Goal: Task Accomplishment & Management: Complete application form

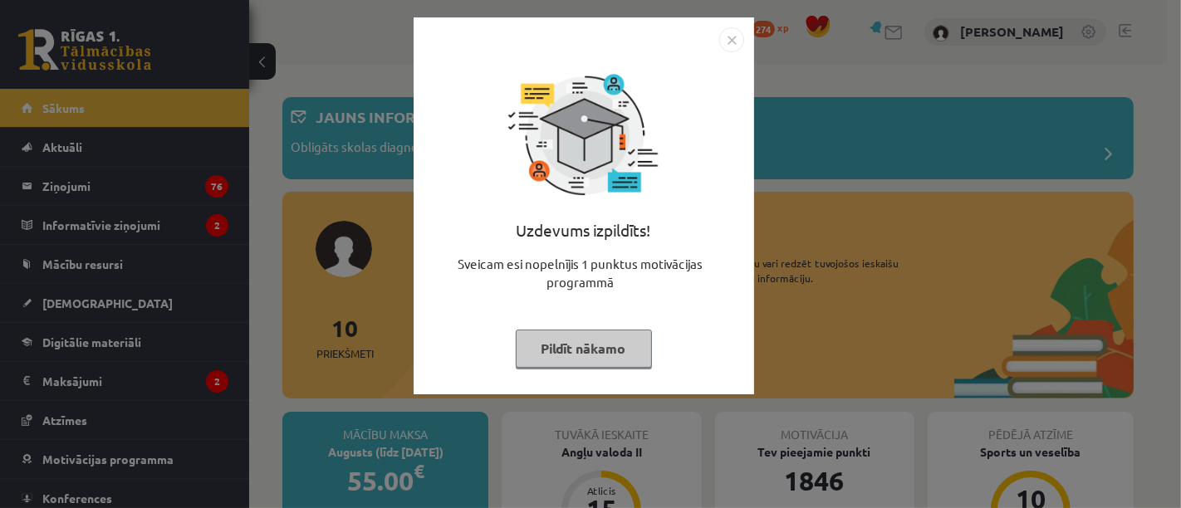
click at [583, 351] on button "Pildīt nākamo" at bounding box center [584, 349] width 136 height 38
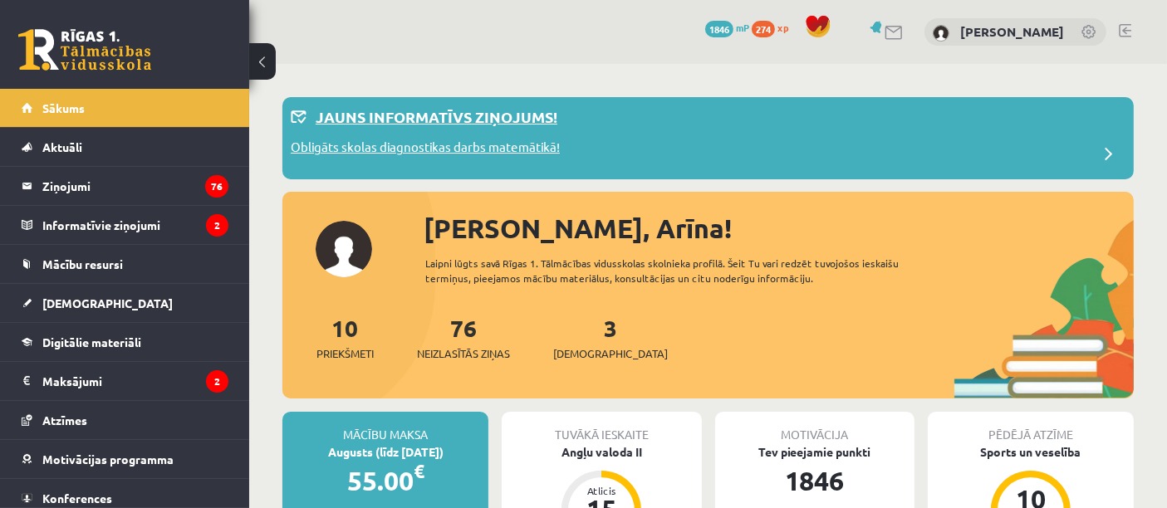
click at [500, 120] on p "Jauns informatīvs ziņojums!" at bounding box center [437, 116] width 242 height 22
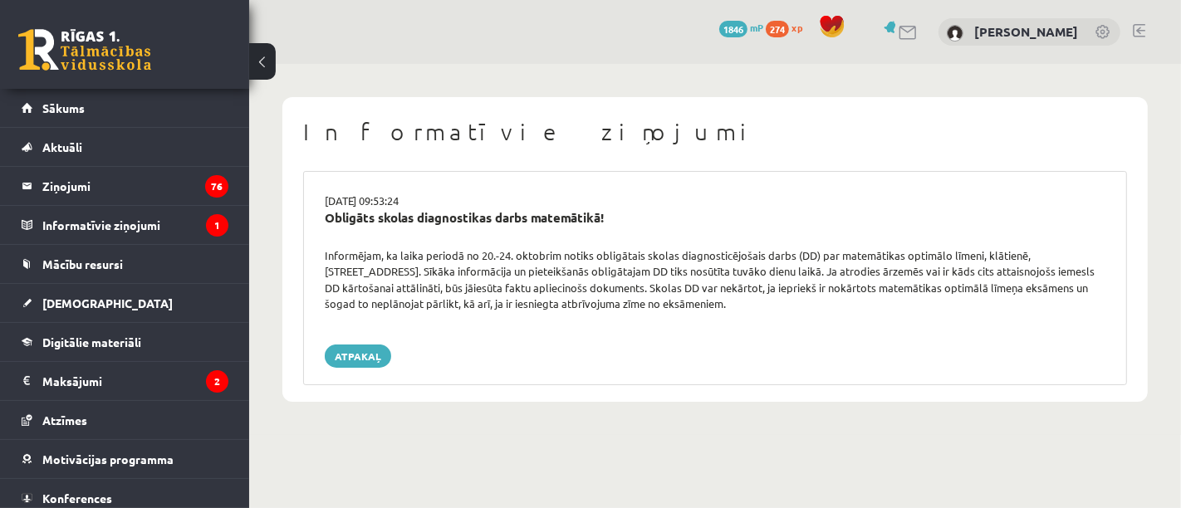
click at [500, 120] on h1 "Informatīvie ziņojumi" at bounding box center [715, 132] width 824 height 28
click at [97, 53] on link at bounding box center [84, 50] width 133 height 42
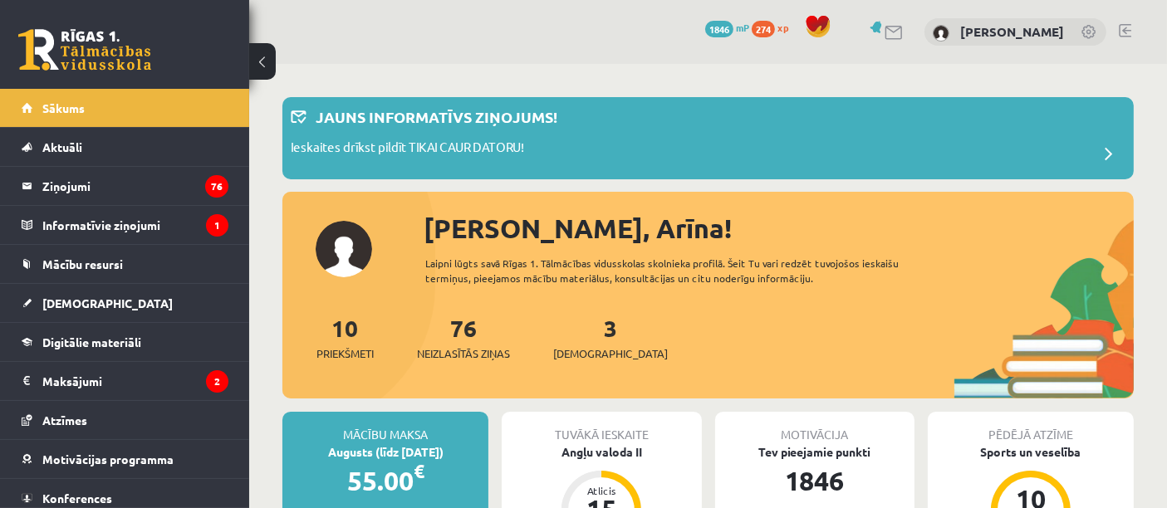
click at [467, 342] on div "76 Neizlasītās ziņas" at bounding box center [463, 337] width 93 height 52
click at [478, 143] on p "Ieskaites drīkst pildīt TIKAI CAUR DATORU!" at bounding box center [407, 149] width 233 height 23
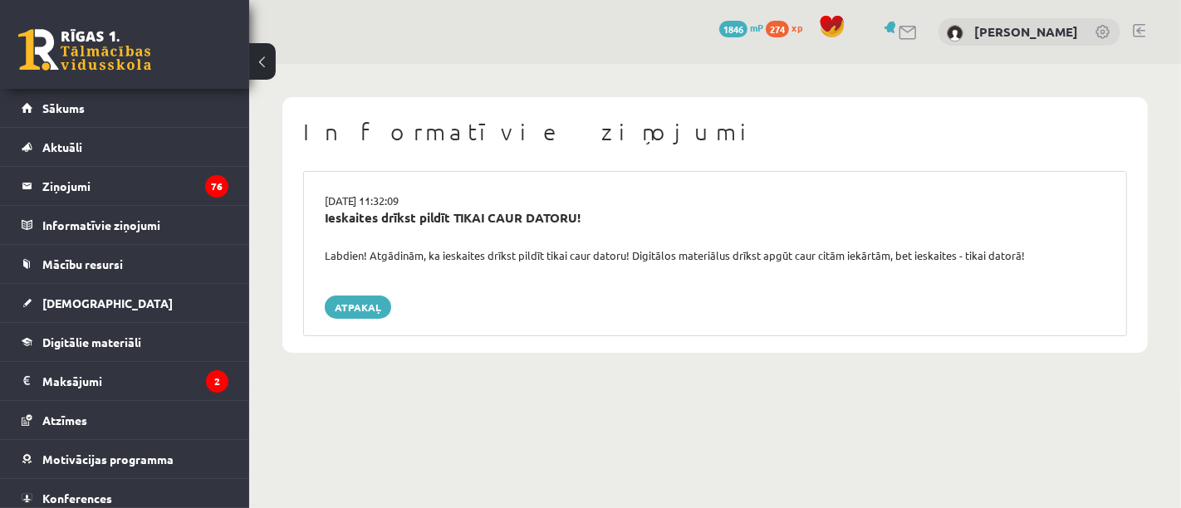
click at [140, 60] on link at bounding box center [84, 50] width 133 height 42
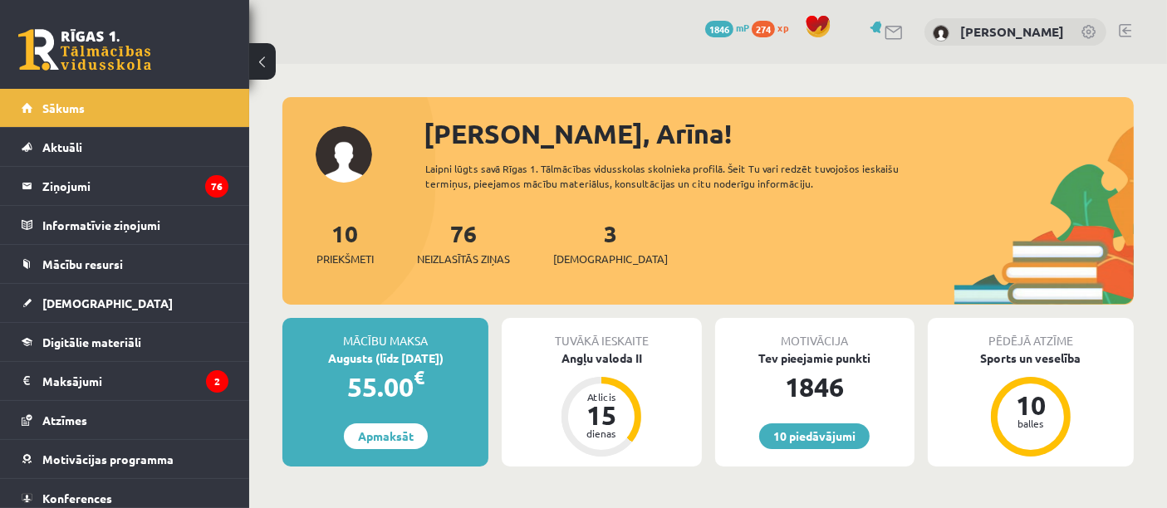
click at [496, 248] on div "76 Neizlasītās ziņas" at bounding box center [463, 242] width 93 height 52
click at [473, 251] on span "Neizlasītās ziņas" at bounding box center [463, 259] width 93 height 17
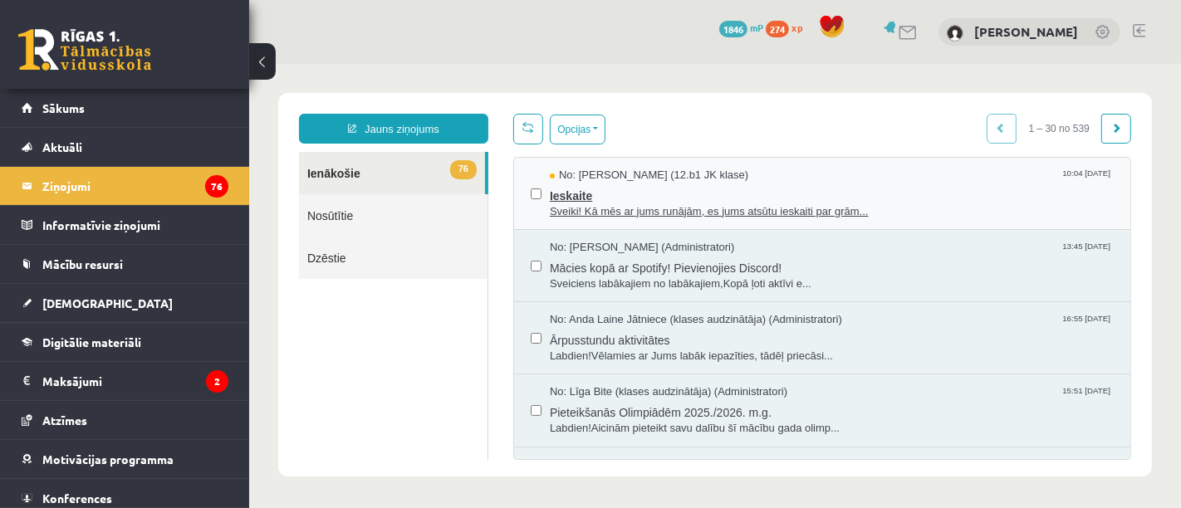
click at [575, 193] on span "Ieskaite" at bounding box center [831, 193] width 564 height 21
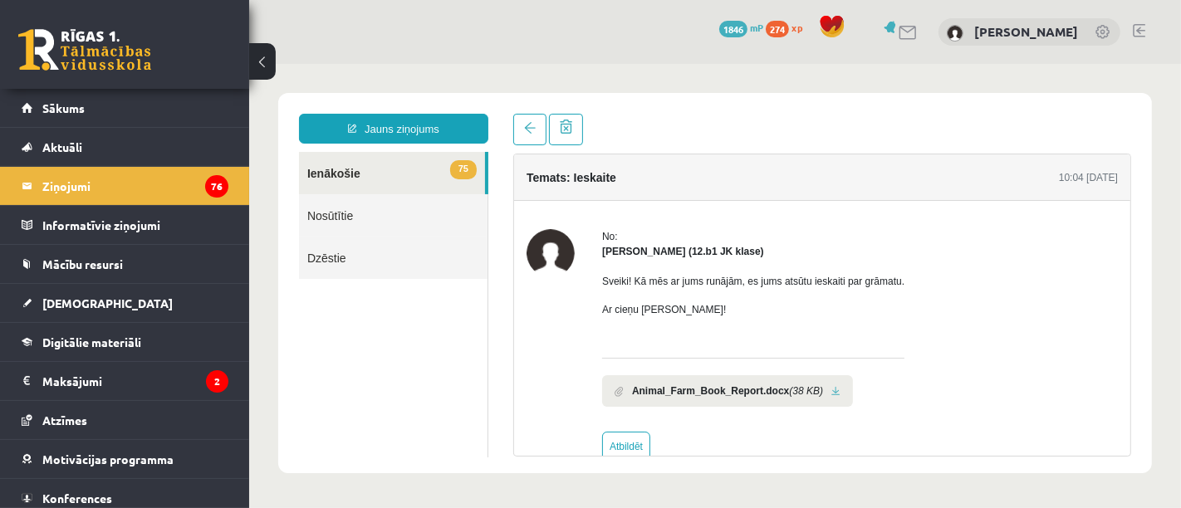
click at [831, 390] on link at bounding box center [835, 390] width 9 height 11
click at [110, 51] on link at bounding box center [84, 50] width 133 height 42
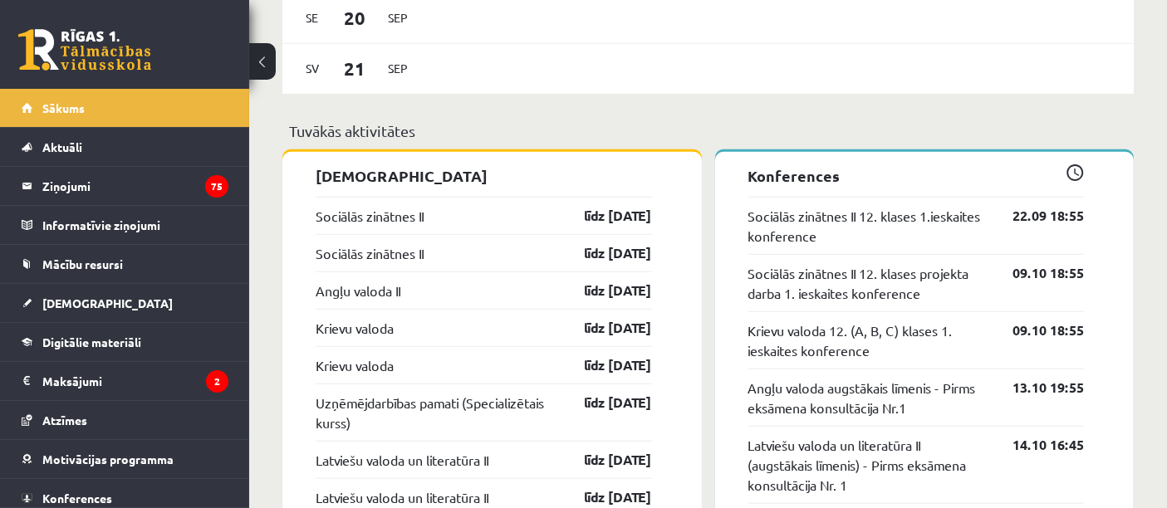
scroll to position [1253, 0]
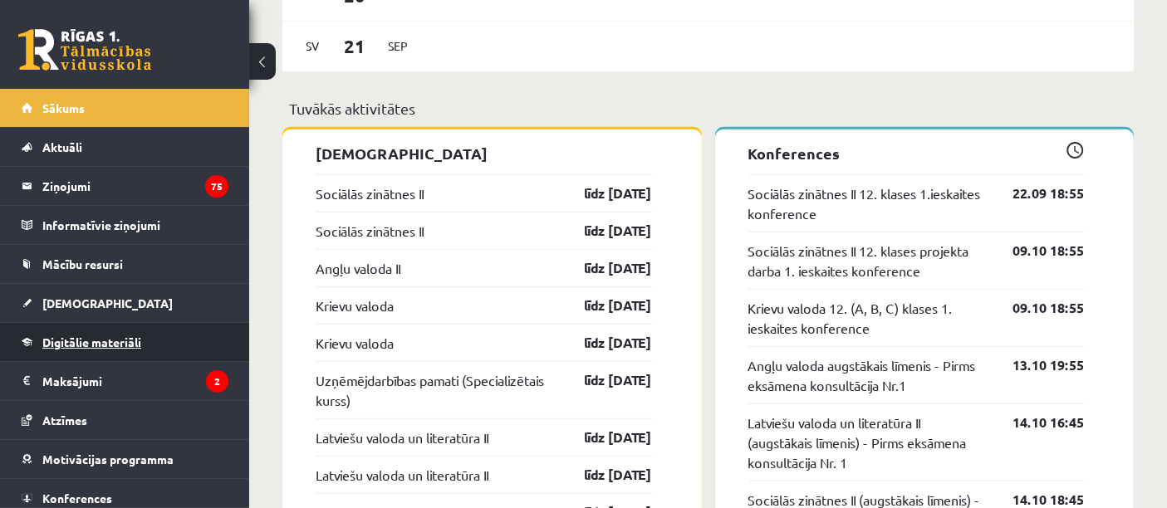
click at [86, 341] on span "Digitālie materiāli" at bounding box center [91, 342] width 99 height 15
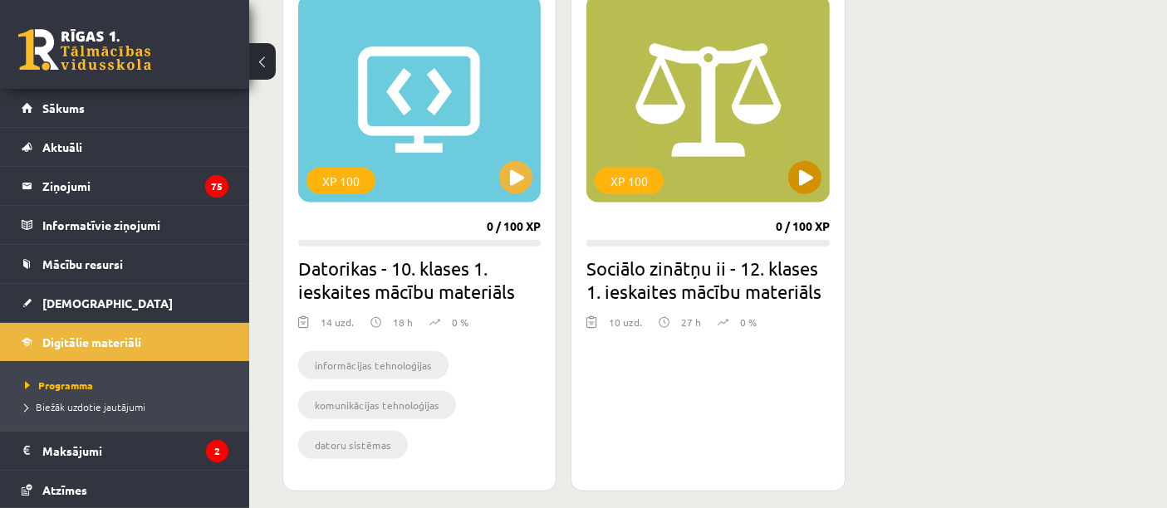
scroll to position [1548, 0]
click at [776, 176] on div "XP 100" at bounding box center [707, 98] width 243 height 208
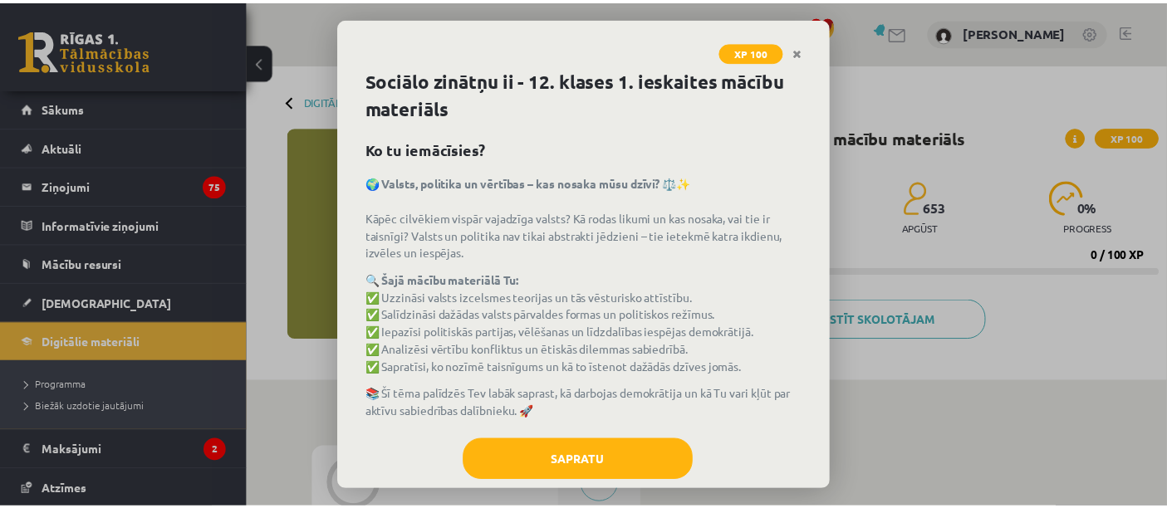
scroll to position [29, 0]
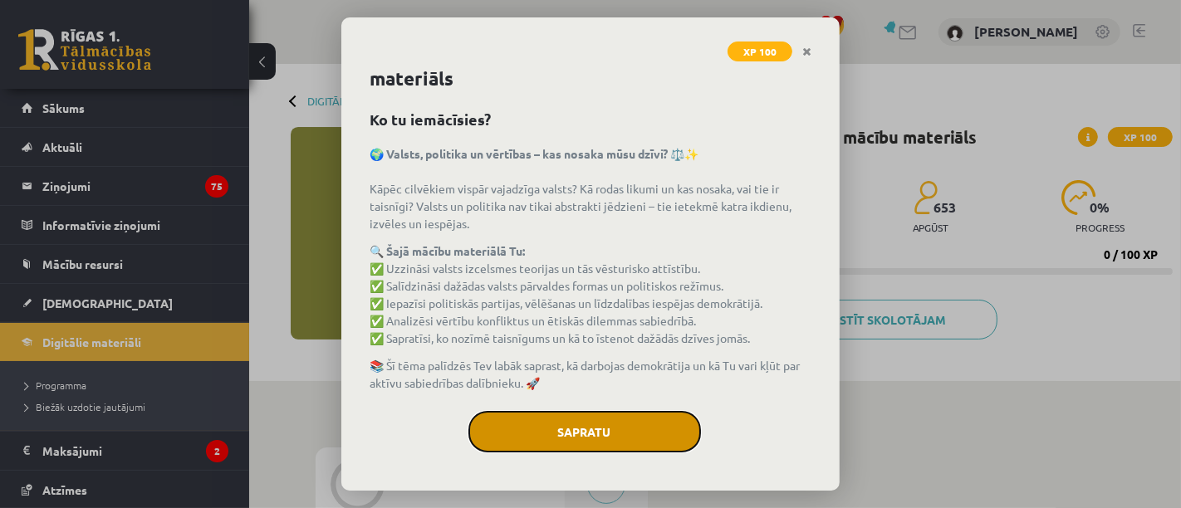
click at [566, 431] on button "Sapratu" at bounding box center [584, 432] width 233 height 42
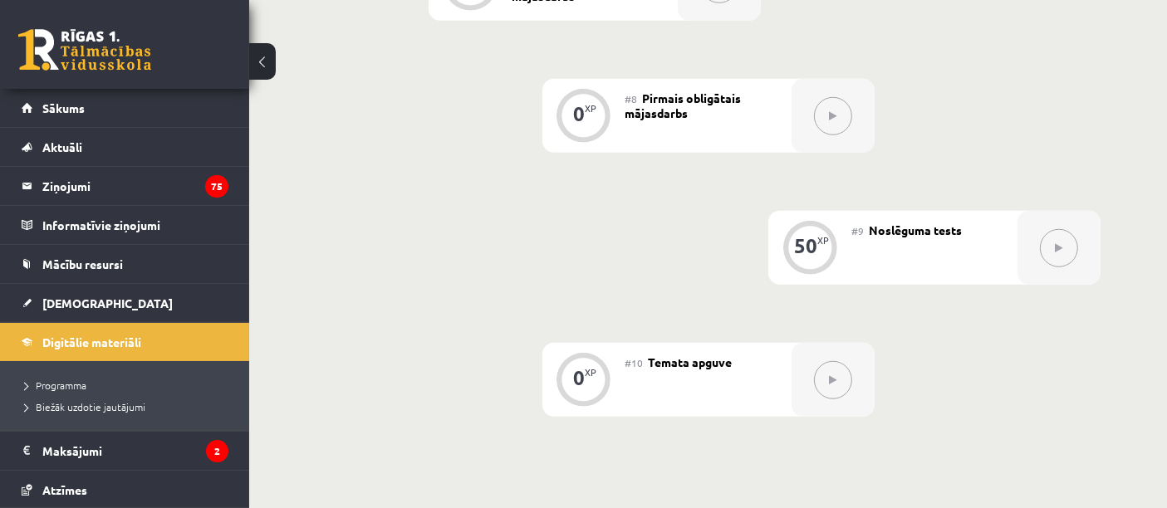
scroll to position [1295, 0]
click at [110, 55] on link at bounding box center [84, 50] width 133 height 42
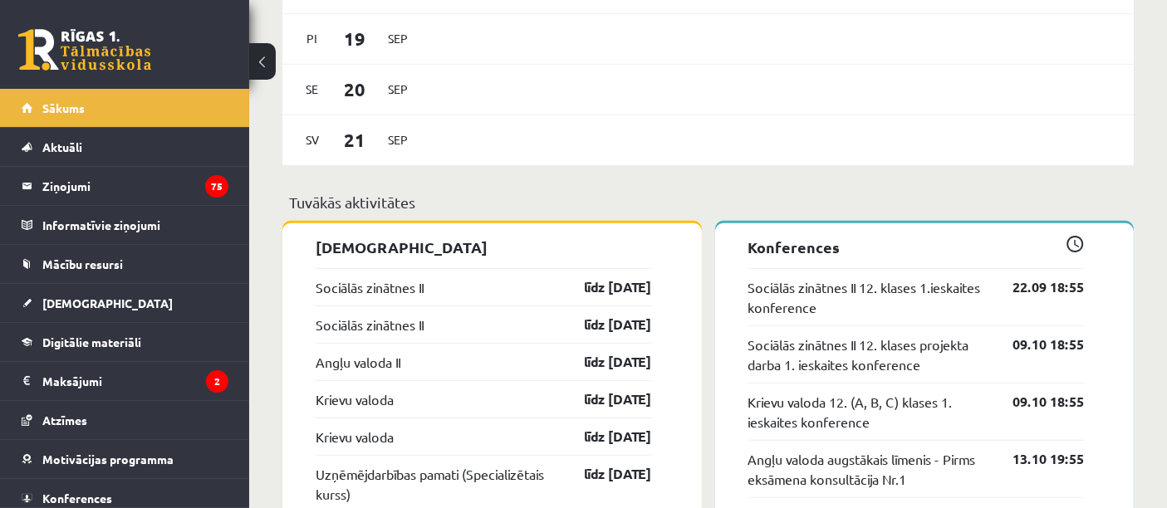
scroll to position [1195, 0]
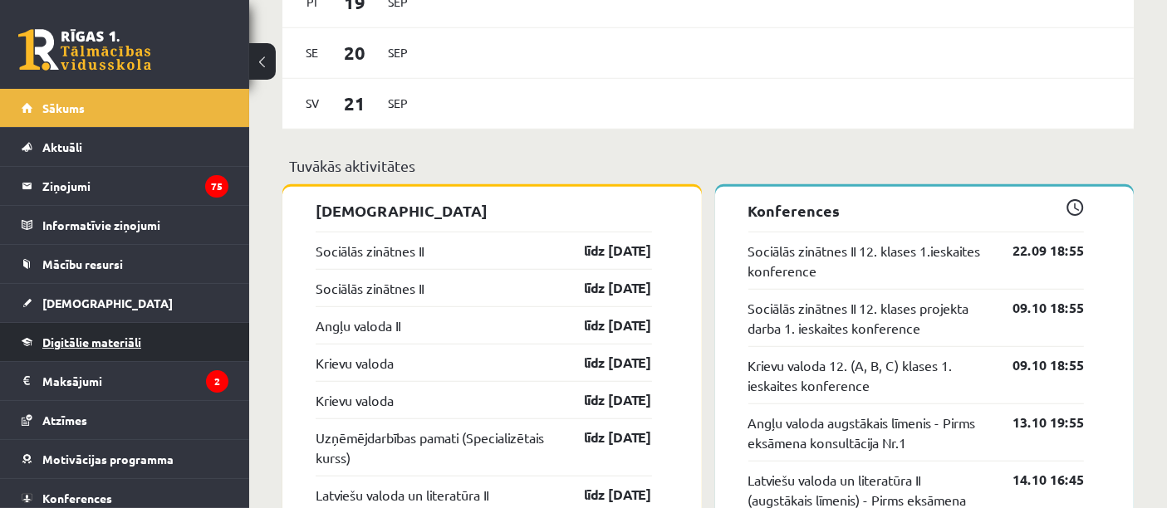
click at [160, 342] on link "Digitālie materiāli" at bounding box center [125, 342] width 207 height 38
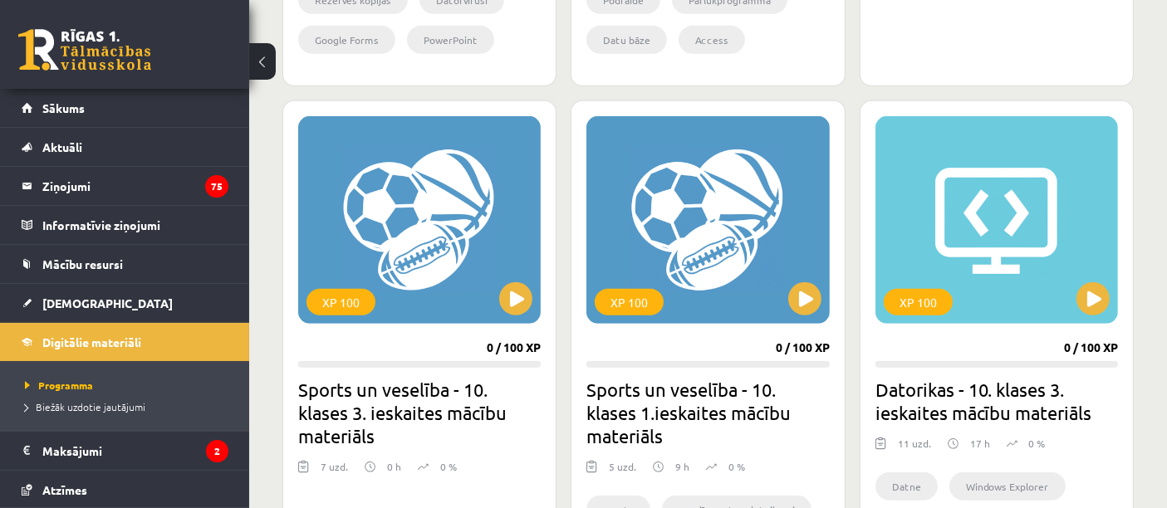
scroll to position [874, 0]
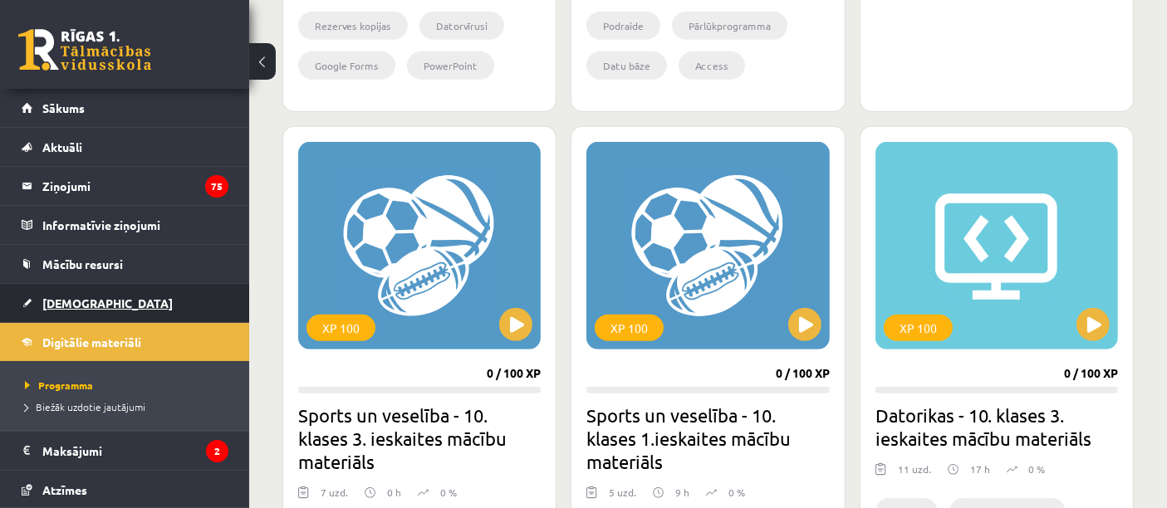
click at [52, 296] on span "[DEMOGRAPHIC_DATA]" at bounding box center [107, 303] width 130 height 15
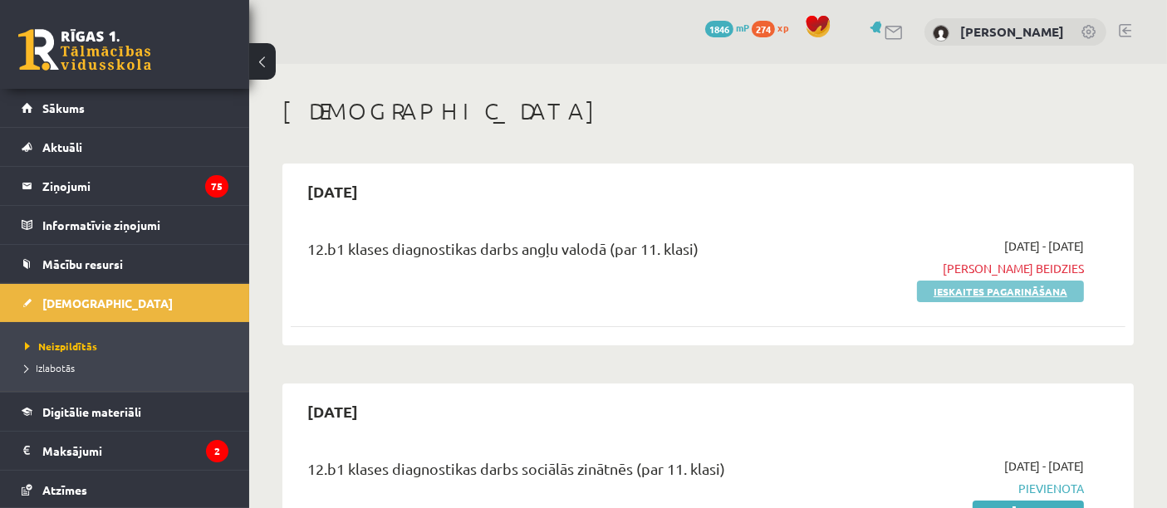
click at [989, 300] on link "Ieskaites pagarināšana" at bounding box center [1000, 292] width 167 height 22
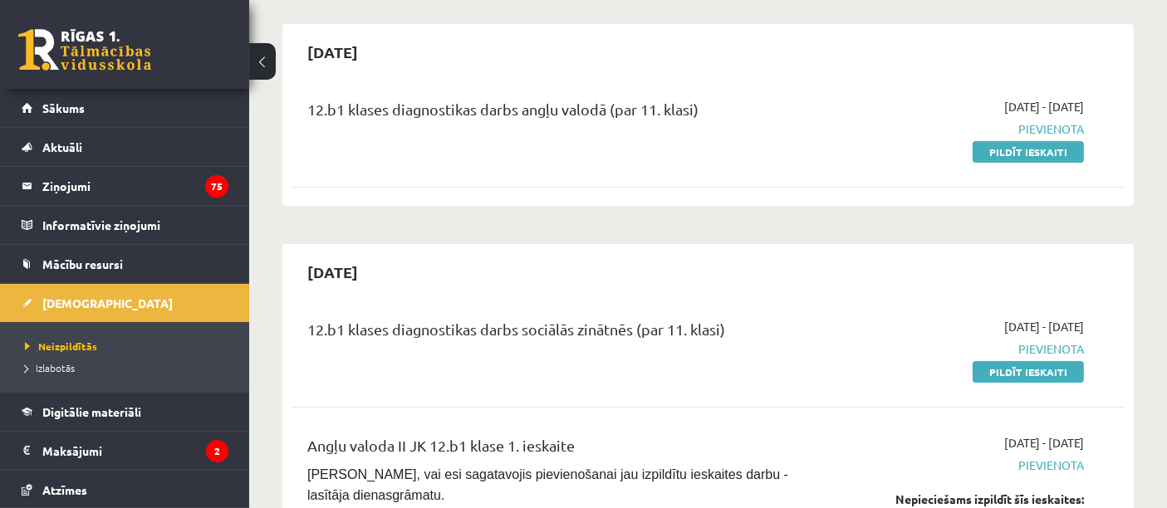
scroll to position [138, 0]
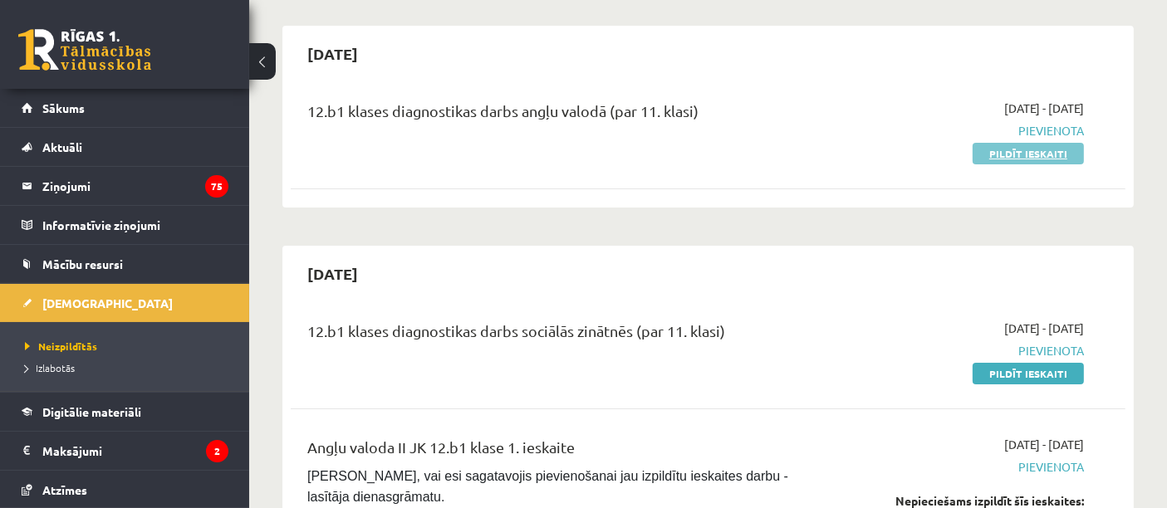
click at [1017, 156] on link "Pildīt ieskaiti" at bounding box center [1028, 154] width 111 height 22
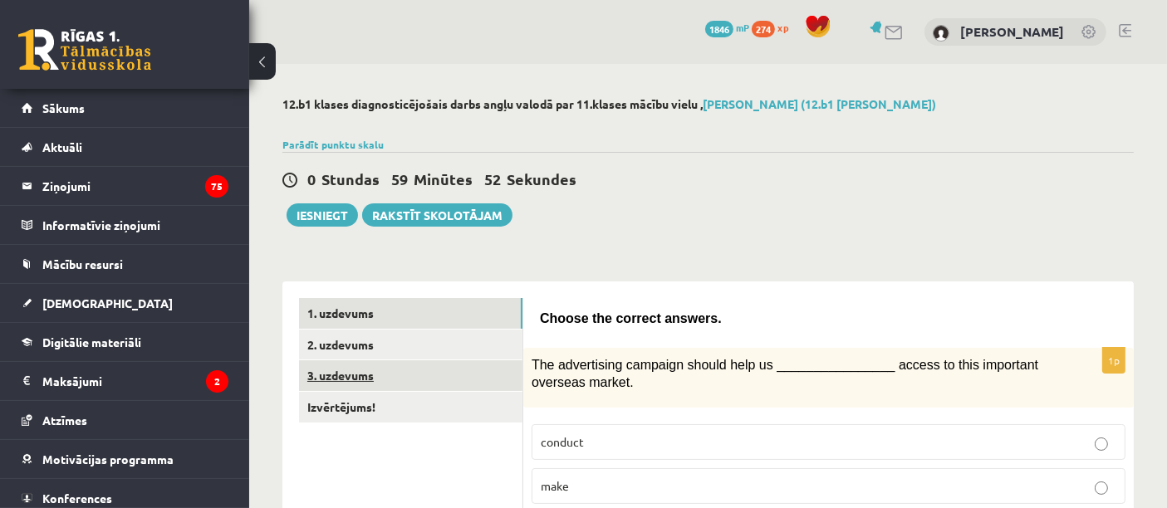
click at [443, 376] on link "3. uzdevums" at bounding box center [410, 376] width 223 height 31
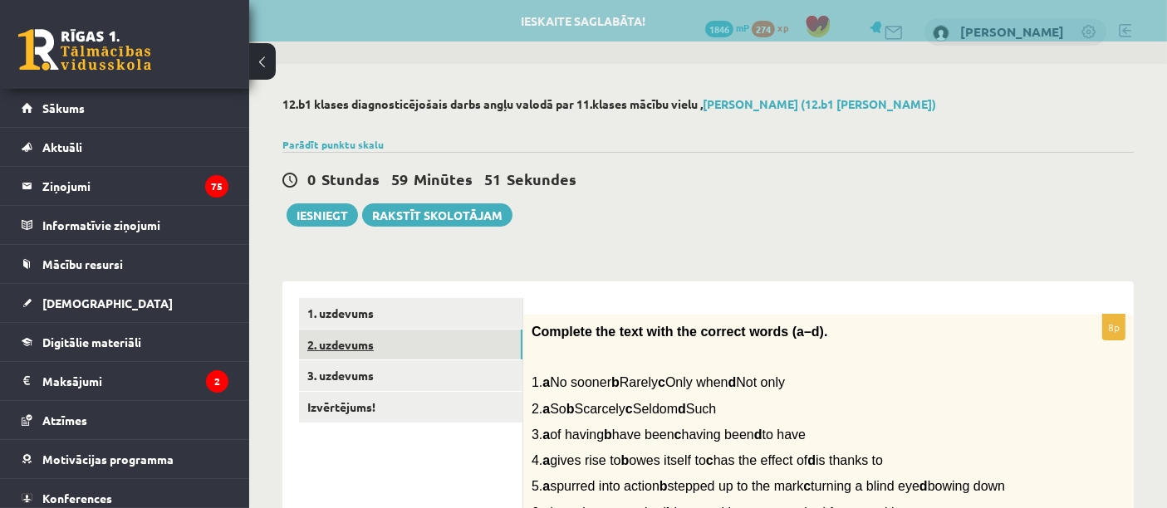
click at [429, 346] on link "2. uzdevums" at bounding box center [410, 345] width 223 height 31
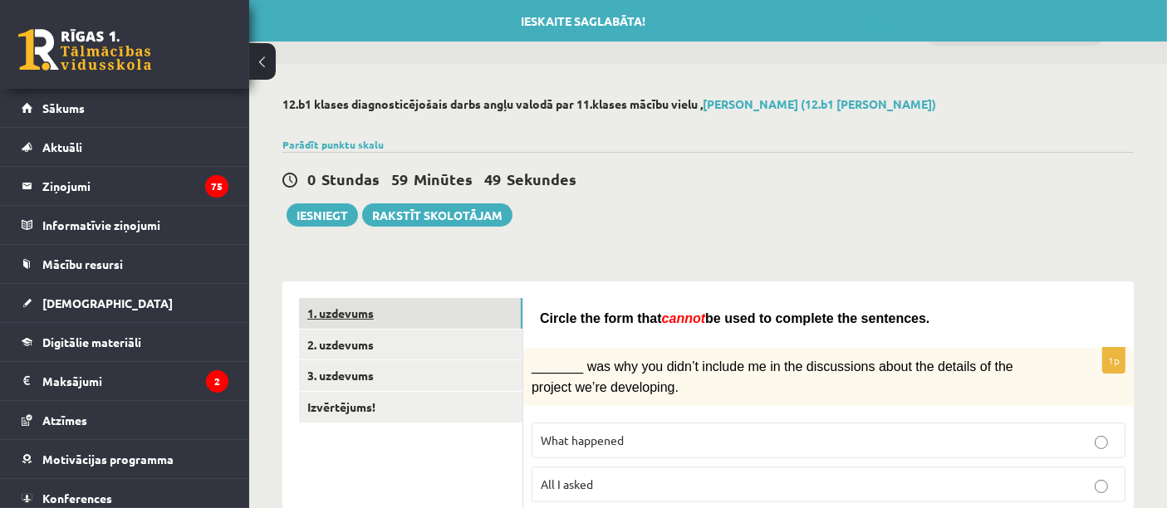
click at [417, 305] on link "1. uzdevums" at bounding box center [410, 313] width 223 height 31
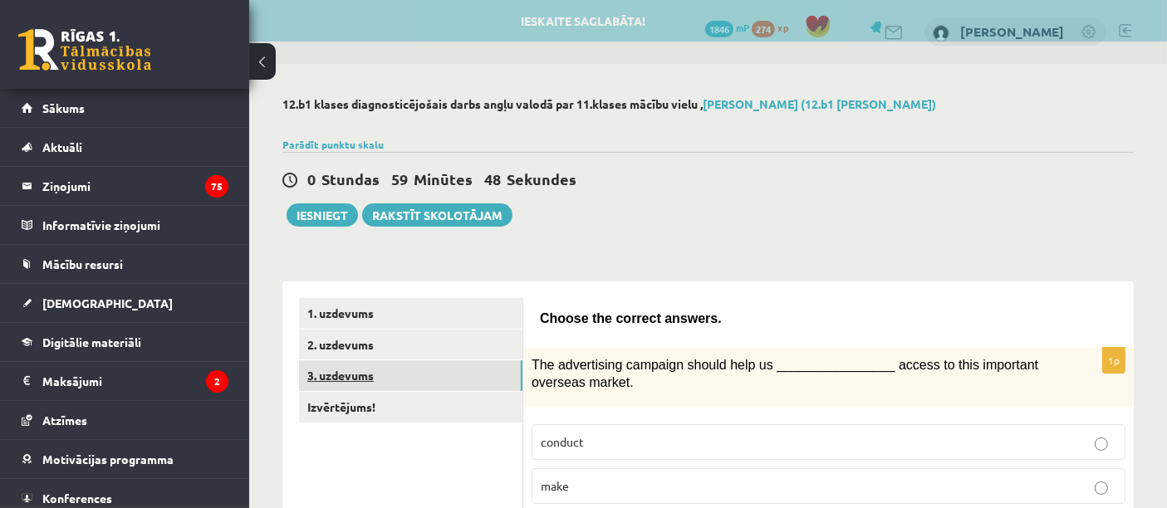
click at [437, 366] on link "3. uzdevums" at bounding box center [410, 376] width 223 height 31
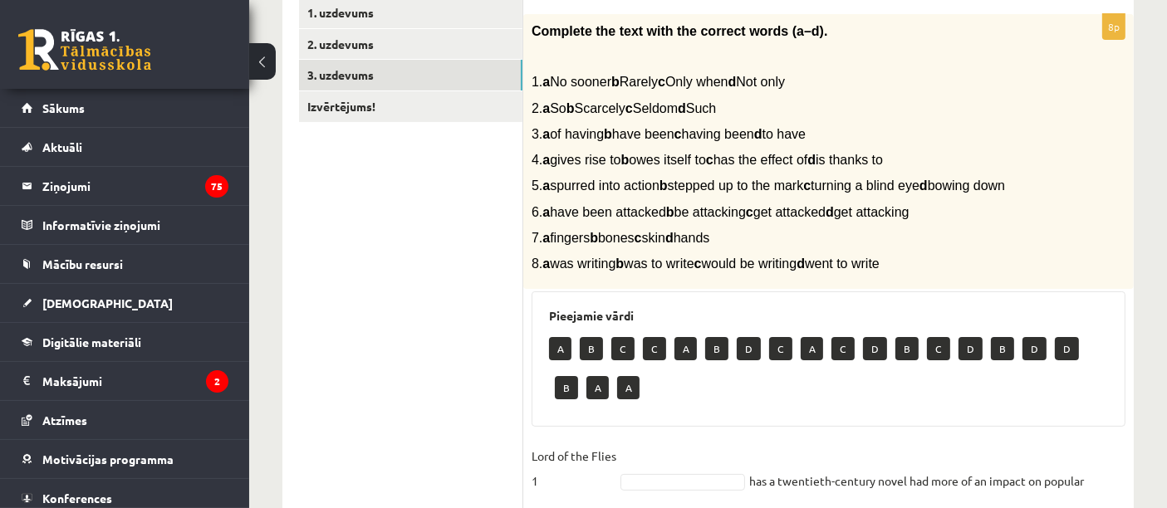
scroll to position [300, 0]
drag, startPoint x: 529, startPoint y: 80, endPoint x: 979, endPoint y: 276, distance: 491.0
click at [979, 276] on div "Complete the text with the correct words (a–d). 1. a No sooner b Rarely c Only …" at bounding box center [828, 153] width 611 height 276
copy div "1. a No sooner b Rarely c Only when d Not only 2. a So b Scarcely c Seldom d Su…"
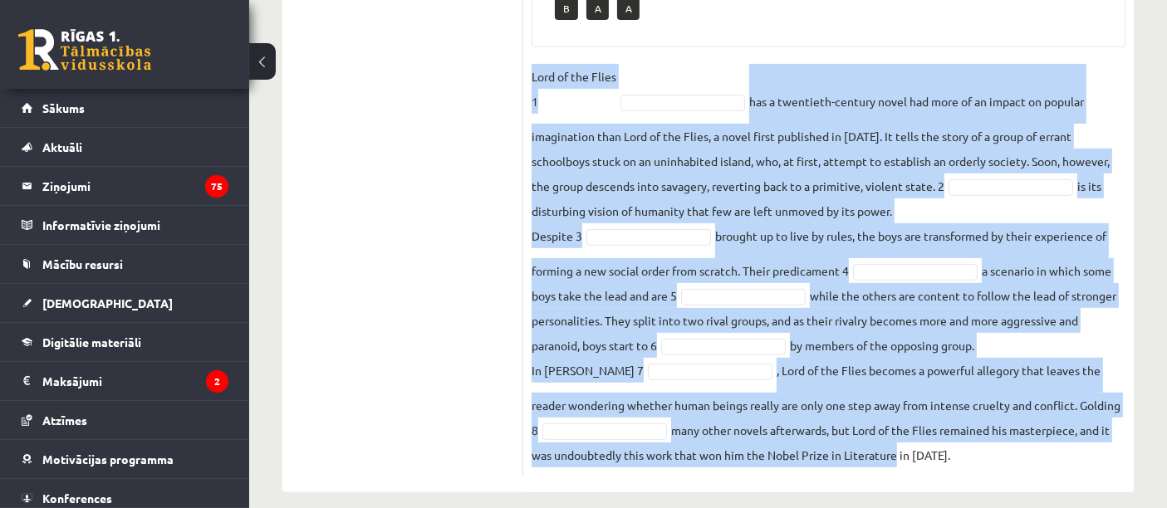
scroll to position [701, 0]
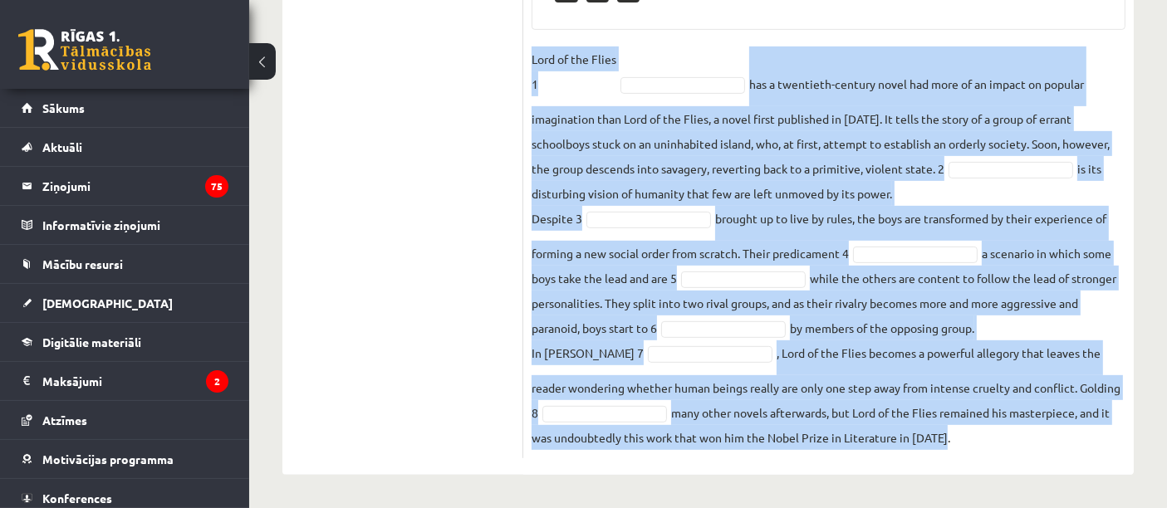
drag, startPoint x: 526, startPoint y: 75, endPoint x: 1032, endPoint y: 434, distance: 620.7
click at [1032, 434] on div "8p Complete the text with the correct words (a–d). 1. a No sooner b Rarely c On…" at bounding box center [828, 37] width 611 height 841
copy fieldset "Lord of the Flies 1 has a twentieth-century novel had more of an impact on popu…"
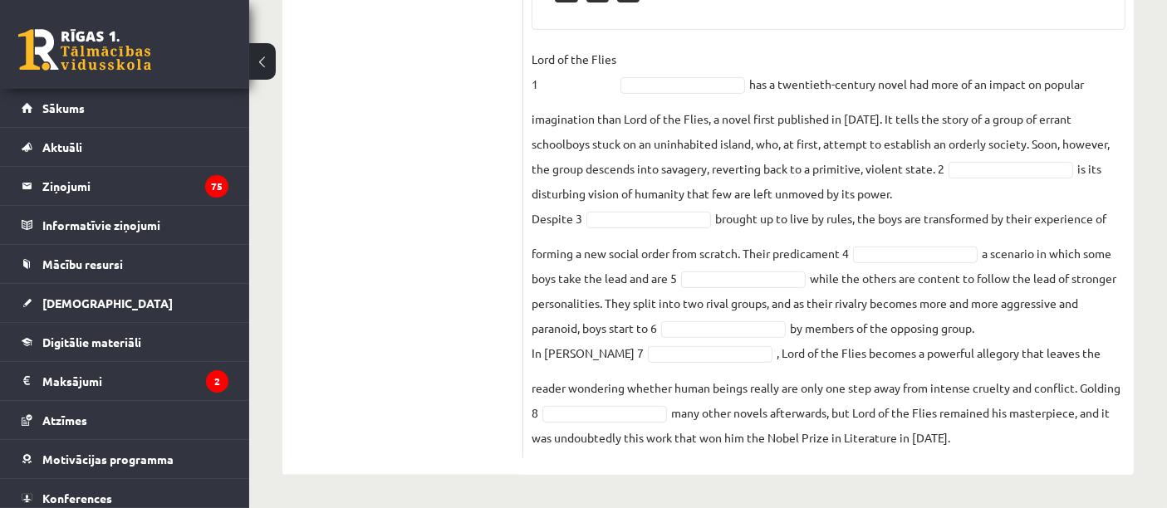
click at [446, 226] on ul "1. uzdevums 2. uzdevums 3. uzdevums Izvērtējums!" at bounding box center [411, 29] width 224 height 858
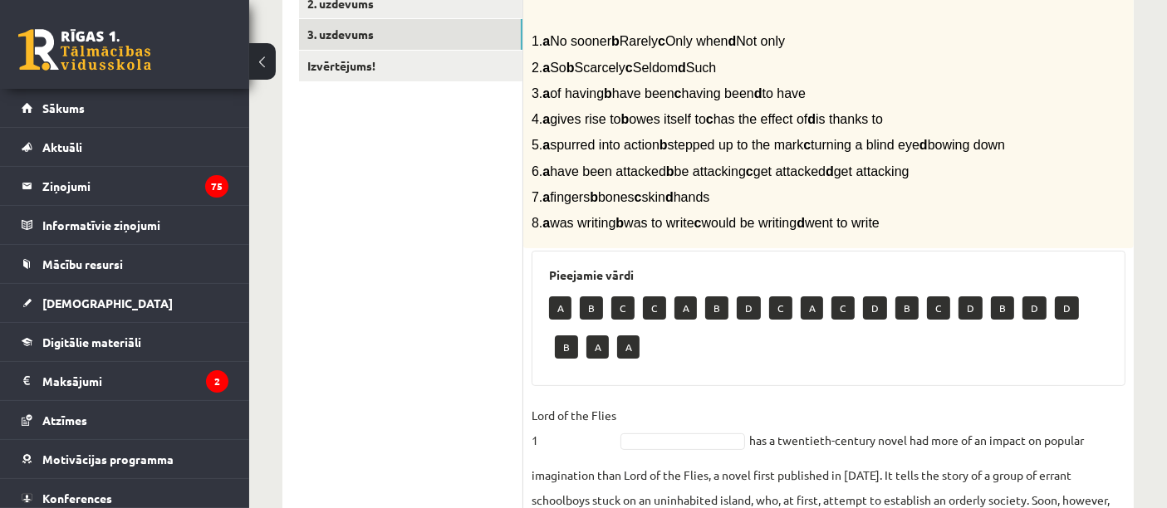
scroll to position [341, 0]
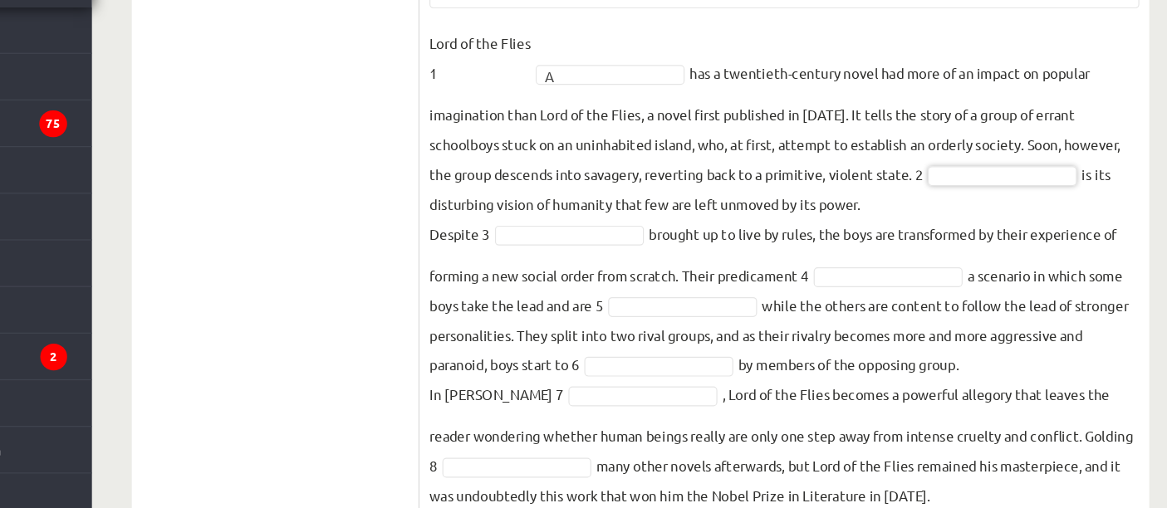
scroll to position [637, 0]
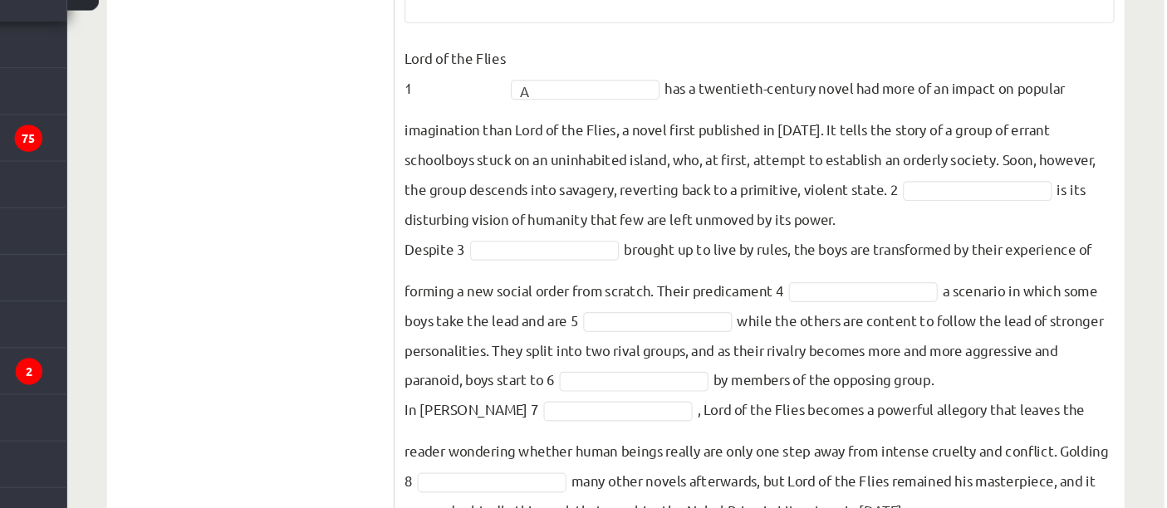
click at [977, 225] on fieldset "Lord of the Flies 1 A * has a twentieth-century novel had more of an impact on …" at bounding box center [829, 309] width 594 height 404
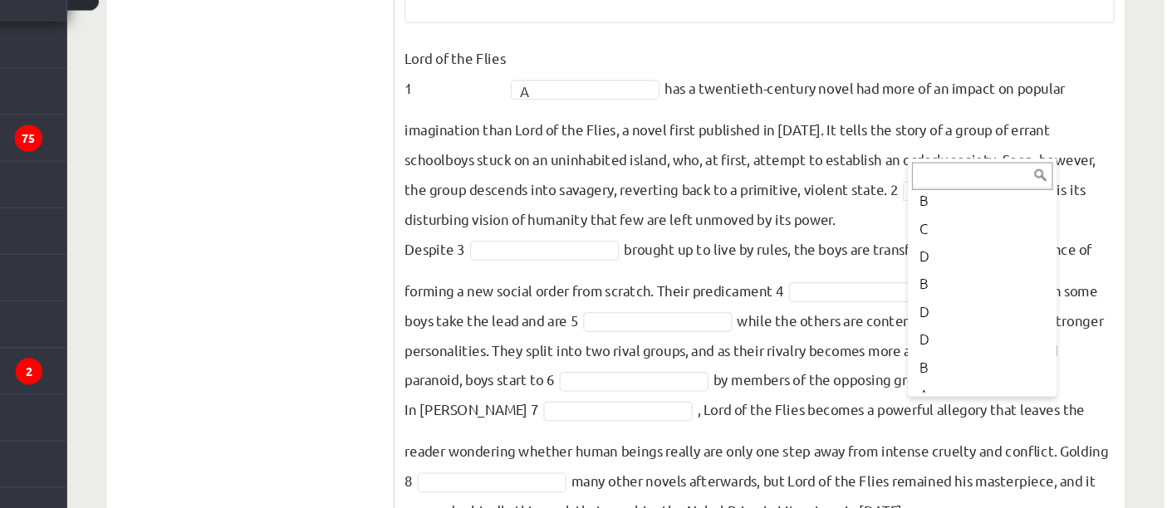
scroll to position [239, 0]
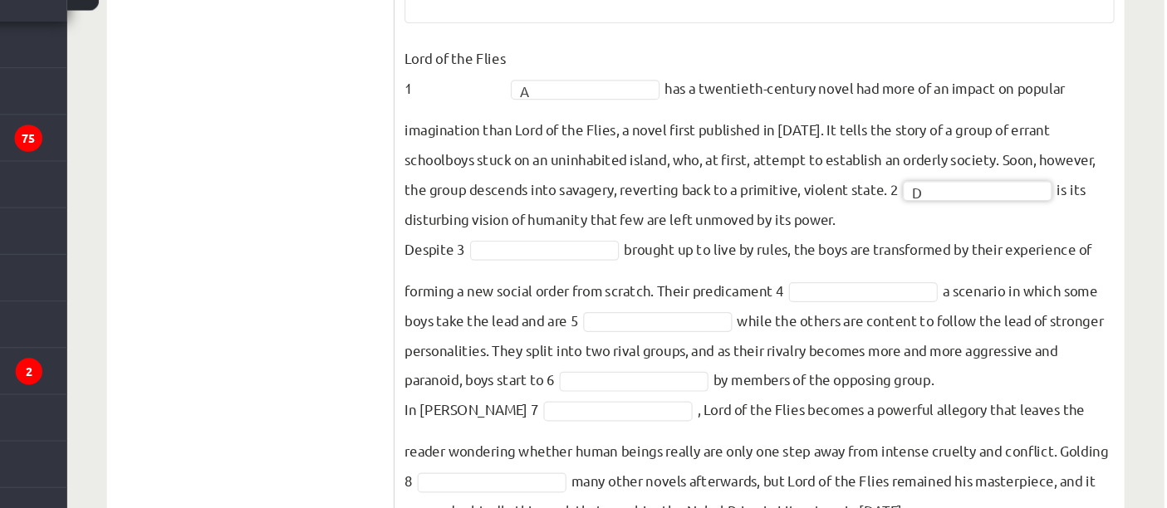
drag, startPoint x: 975, startPoint y: 334, endPoint x: 1032, endPoint y: 266, distance: 88.5
click at [1032, 266] on fieldset "Lord of the Flies 1 A * has a twentieth-century novel had more of an impact on …" at bounding box center [829, 309] width 594 height 404
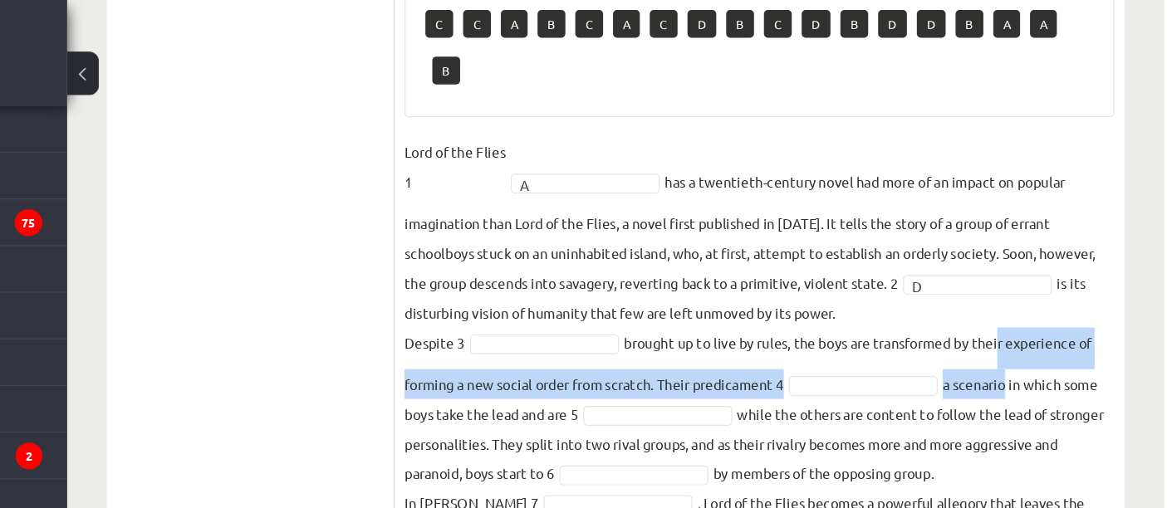
scroll to position [627, 0]
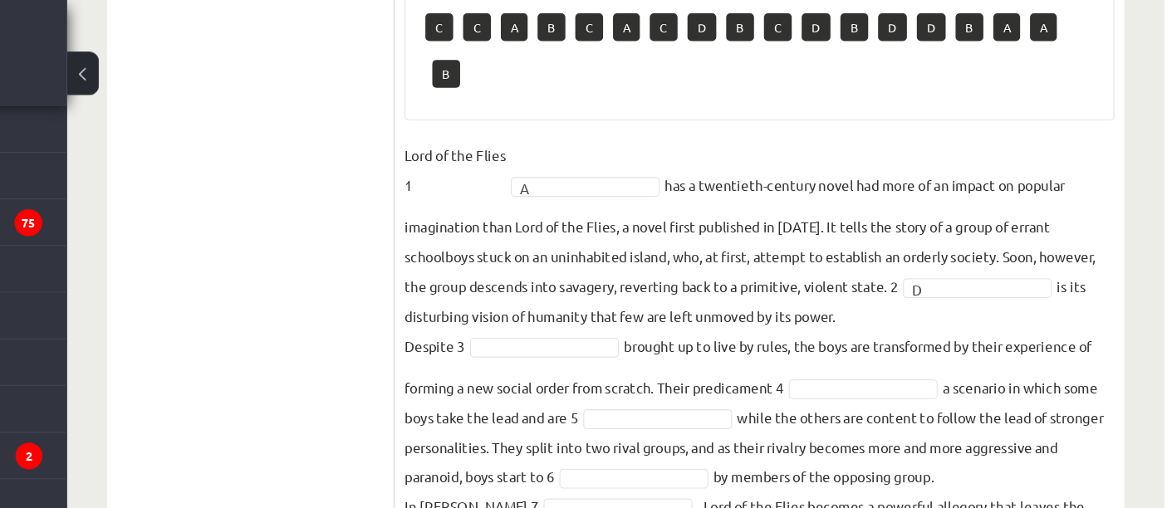
click at [894, 228] on fieldset "Lord of the Flies 1 A * has a twentieth-century novel had more of an impact on …" at bounding box center [829, 319] width 594 height 404
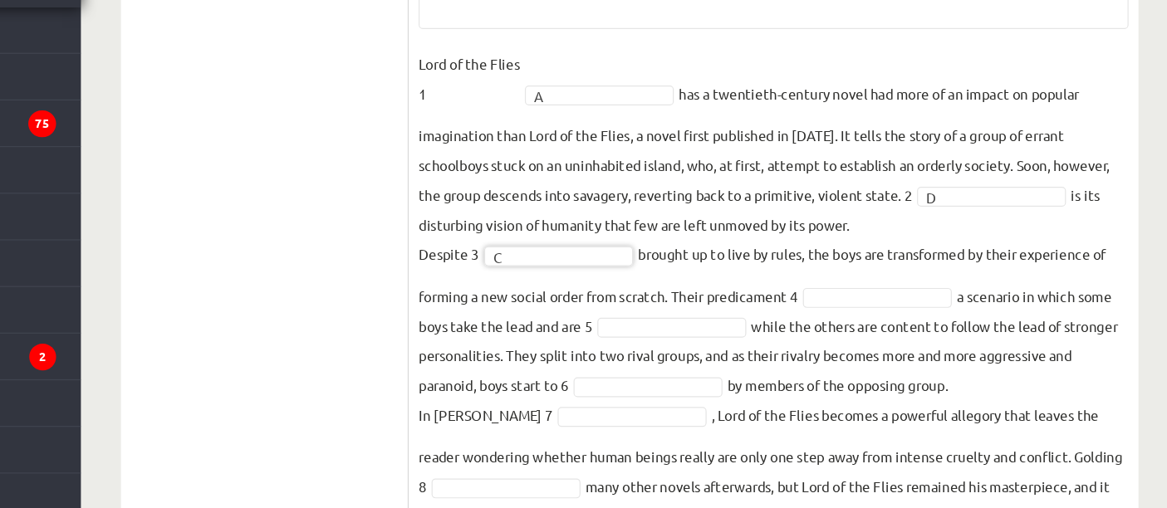
scroll to position [663, 0]
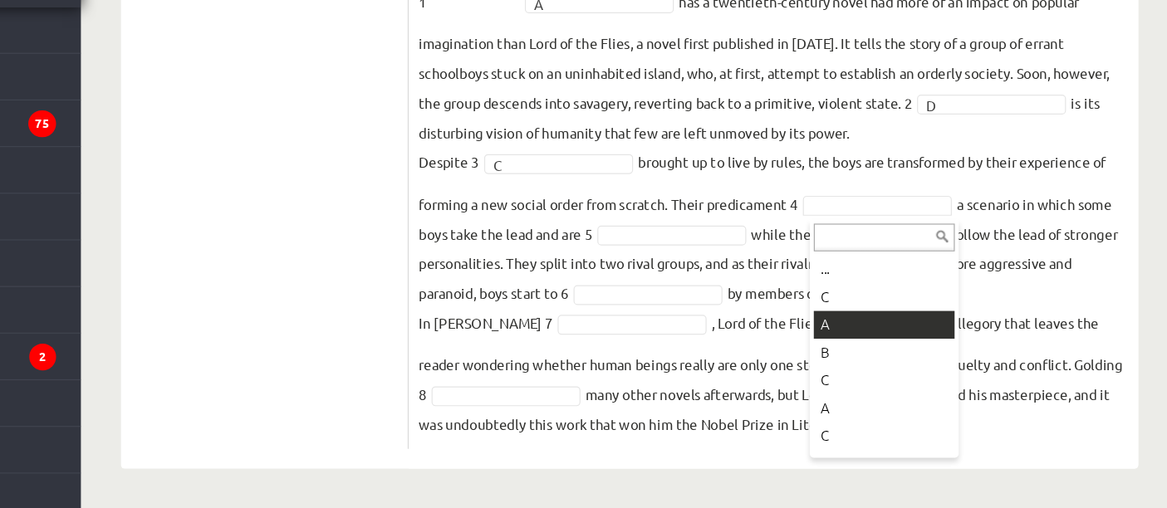
drag, startPoint x: 879, startPoint y: 258, endPoint x: 871, endPoint y: 350, distance: 91.7
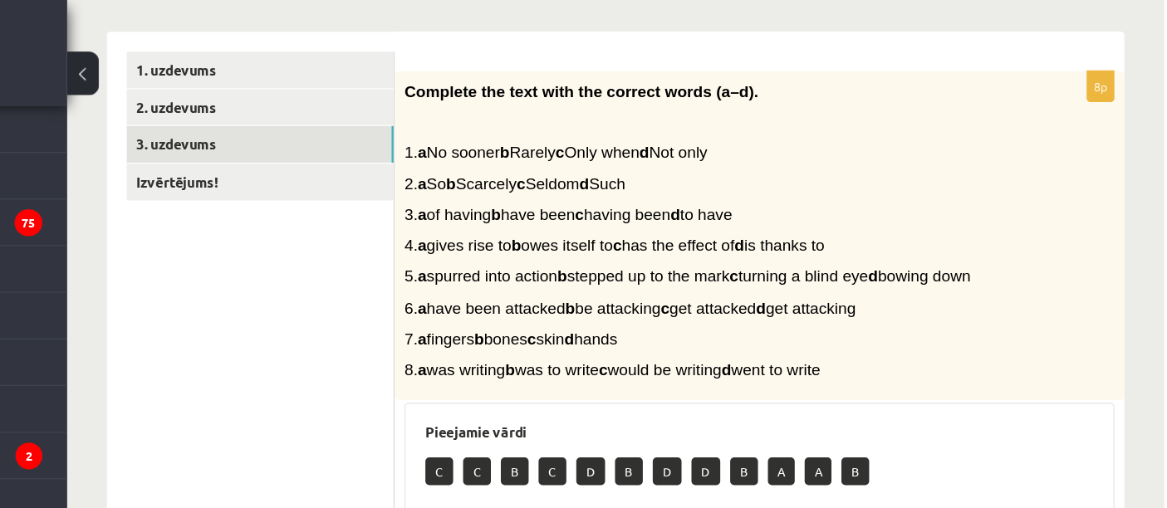
scroll to position [251, 0]
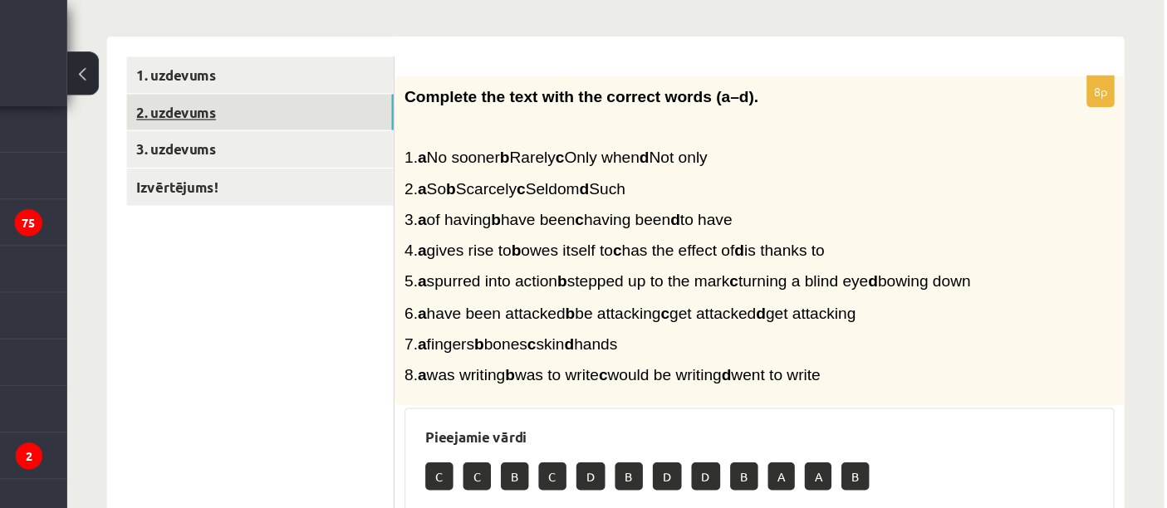
click at [437, 96] on link "2. uzdevums" at bounding box center [410, 94] width 223 height 31
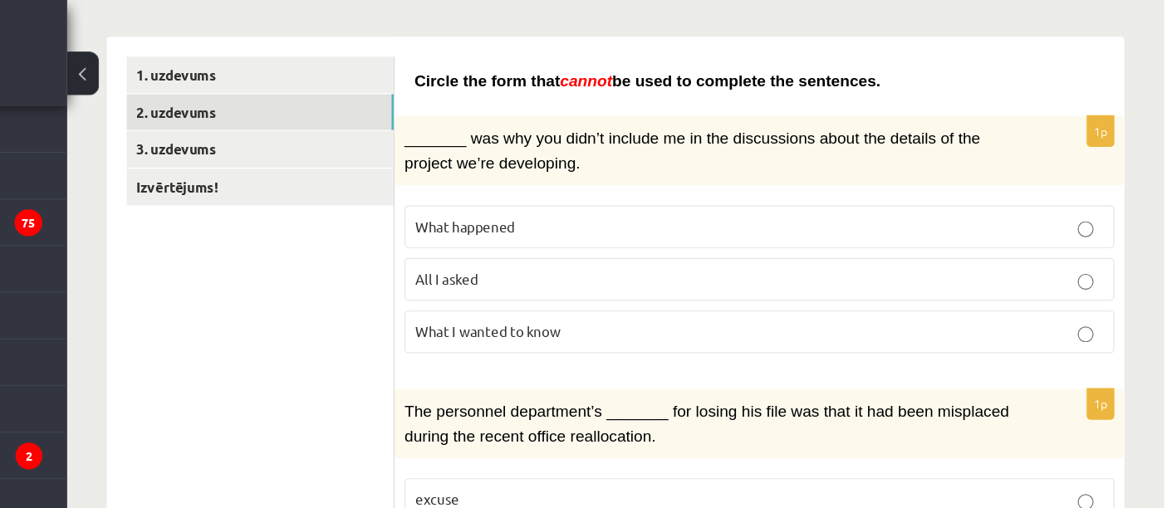
click at [565, 194] on p "What happened" at bounding box center [829, 189] width 576 height 17
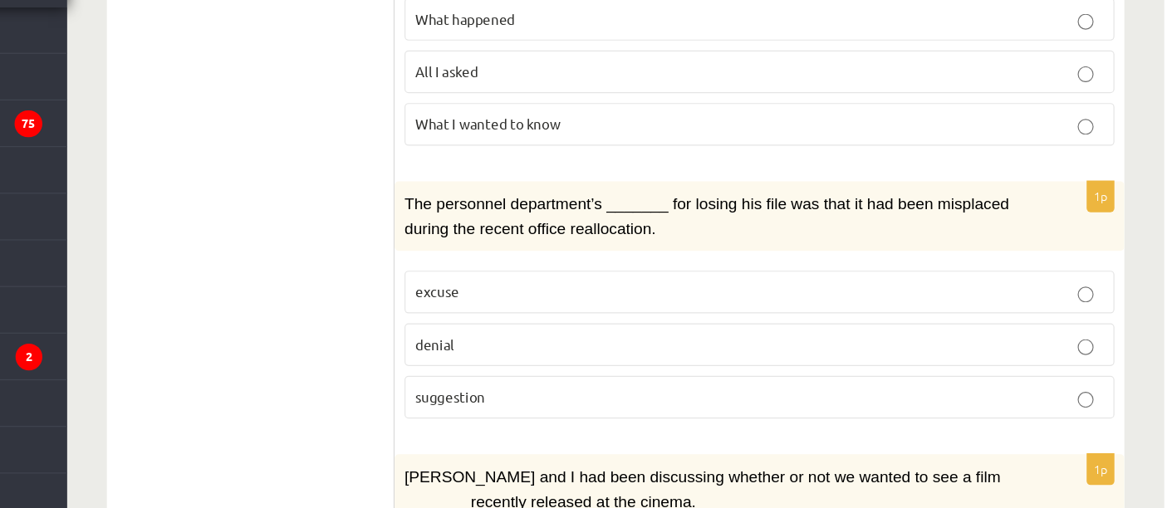
scroll to position [378, 0]
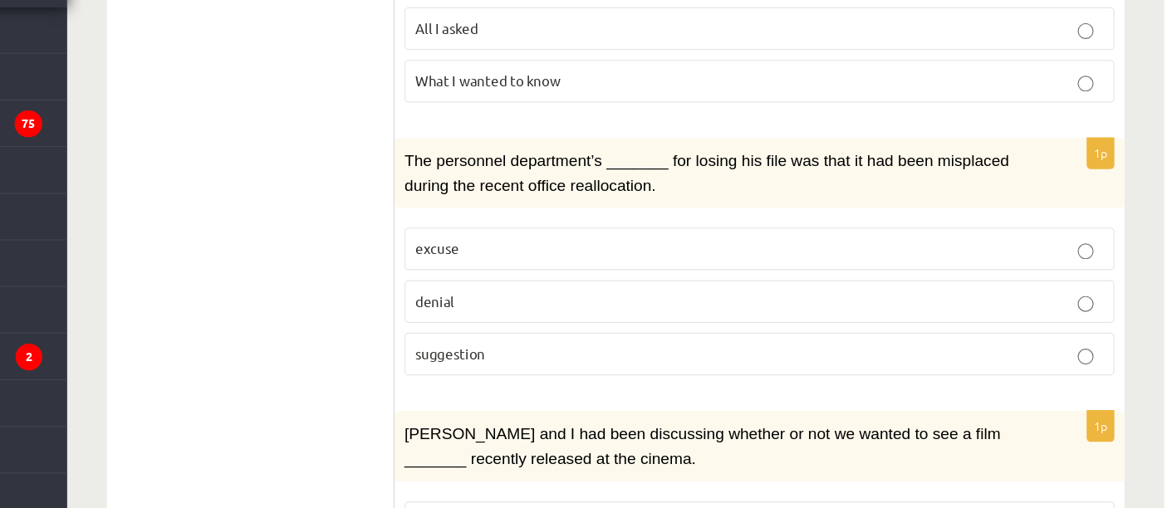
drag, startPoint x: 522, startPoint y: 203, endPoint x: 587, endPoint y: 330, distance: 143.0
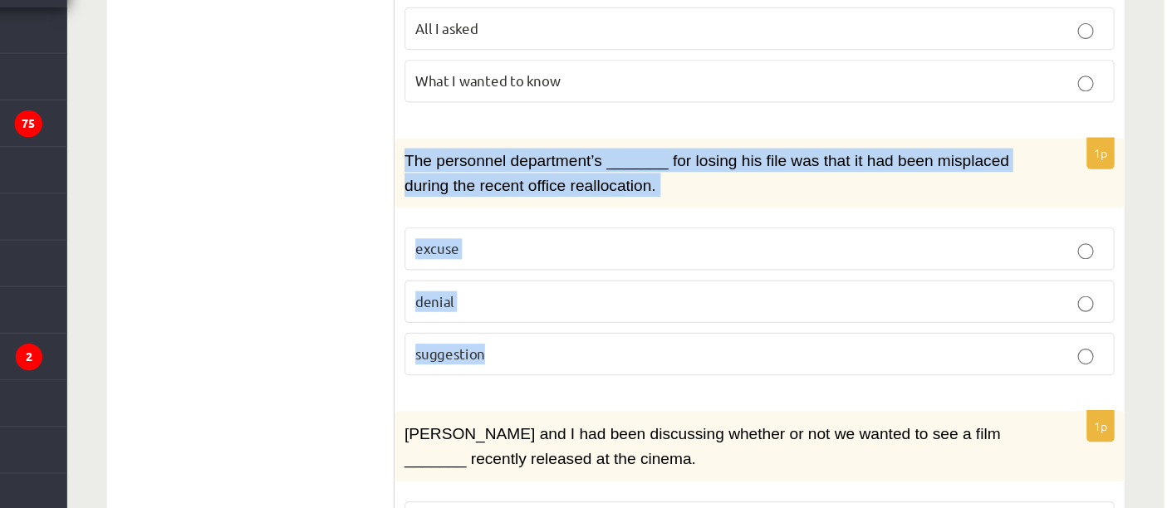
drag, startPoint x: 533, startPoint y: 213, endPoint x: 634, endPoint y: 366, distance: 183.6
click at [634, 366] on div "1p The personnel department’s _______ for losing his file was that it had been …" at bounding box center [828, 305] width 611 height 212
copy div "The personnel department’s _______ for losing his file was that it had been mis…"
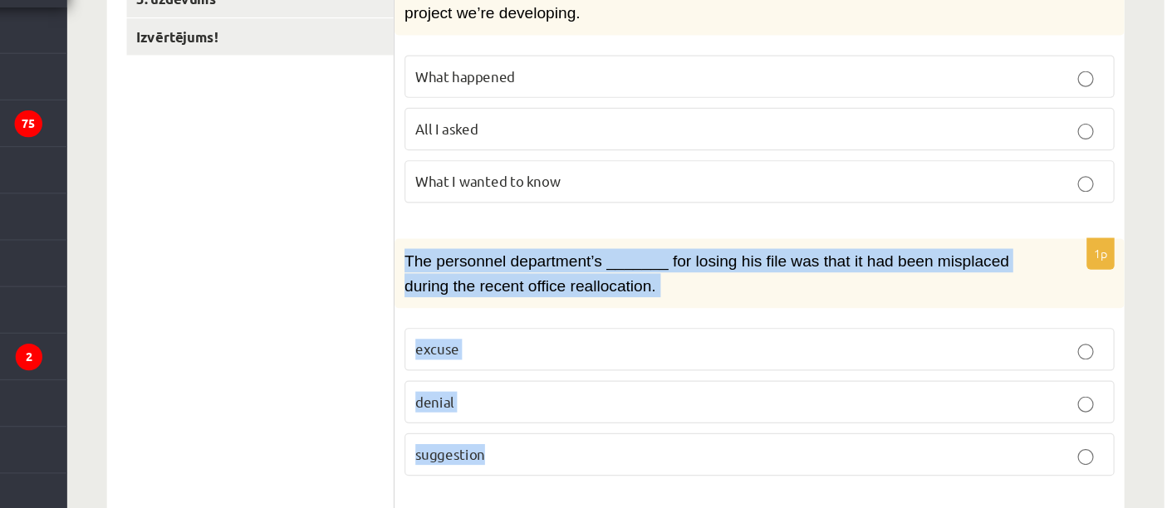
scroll to position [375, 0]
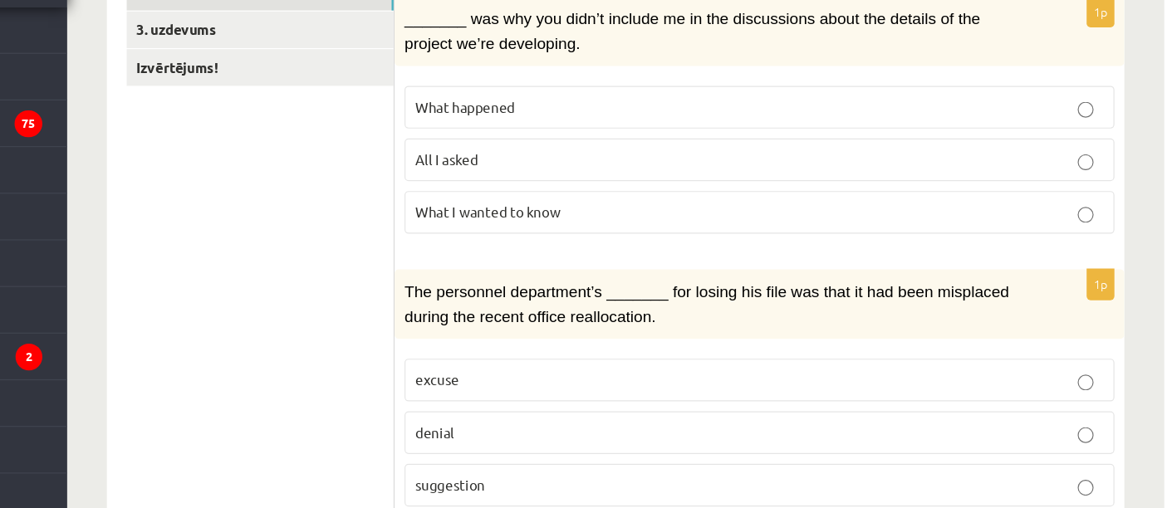
scroll to position [341, 0]
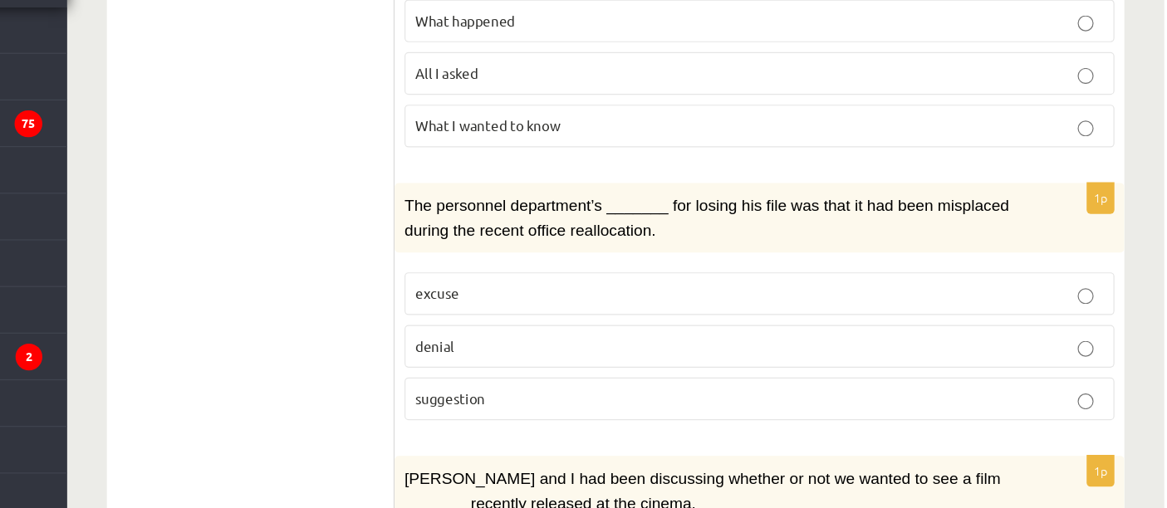
click at [660, 399] on label "suggestion" at bounding box center [829, 417] width 594 height 36
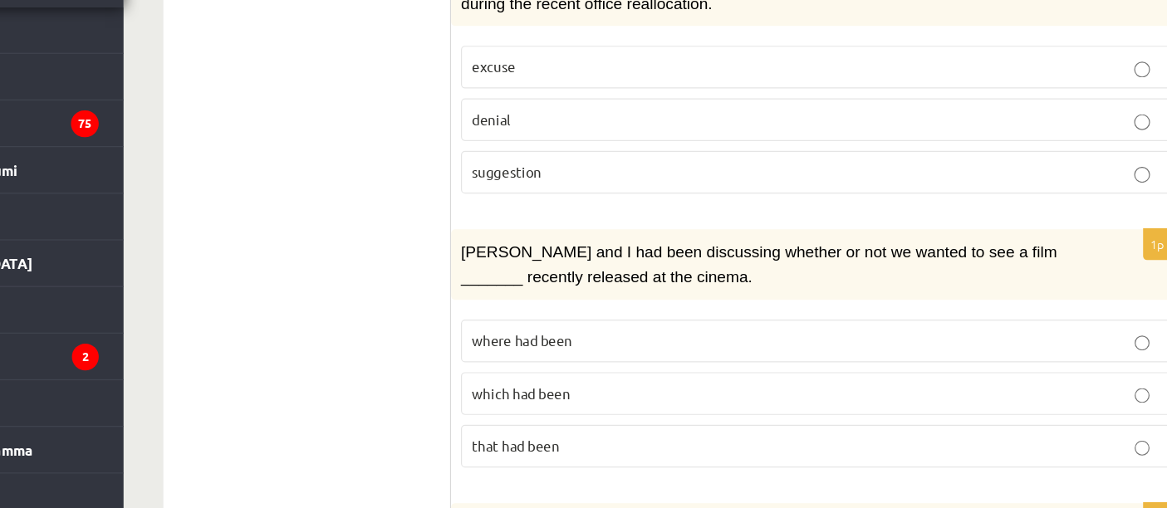
scroll to position [530, 0]
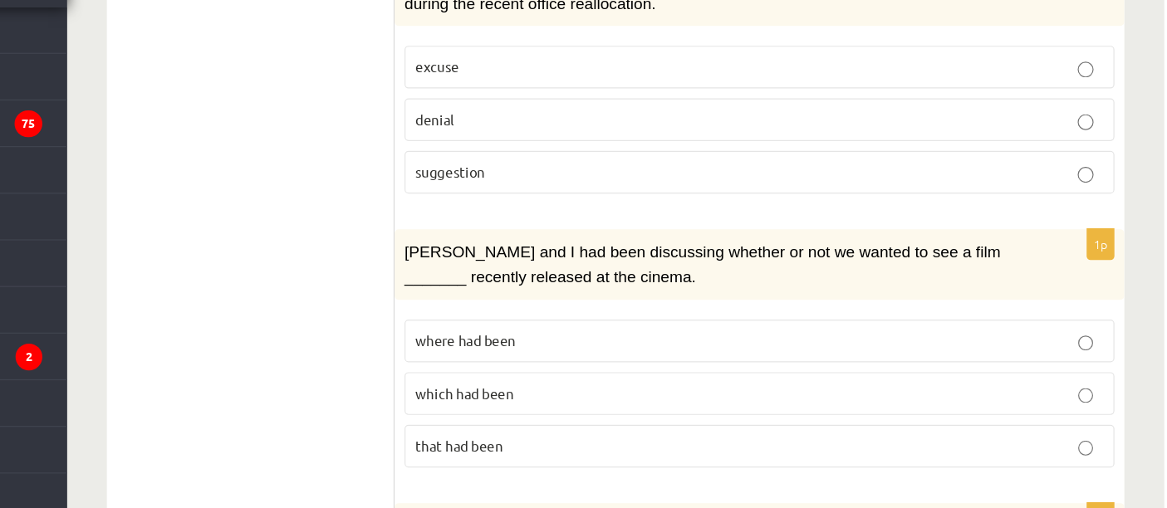
click at [655, 360] on p "where had been" at bounding box center [829, 368] width 576 height 17
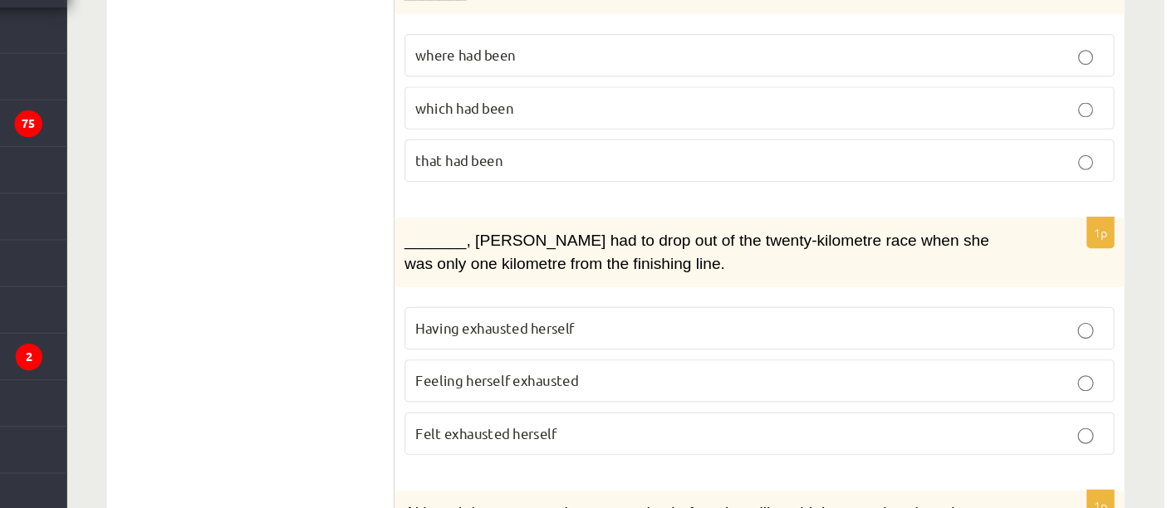
scroll to position [772, 0]
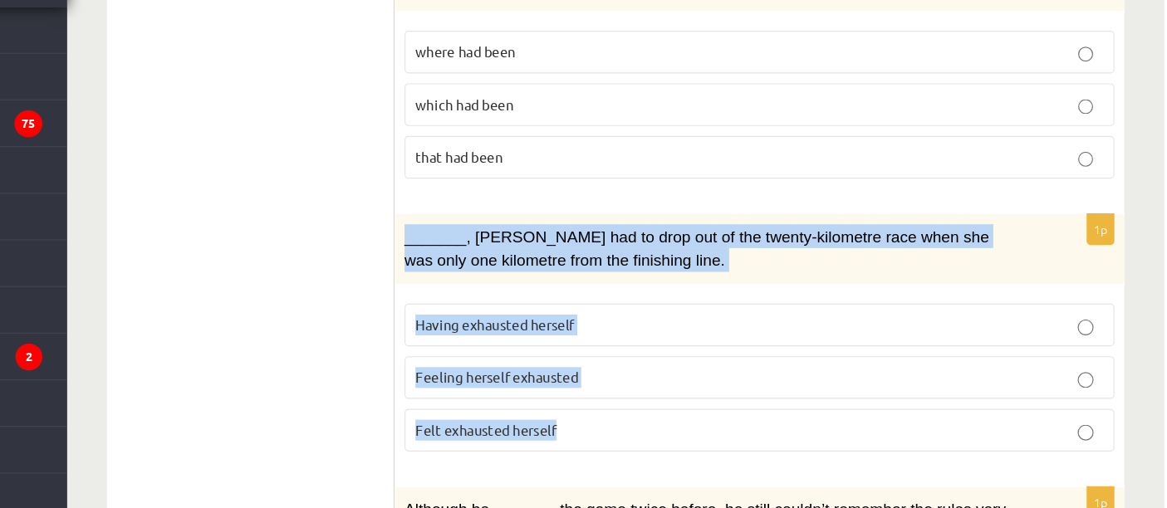
drag, startPoint x: 524, startPoint y: 266, endPoint x: 678, endPoint y: 429, distance: 224.5
click at [678, 429] on div "1p _______, Judy had to drop out of the twenty-kilometre race when she was only…" at bounding box center [828, 368] width 611 height 212
copy div "_______, Judy had to drop out of the twenty-kilometre race when she was only on…"
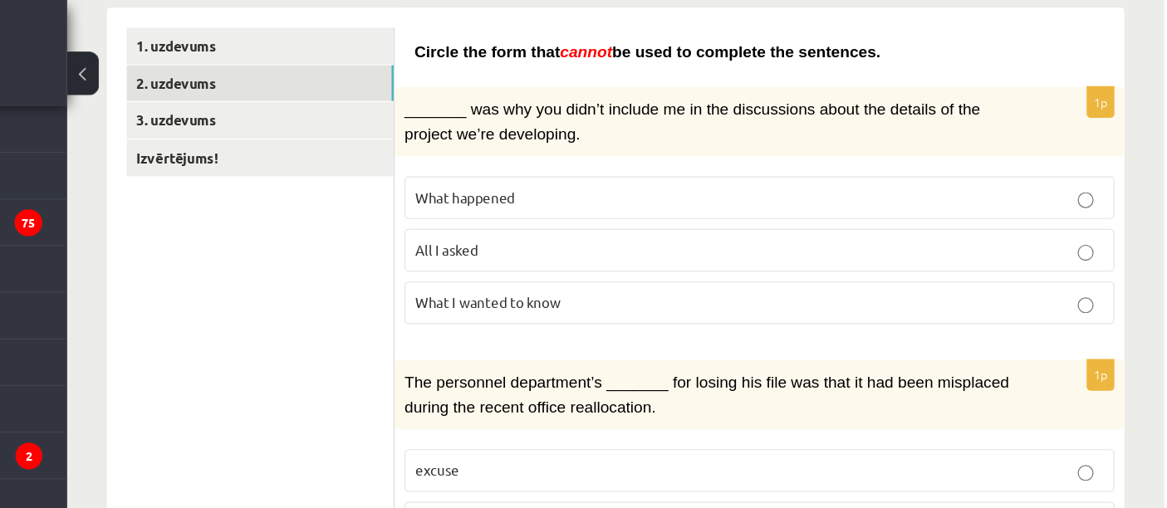
scroll to position [275, 0]
drag, startPoint x: 536, startPoint y: 41, endPoint x: 899, endPoint y: 41, distance: 363.0
copy span "Circle the form that cannot be used to complete the sentences."
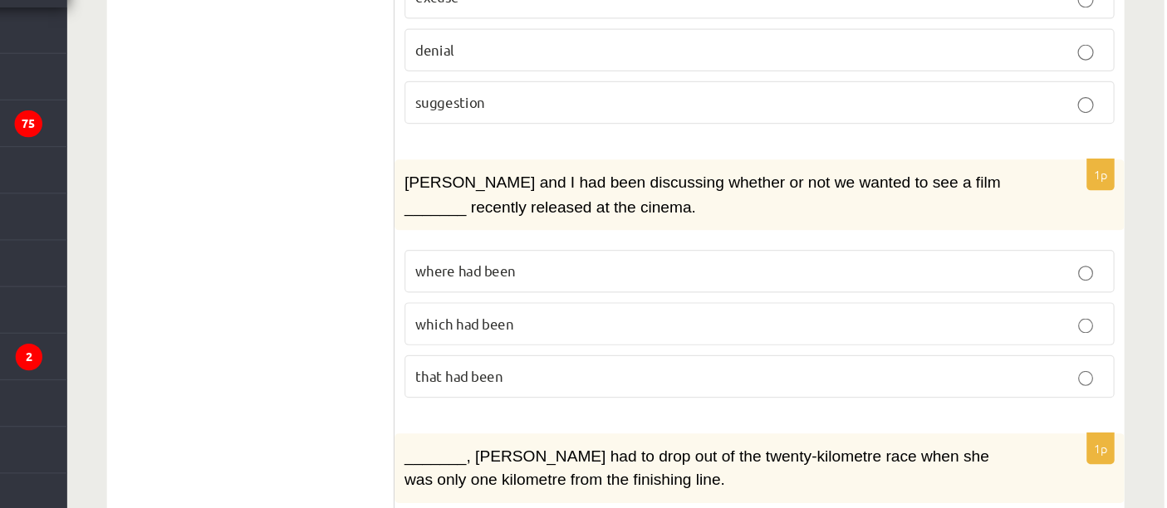
scroll to position [608, 0]
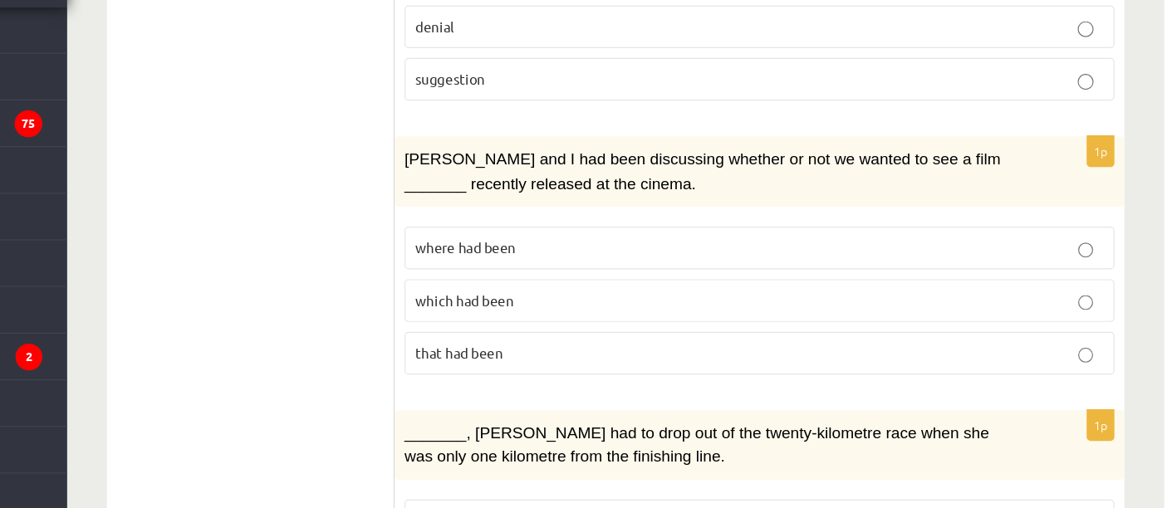
click at [717, 341] on fieldset "where had been which had been that had been" at bounding box center [829, 332] width 594 height 137
click at [743, 361] on label "that had been" at bounding box center [829, 379] width 594 height 36
click at [731, 282] on p "where had been" at bounding box center [829, 290] width 576 height 17
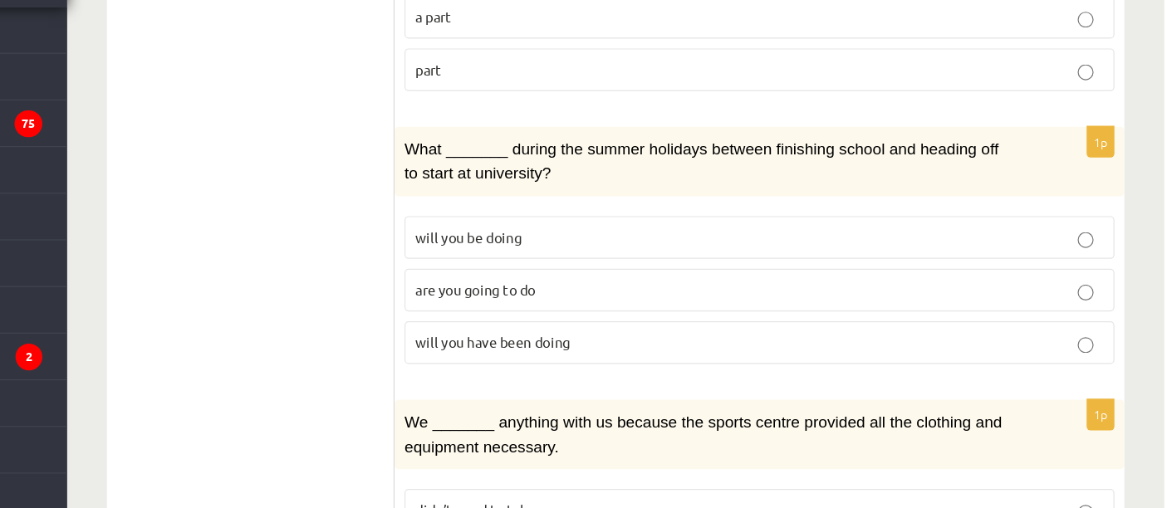
scroll to position [2102, 0]
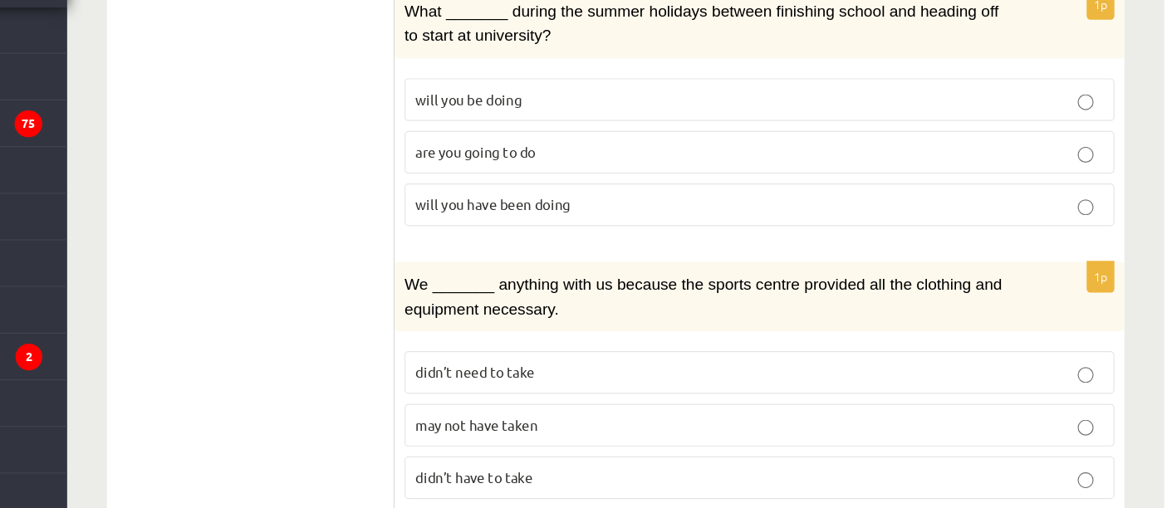
click at [598, 465] on label "didn’t have to take" at bounding box center [829, 483] width 594 height 36
click at [632, 431] on span "may not have taken" at bounding box center [592, 438] width 102 height 15
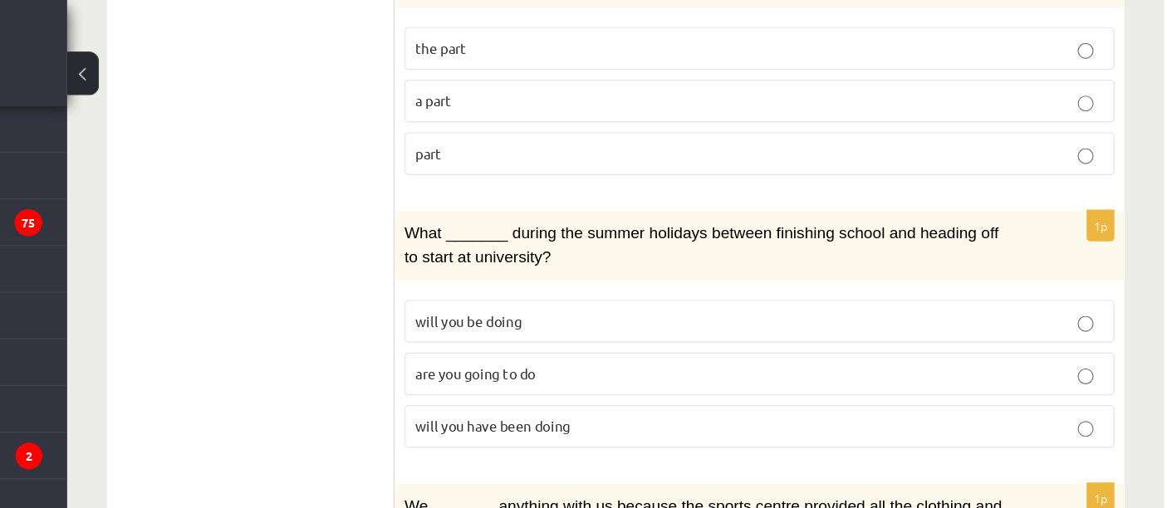
scroll to position [2000, 0]
click at [637, 305] on span "are you going to do" at bounding box center [591, 312] width 101 height 15
click at [586, 339] on label "will you have been doing" at bounding box center [829, 357] width 594 height 36
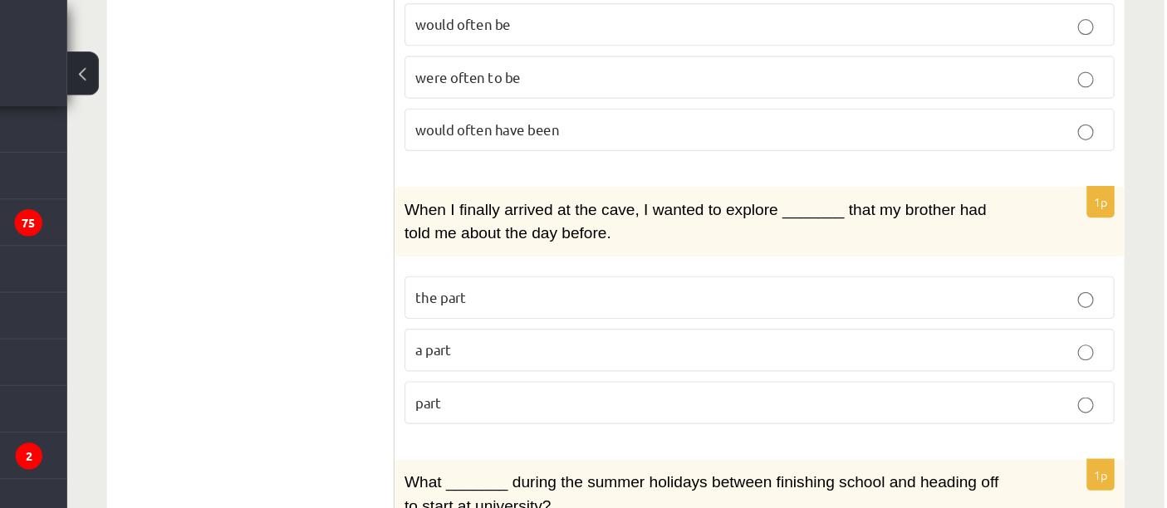
scroll to position [1782, 0]
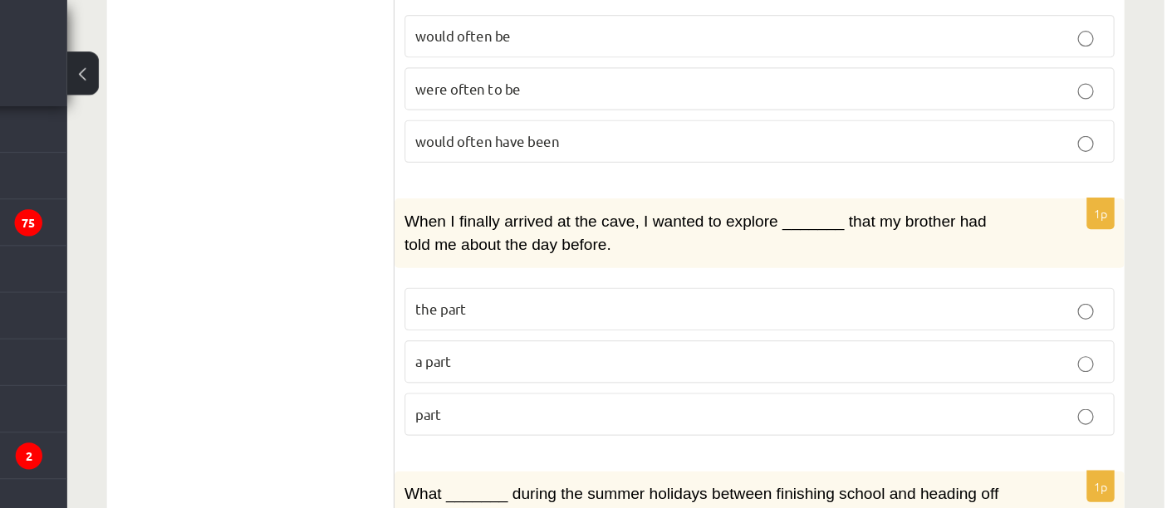
click at [626, 338] on p "part" at bounding box center [829, 346] width 576 height 17
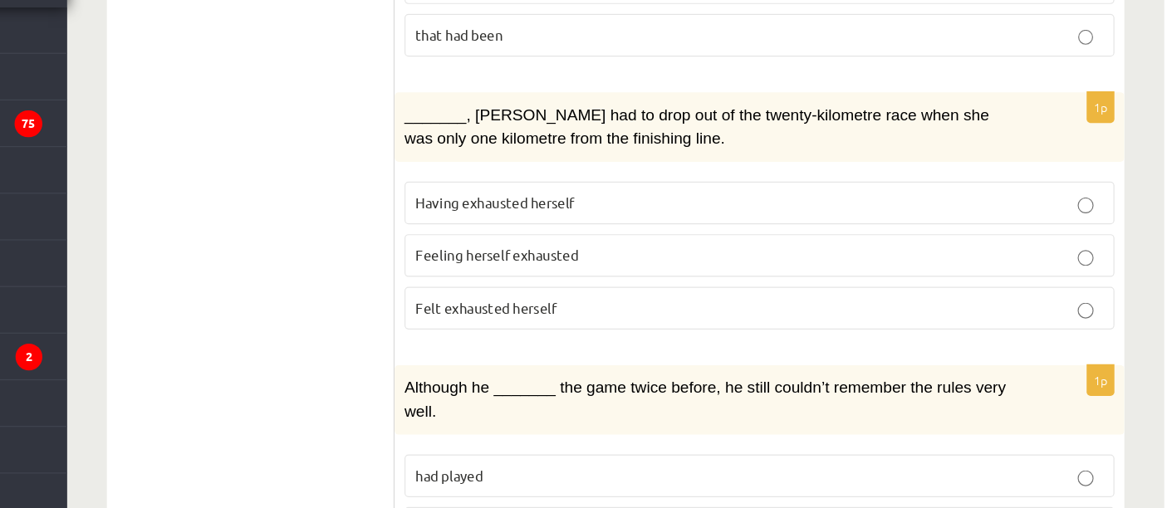
scroll to position [893, 0]
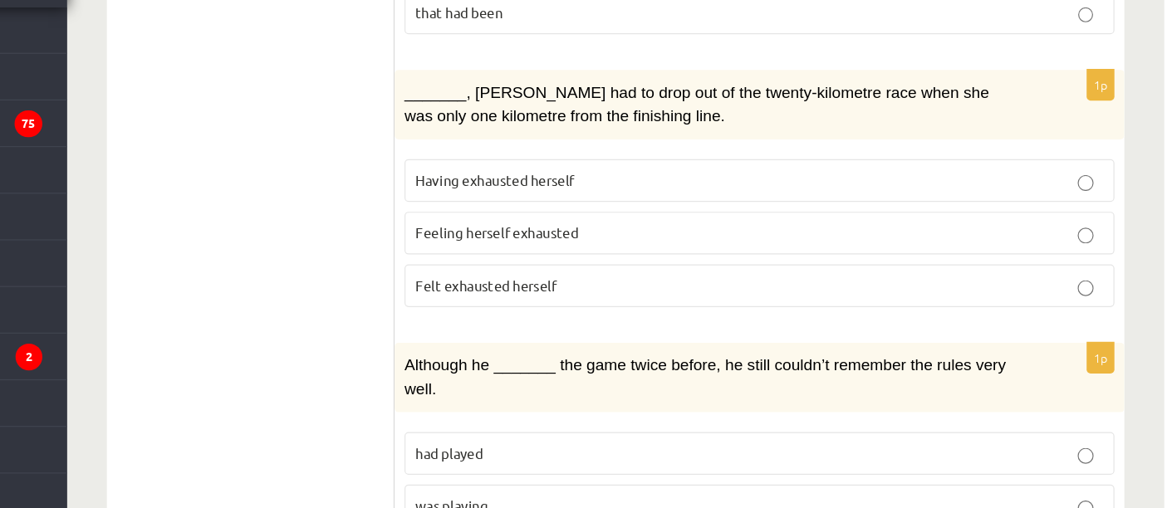
click at [656, 270] on span "Feeling herself exhausted" at bounding box center [609, 277] width 136 height 15
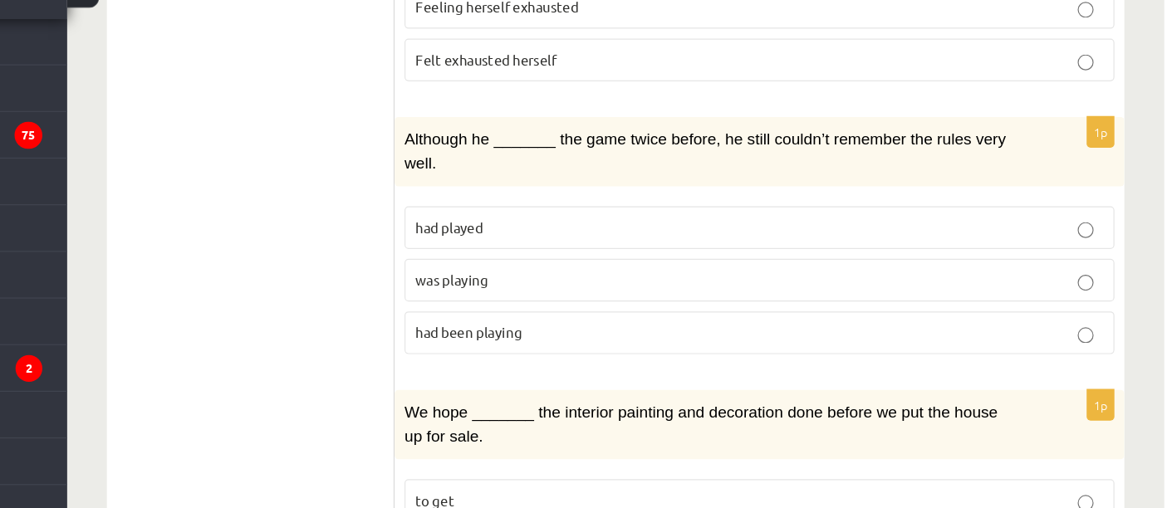
scroll to position [1091, 0]
click at [572, 300] on span "was playing" at bounding box center [571, 307] width 61 height 15
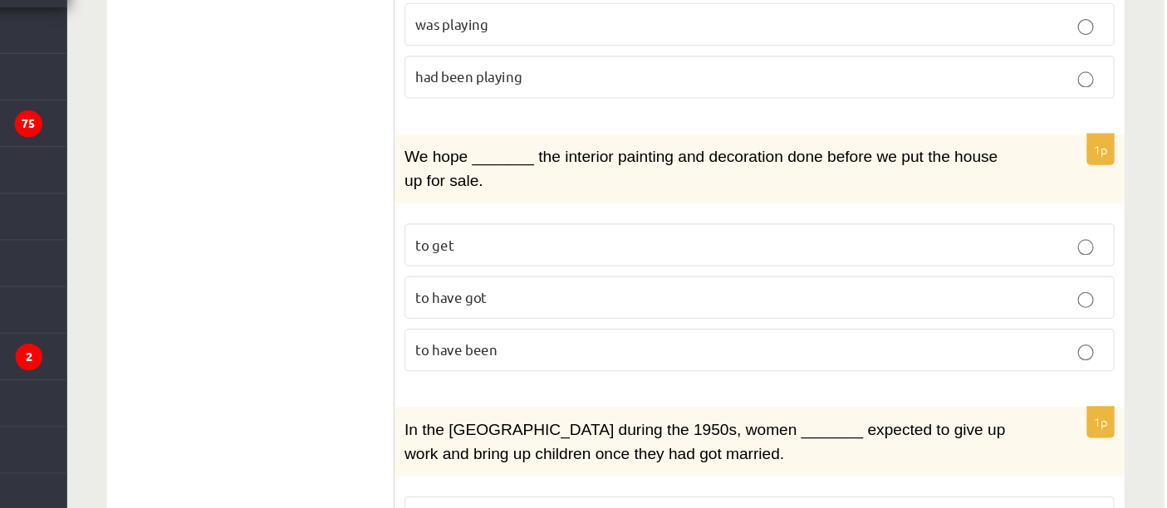
scroll to position [1297, 0]
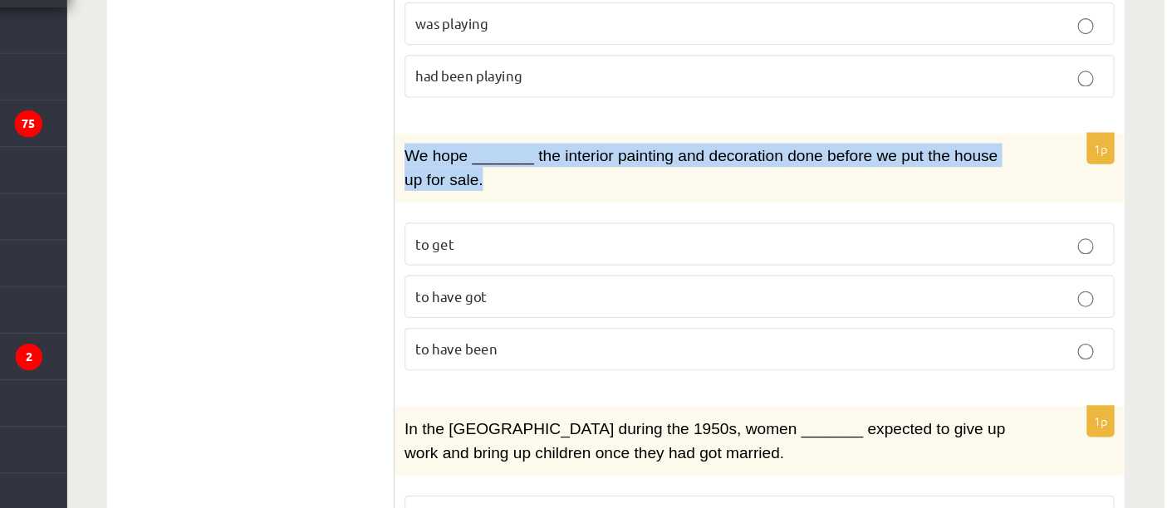
drag, startPoint x: 533, startPoint y: 167, endPoint x: 562, endPoint y: 193, distance: 38.2
click at [562, 203] on p "We hope _______ the interior painting and decoration done before we put the hou…" at bounding box center [787, 223] width 511 height 41
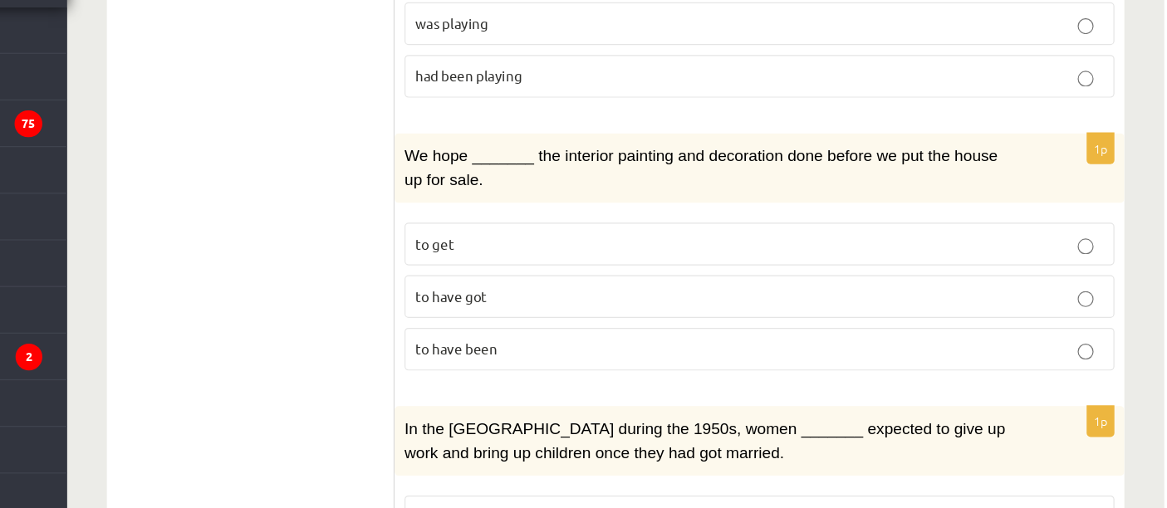
drag, startPoint x: 567, startPoint y: 185, endPoint x: 514, endPoint y: 167, distance: 56.2
click at [514, 167] on div "**********" at bounding box center [707, 161] width 851 height 2352
click at [443, 202] on ul "1. uzdevums 2. uzdevums 3. uzdevums Izvērtējums!" at bounding box center [411, 161] width 224 height 2318
click at [609, 366] on p "to have been" at bounding box center [829, 374] width 576 height 17
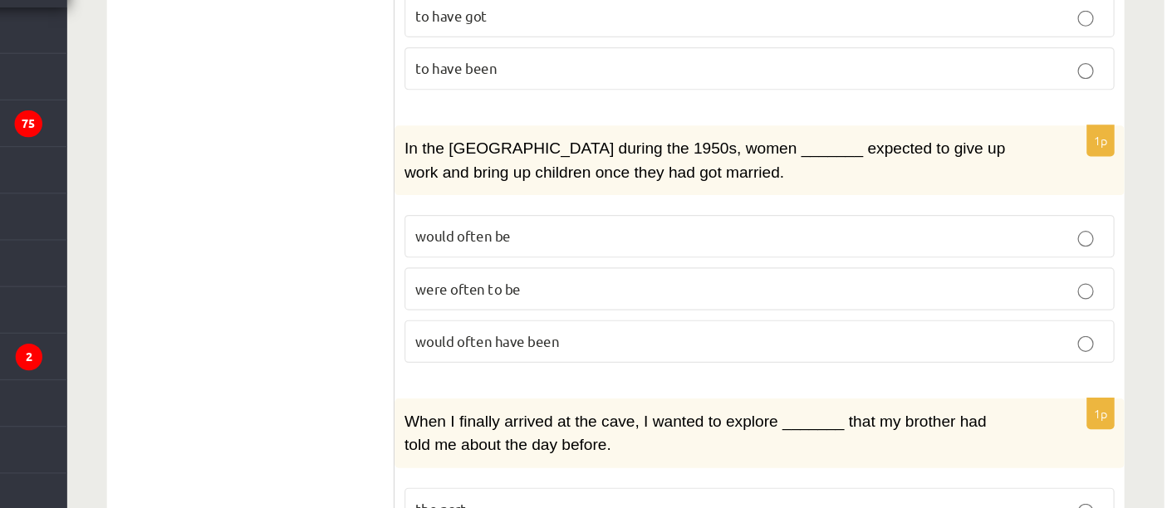
scroll to position [1533, 0]
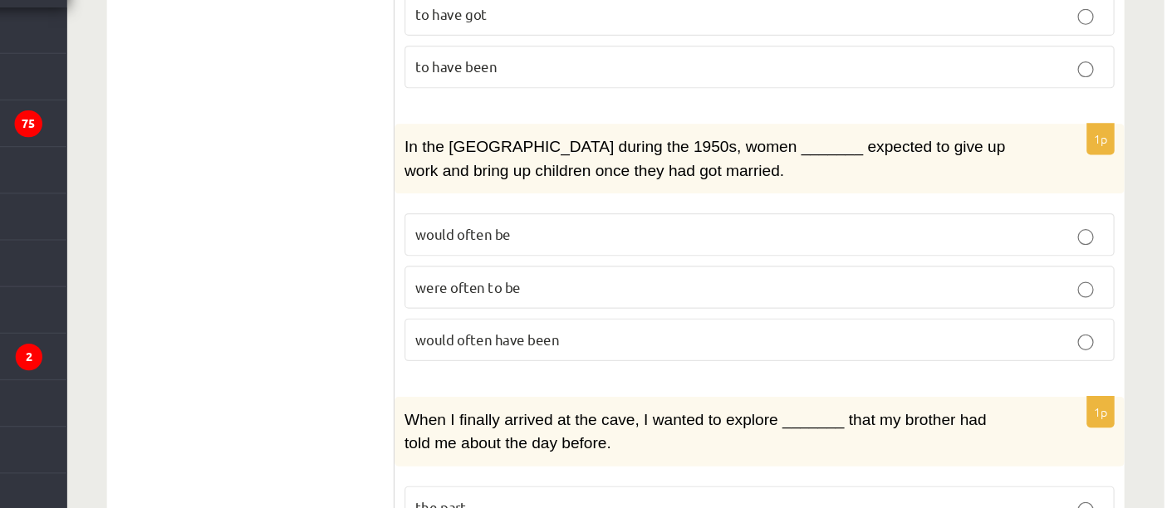
click at [689, 262] on label "would often be" at bounding box center [829, 280] width 594 height 36
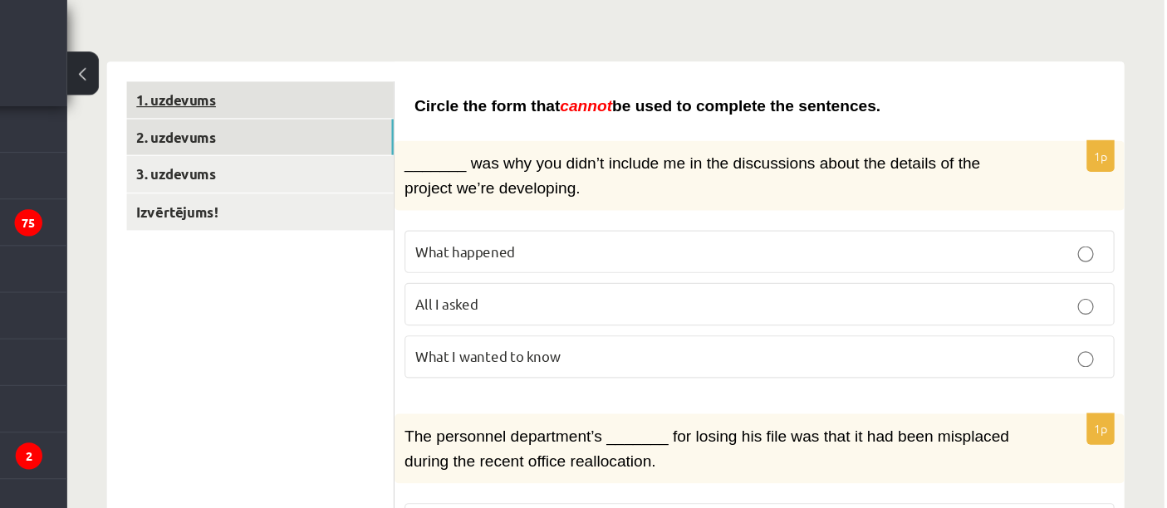
scroll to position [223, 0]
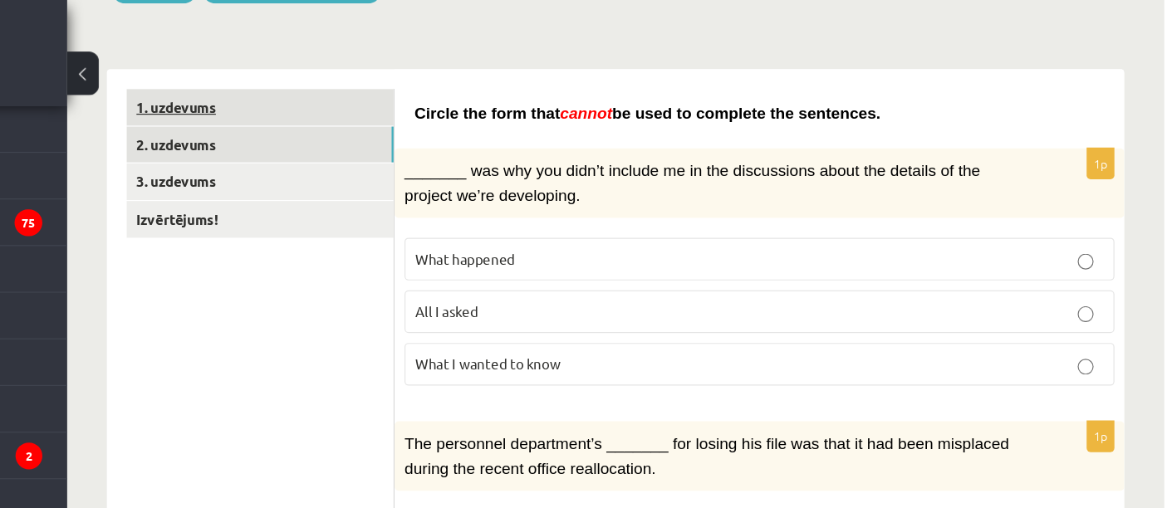
click at [495, 91] on link "1. uzdevums" at bounding box center [410, 90] width 223 height 31
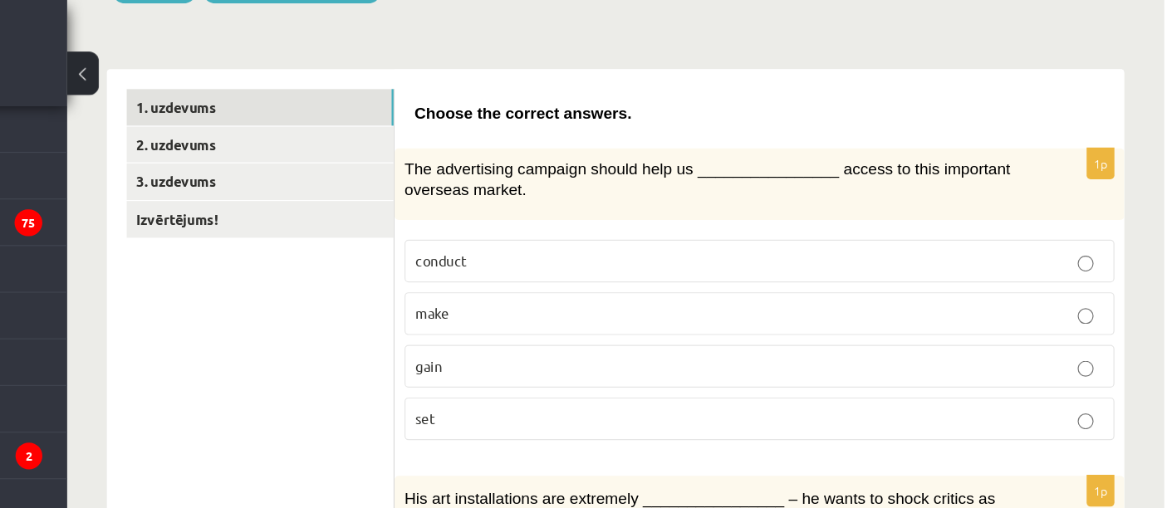
scroll to position [226, 0]
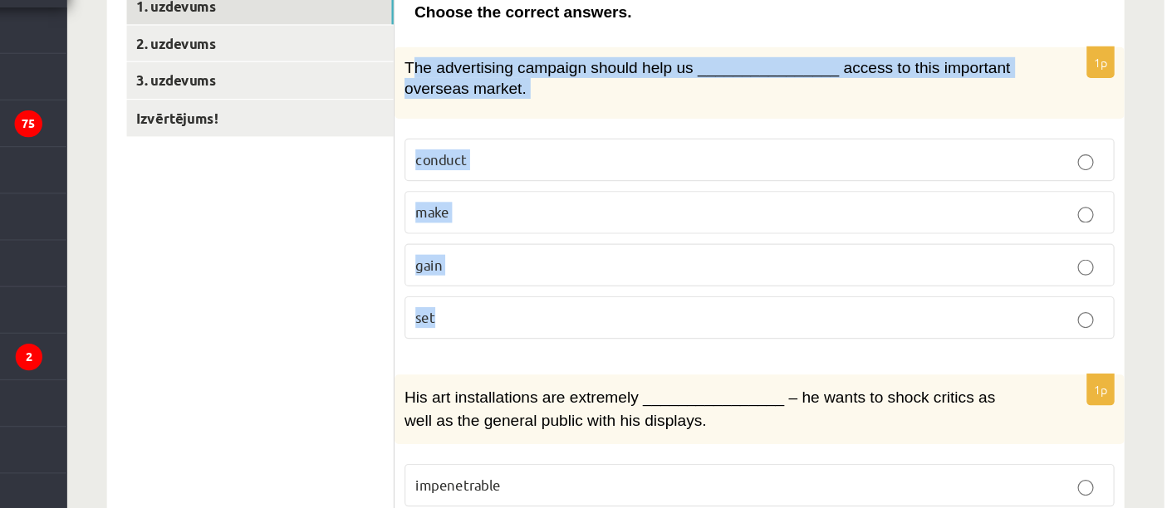
drag, startPoint x: 536, startPoint y: 132, endPoint x: 606, endPoint y: 337, distance: 216.7
click at [606, 337] on div "1p The advertising campaign should help us ________________ access to this impo…" at bounding box center [828, 251] width 611 height 258
click at [602, 162] on p "The advertising campaign should help us ________________ access to this importa…" at bounding box center [787, 147] width 511 height 34
drag, startPoint x: 529, startPoint y: 133, endPoint x: 607, endPoint y: 355, distance: 235.1
click at [607, 355] on div "1p The advertising campaign should help us ________________ access to this impo…" at bounding box center [828, 251] width 611 height 258
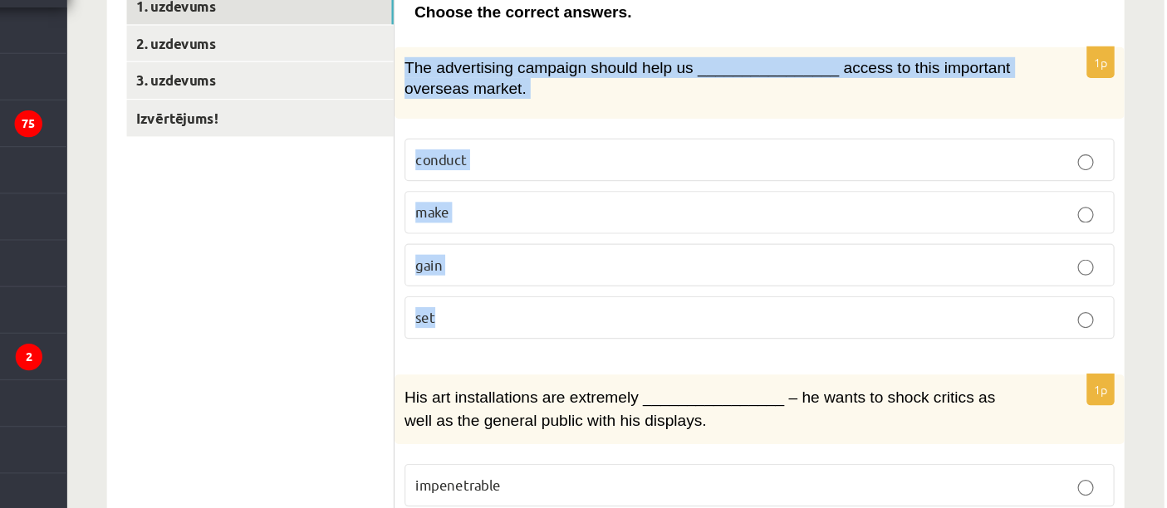
copy div "The advertising campaign should help us ________________ access to this importa…"
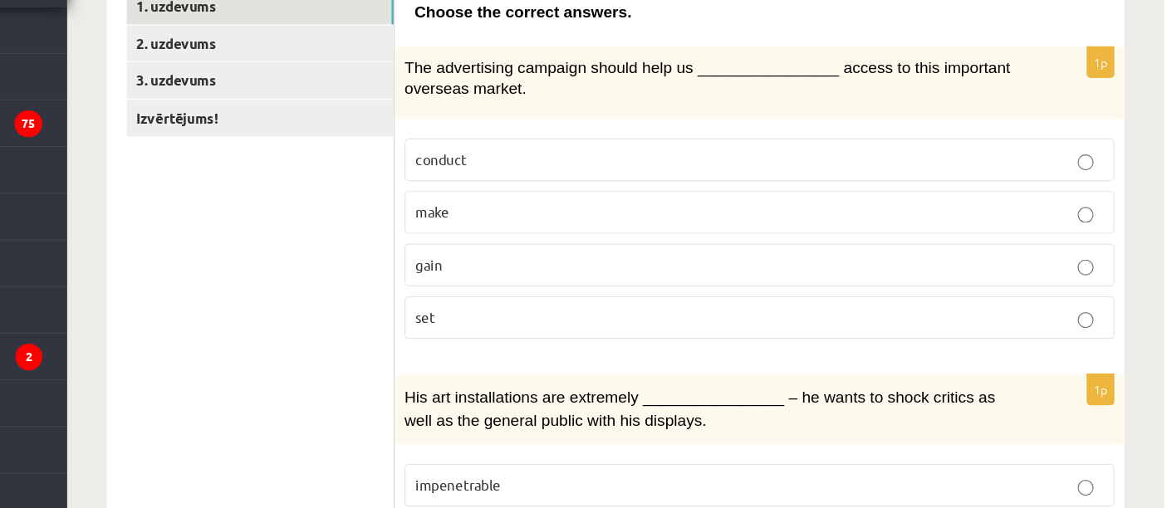
click at [566, 303] on p "gain" at bounding box center [829, 304] width 576 height 17
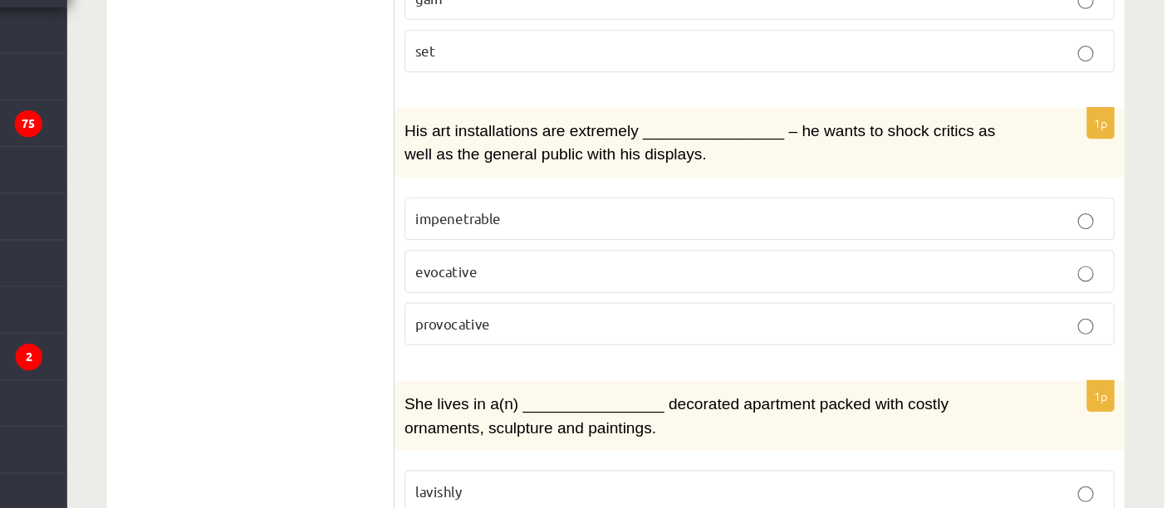
scroll to position [475, 0]
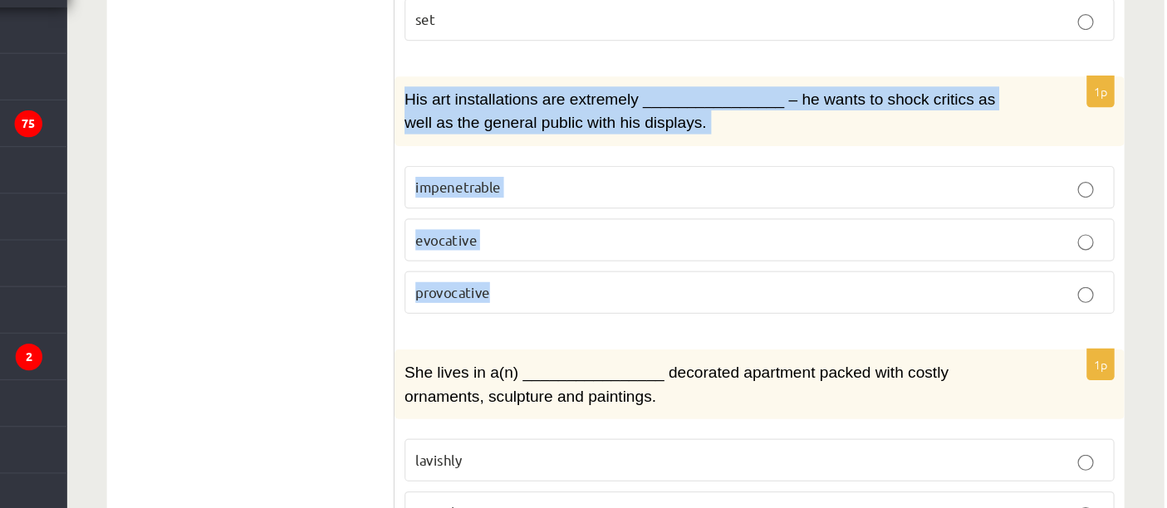
drag, startPoint x: 532, startPoint y: 159, endPoint x: 644, endPoint y: 316, distance: 191.8
click at [644, 316] on div "1p His art installations are extremely ________________ – he wants to shock cri…" at bounding box center [828, 253] width 611 height 212
copy div "His art installations are extremely ________________ – he wants to shock critic…"
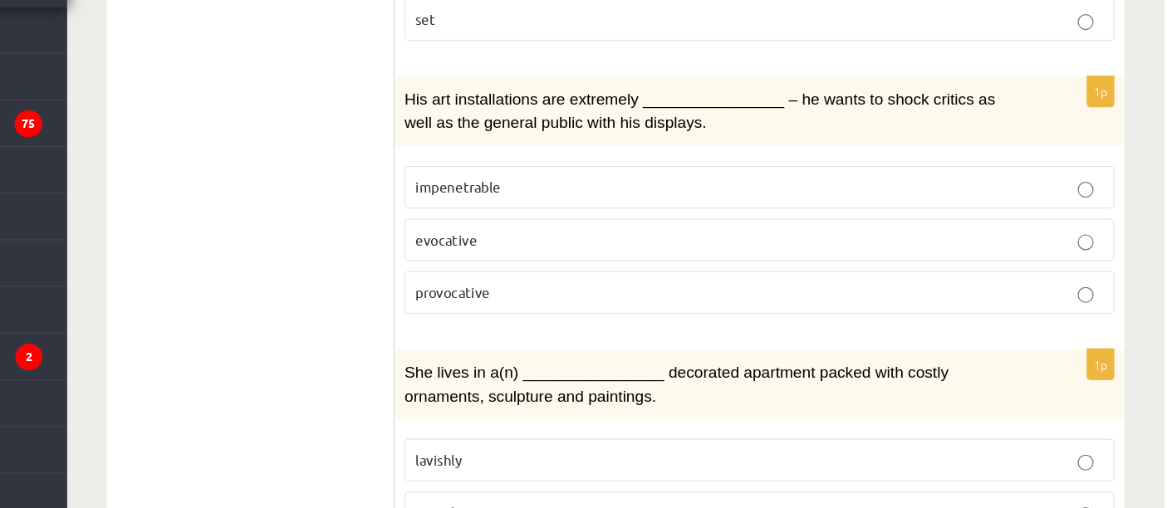
click at [605, 321] on p "provocative" at bounding box center [829, 327] width 576 height 17
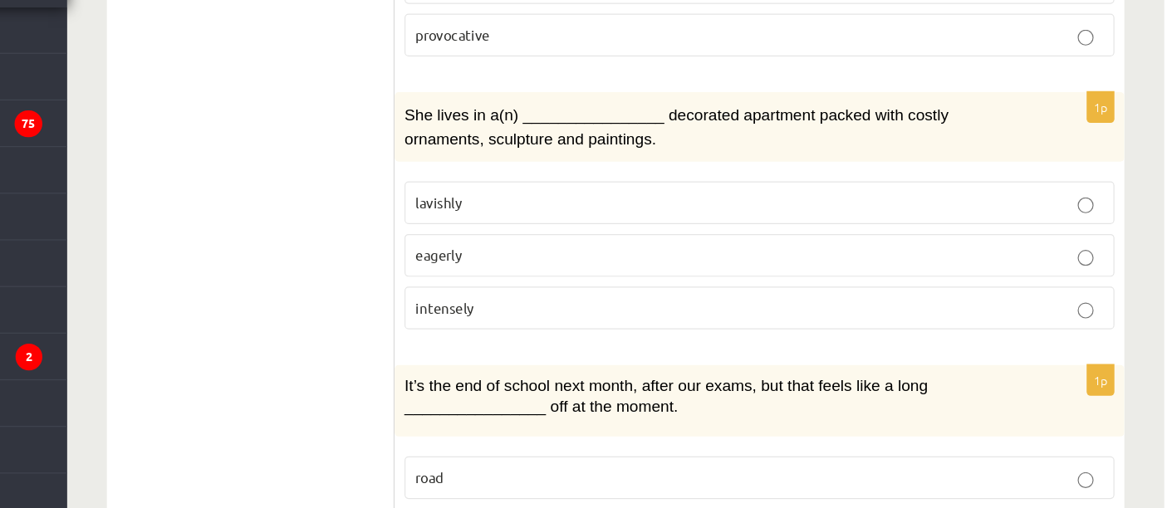
scroll to position [692, 0]
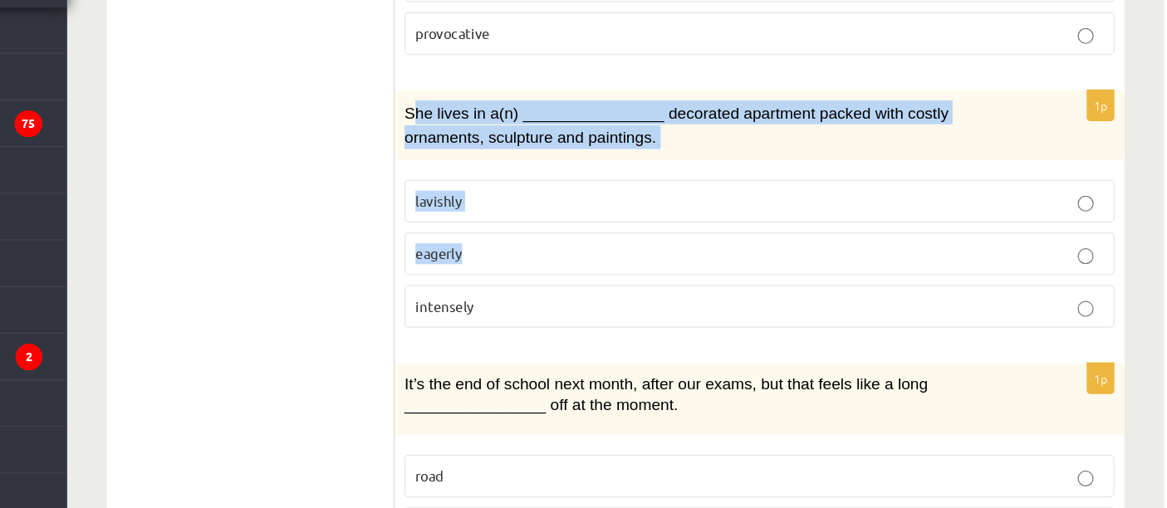
drag, startPoint x: 547, startPoint y: 179, endPoint x: 639, endPoint y: 297, distance: 149.2
click at [639, 297] on div "1p She lives in a(n) ________________ decorated apartment packed with costly or…" at bounding box center [828, 265] width 611 height 212
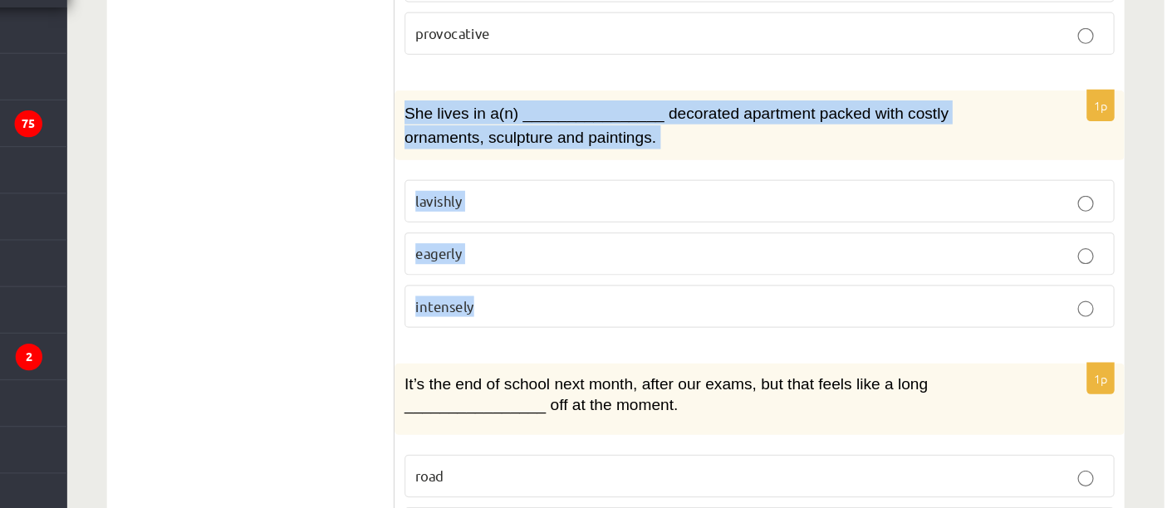
drag, startPoint x: 532, startPoint y: 167, endPoint x: 619, endPoint y: 328, distance: 183.2
click at [619, 328] on div "1p She lives in a(n) ________________ decorated apartment packed with costly or…" at bounding box center [828, 265] width 611 height 212
copy div "She lives in a(n) ________________ decorated apartment packed with costly ornam…"
click at [671, 243] on p "lavishly" at bounding box center [829, 251] width 576 height 17
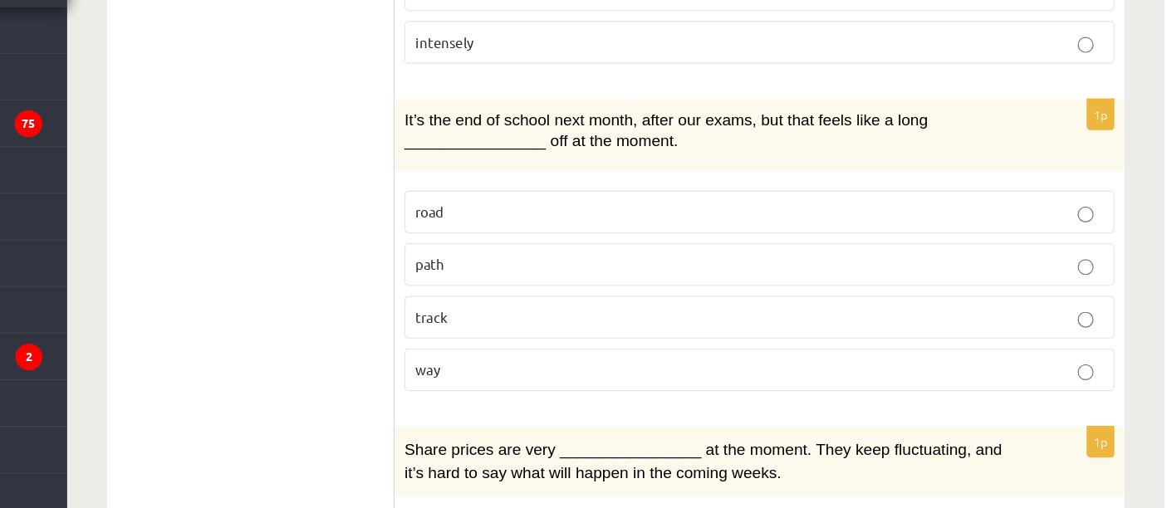
scroll to position [912, 0]
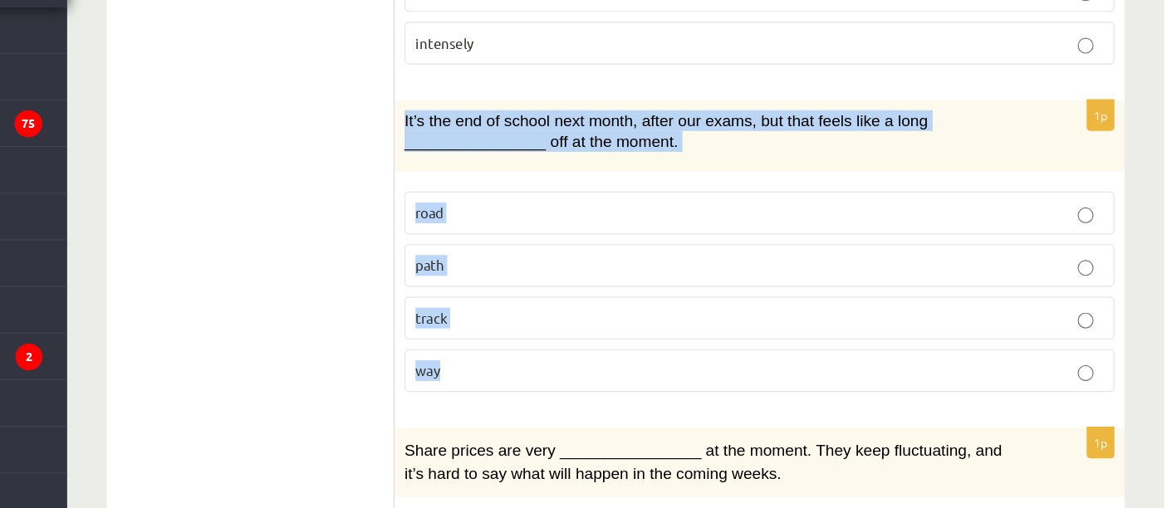
drag, startPoint x: 532, startPoint y: 173, endPoint x: 645, endPoint y: 398, distance: 252.2
click at [645, 398] on div "1p It’s the end of school next month, after our exams, but that feels like a lo…" at bounding box center [828, 296] width 611 height 258
copy div "It’s the end of school next month, after our exams, but that feels like a long …"
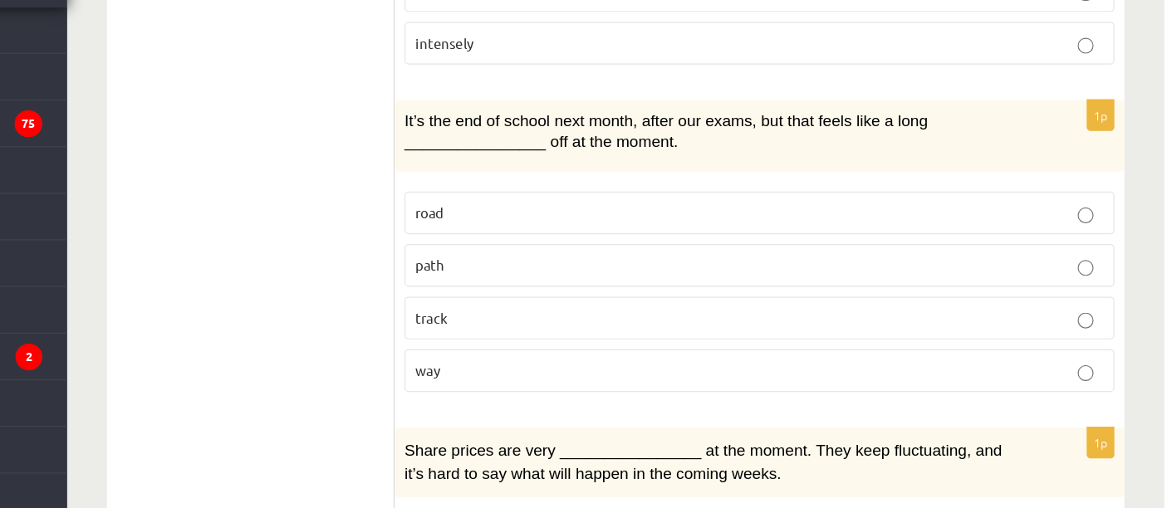
click at [603, 385] on p "way" at bounding box center [829, 393] width 576 height 17
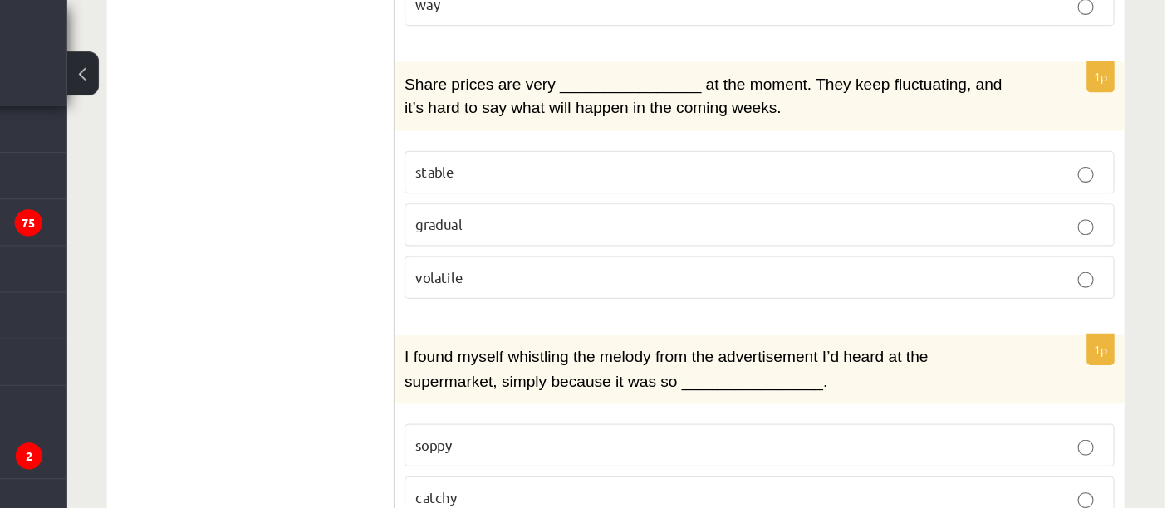
scroll to position [1278, 0]
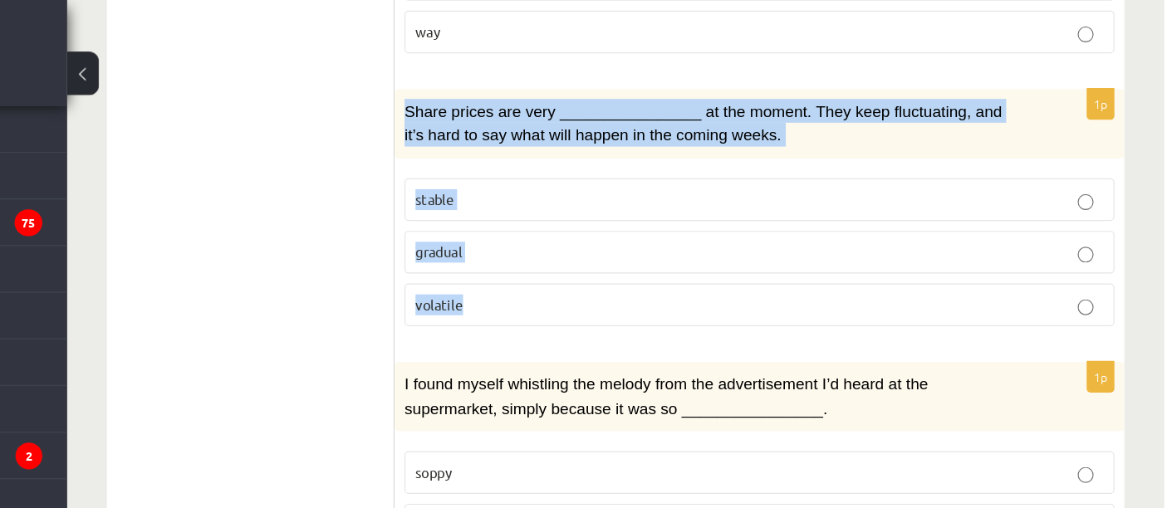
drag, startPoint x: 530, startPoint y: 71, endPoint x: 618, endPoint y: 253, distance: 202.9
click at [618, 253] on div "1p Share prices are very ________________ at the moment. They keep fluctuating,…" at bounding box center [828, 181] width 611 height 212
copy div "Share prices are very ________________ at the moment. They keep fluctuating, an…"
click at [564, 248] on span "volatile" at bounding box center [561, 255] width 40 height 15
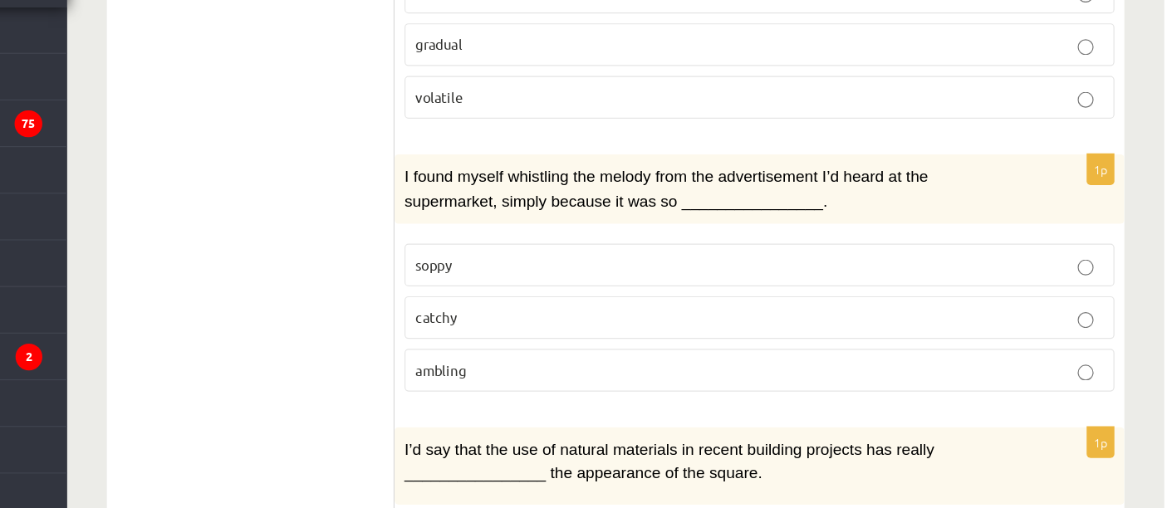
scroll to position [1371, 0]
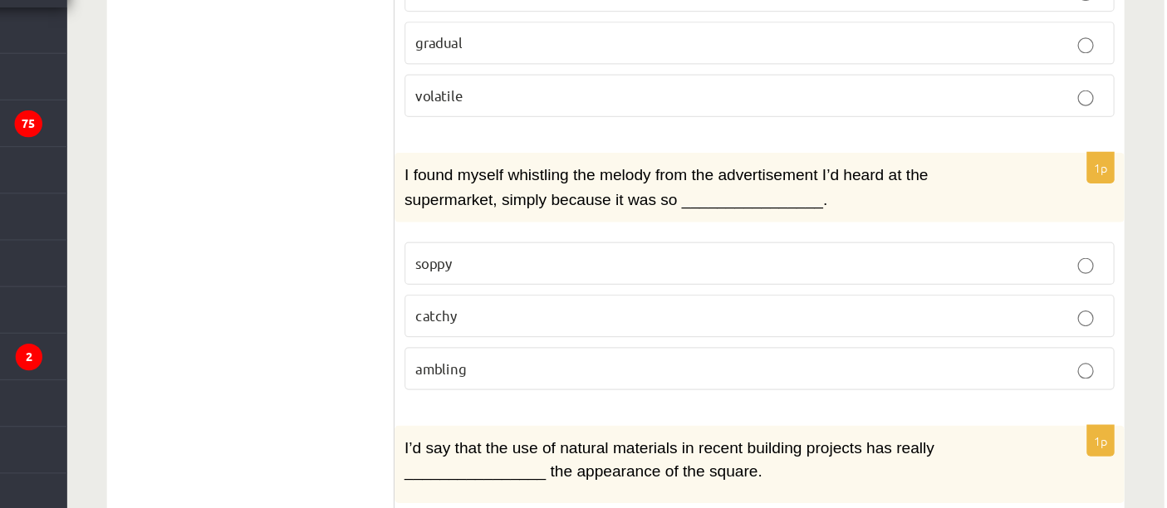
click at [567, 340] on span "catchy" at bounding box center [558, 347] width 35 height 15
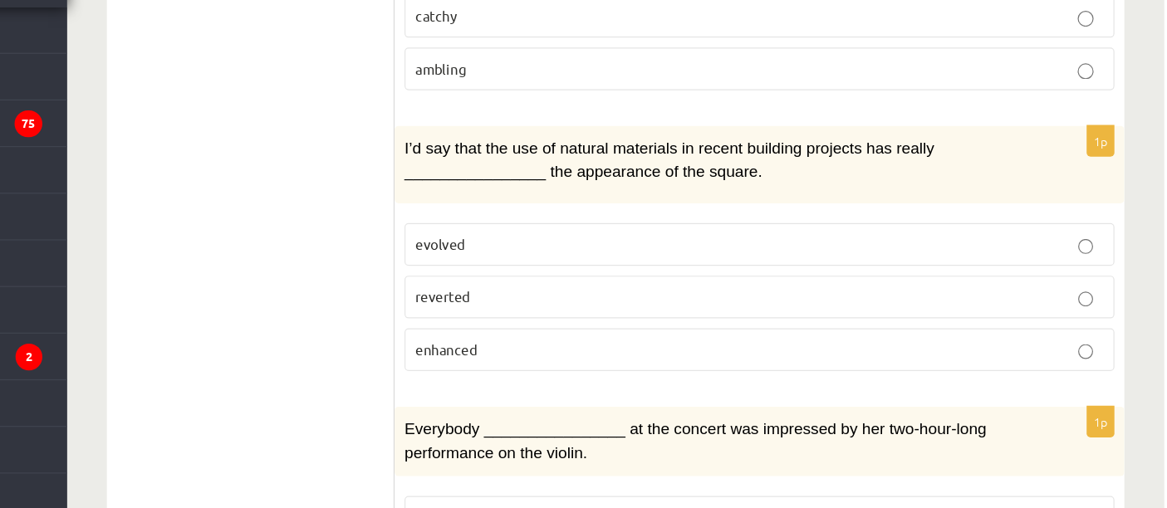
scroll to position [1624, 0]
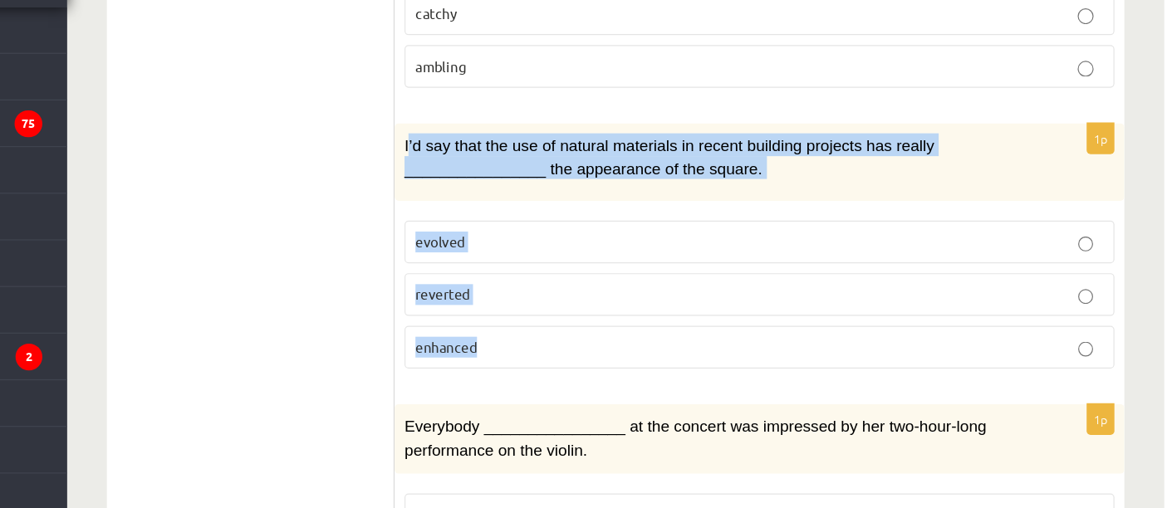
drag, startPoint x: 536, startPoint y: 183, endPoint x: 611, endPoint y: 352, distance: 185.2
click at [611, 352] on div "1p I’d say that the use of natural materials in recent building projects has re…" at bounding box center [828, 295] width 611 height 218
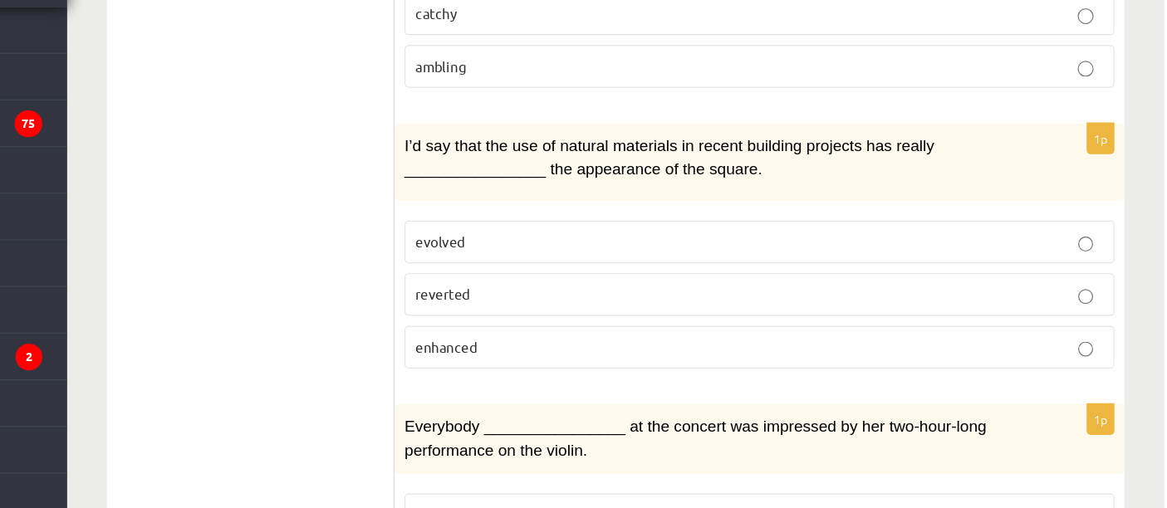
click at [484, 292] on ul "1. uzdevums 2. uzdevums 3. uzdevums Izvērtējums!" at bounding box center [411, 110] width 224 height 2872
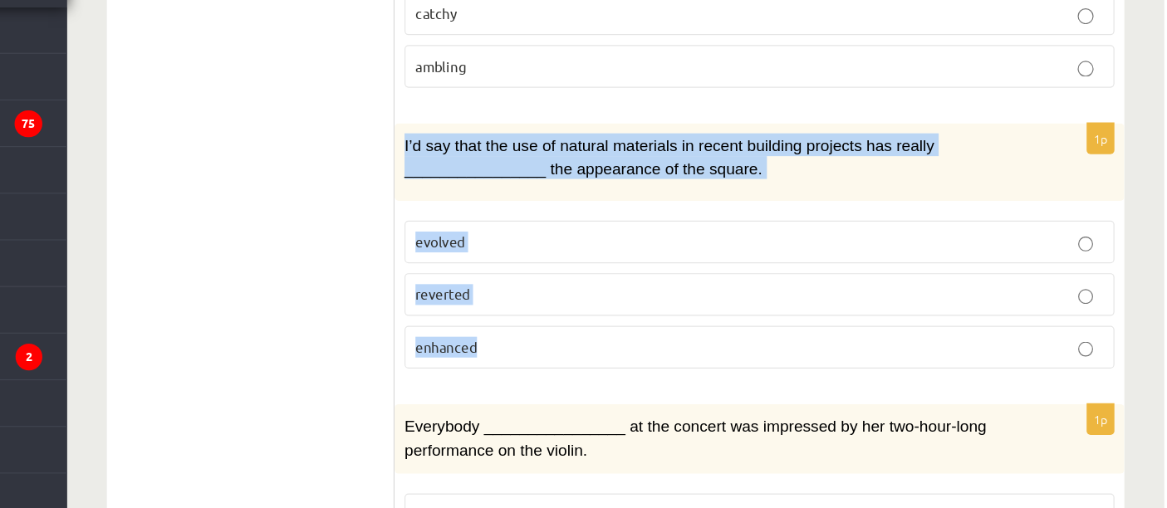
drag, startPoint x: 523, startPoint y: 181, endPoint x: 626, endPoint y: 348, distance: 196.2
click at [626, 348] on div "1p I’d say that the use of natural materials in recent building projects has re…" at bounding box center [828, 295] width 611 height 218
click at [641, 356] on label "enhanced" at bounding box center [829, 374] width 594 height 36
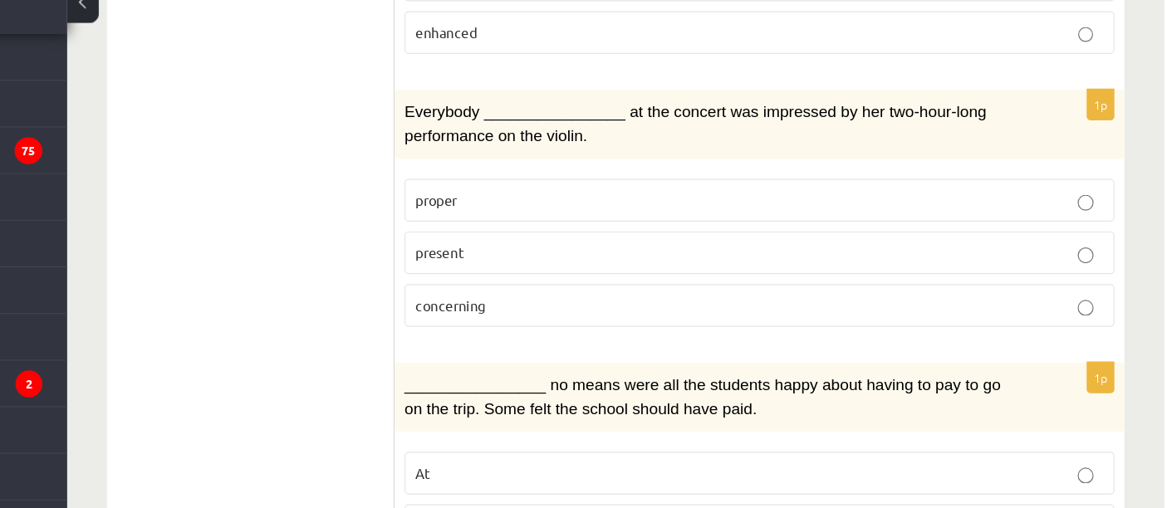
scroll to position [1910, 0]
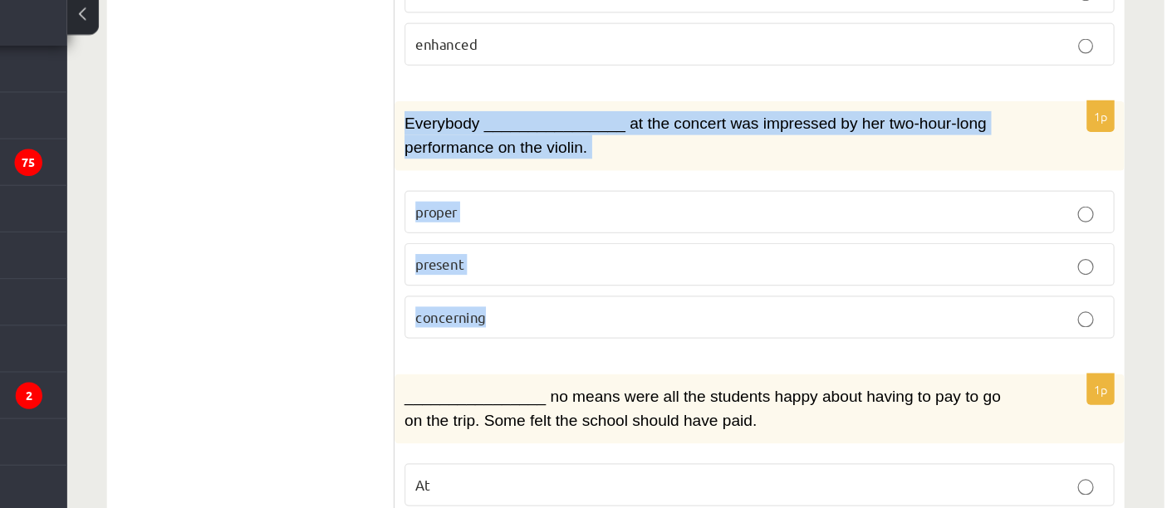
drag, startPoint x: 530, startPoint y: 135, endPoint x: 628, endPoint y: 297, distance: 189.3
click at [628, 297] on div "1p Everybody ________________ at the concert was impressed by her two-hour-long…" at bounding box center [828, 241] width 611 height 212
click at [575, 271] on fieldset "proper present concerning" at bounding box center [829, 270] width 594 height 137
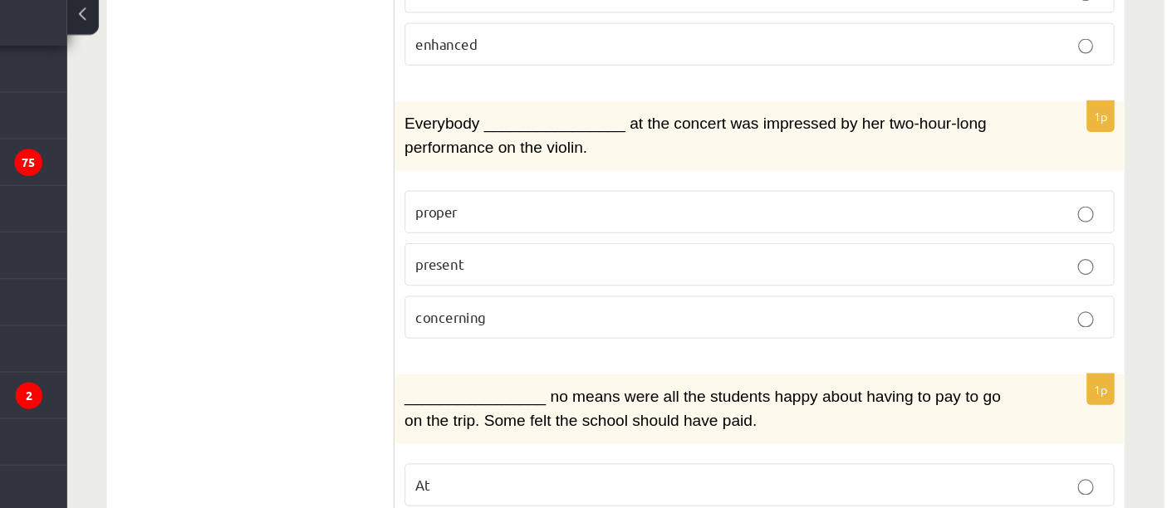
click at [560, 264] on span "present" at bounding box center [561, 271] width 41 height 15
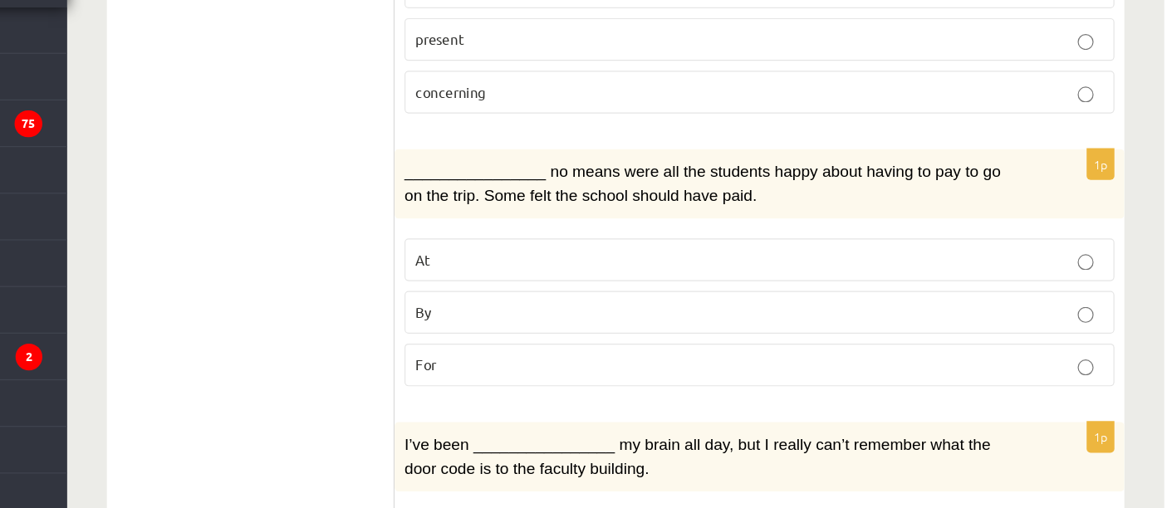
scroll to position [2101, 0]
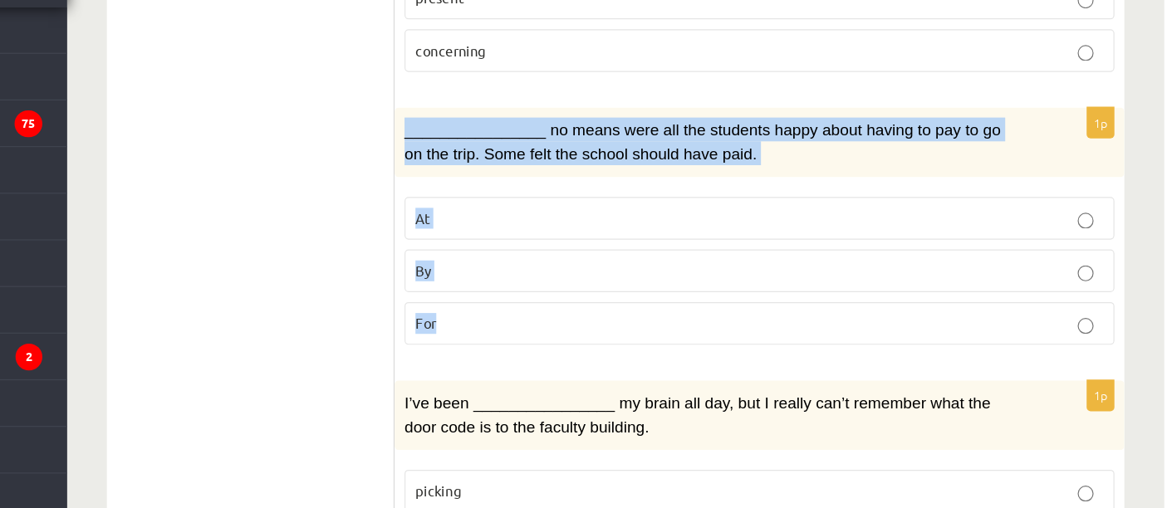
drag, startPoint x: 529, startPoint y: 169, endPoint x: 606, endPoint y: 332, distance: 181.0
click at [606, 332] on div "1p ________________ no means were all the students happy about having to pay to…" at bounding box center [828, 279] width 611 height 212
click at [571, 257] on p "At" at bounding box center [829, 265] width 576 height 17
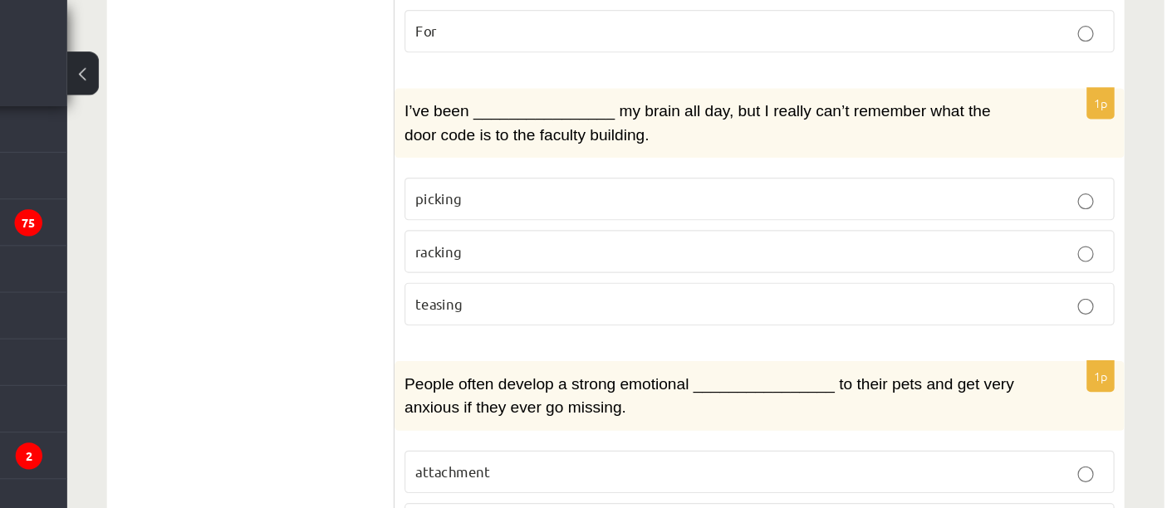
scroll to position [2427, 0]
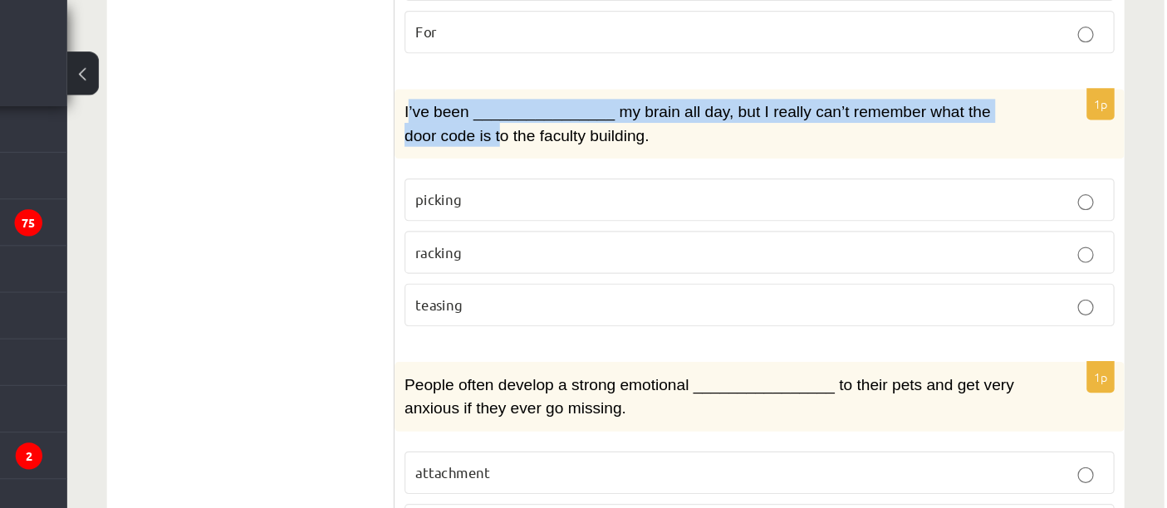
drag, startPoint x: 534, startPoint y: 68, endPoint x: 546, endPoint y: 96, distance: 29.8
click at [546, 96] on div "I’ve been ________________ my brain all day, but I really can’t remember what t…" at bounding box center [828, 104] width 611 height 58
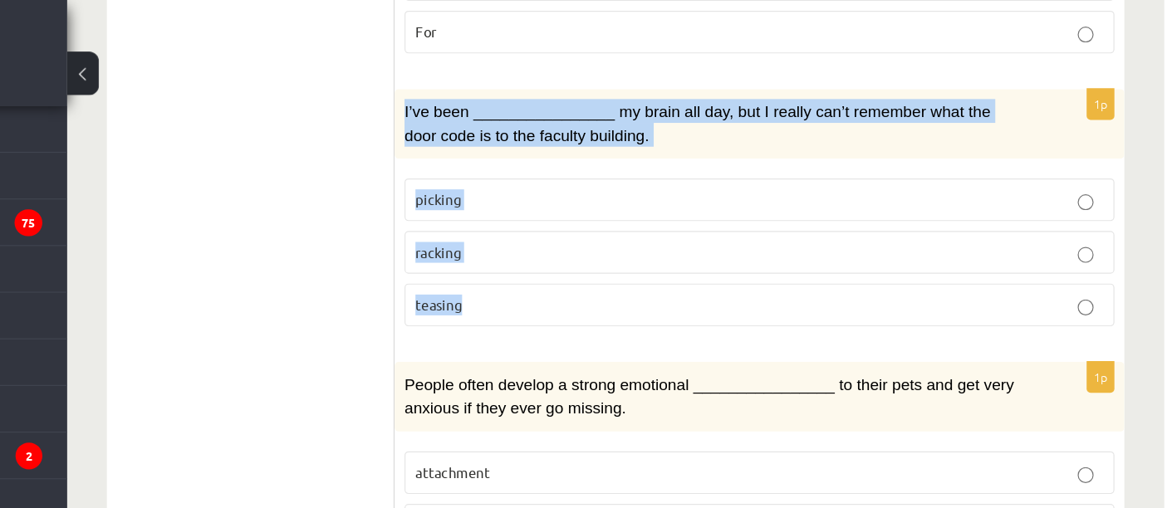
drag, startPoint x: 527, startPoint y: 65, endPoint x: 592, endPoint y: 226, distance: 174.0
click at [592, 226] on div "1p I’ve been ________________ my brain all day, but I really can’t remember wha…" at bounding box center [828, 181] width 611 height 212
click at [614, 203] on p "racking" at bounding box center [829, 211] width 576 height 17
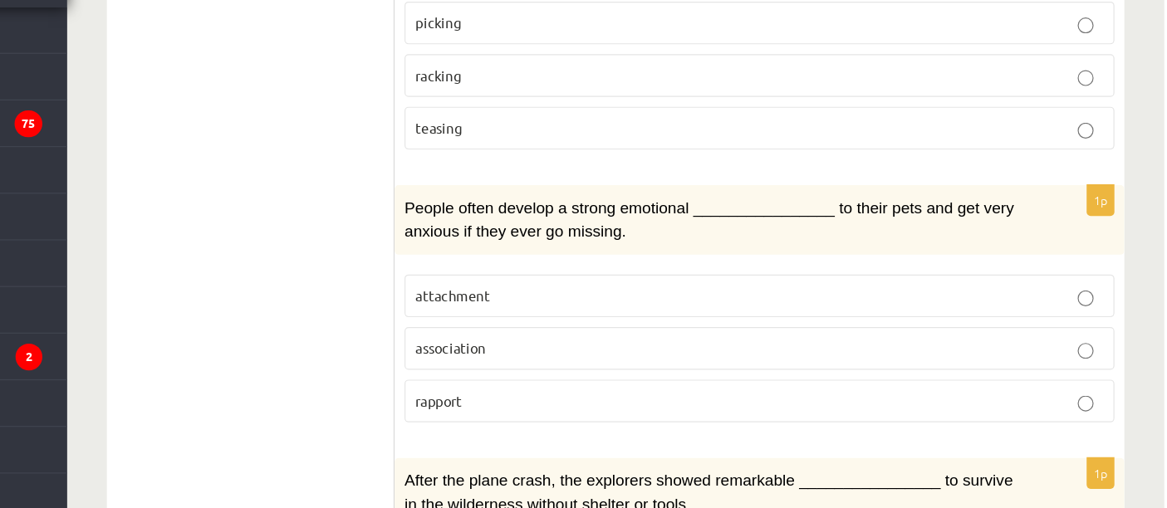
scroll to position [2509, 0]
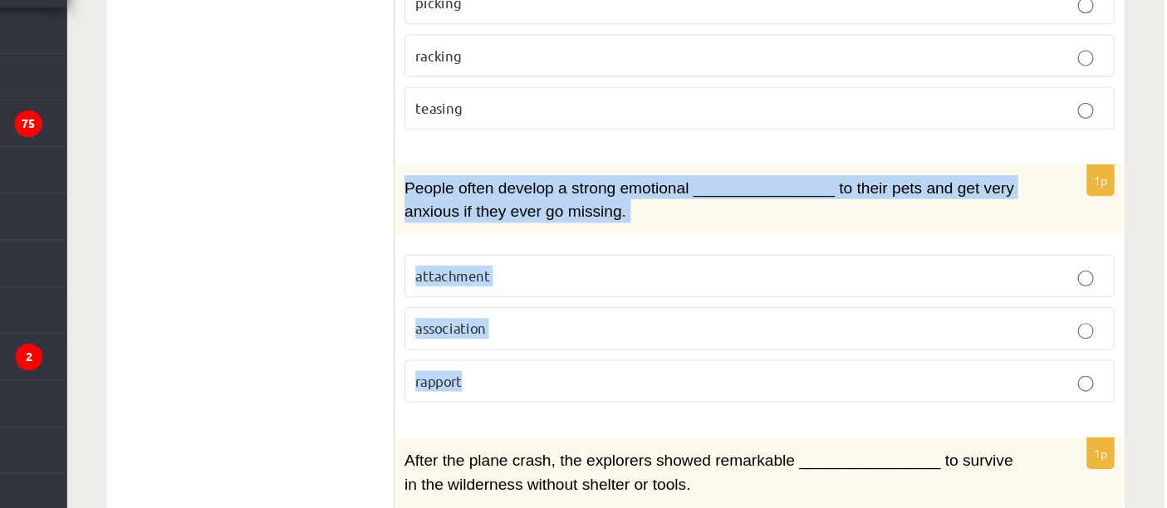
drag, startPoint x: 529, startPoint y: 206, endPoint x: 611, endPoint y: 386, distance: 197.8
click at [611, 386] on div "1p People often develop a strong emotional ________________ to their pets and g…" at bounding box center [828, 327] width 611 height 212
click at [616, 305] on p "attachment" at bounding box center [829, 313] width 576 height 17
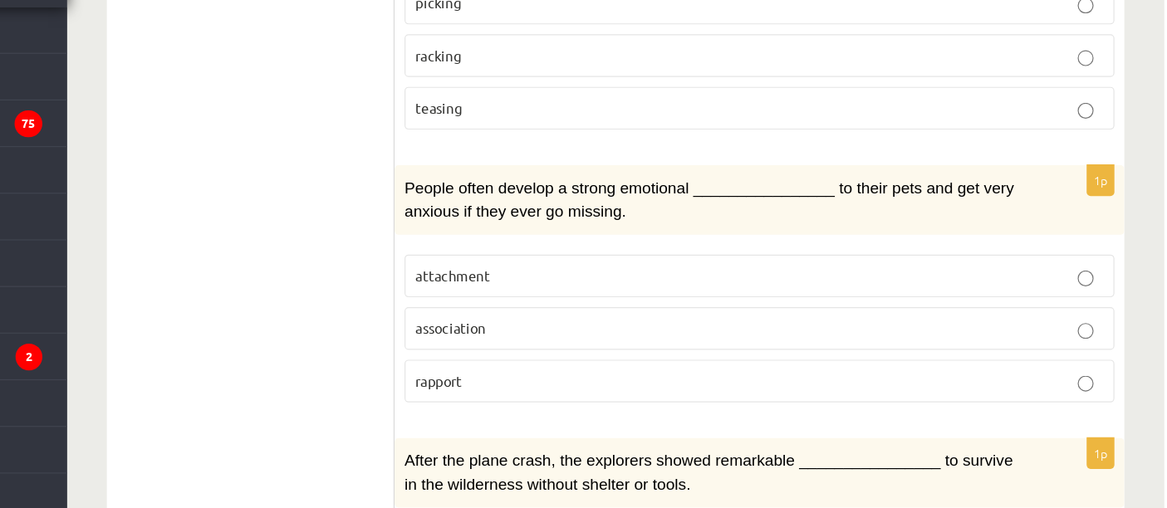
scroll to position [2675, 0]
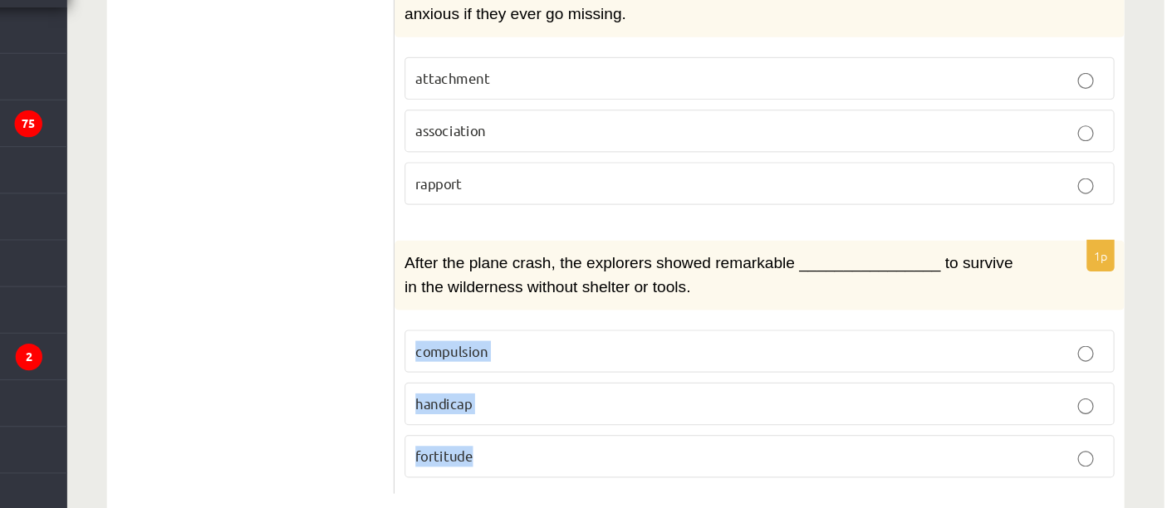
drag, startPoint x: 539, startPoint y: 340, endPoint x: 625, endPoint y: 490, distance: 173.4
click at [588, 437] on div at bounding box center [588, 437] width 0 height 0
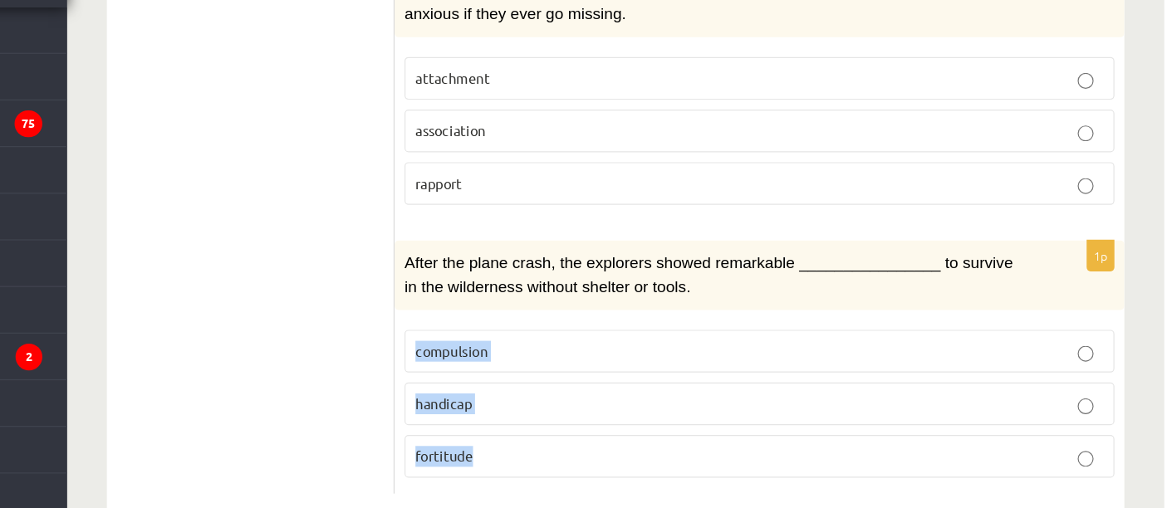
drag, startPoint x: 537, startPoint y: 339, endPoint x: 605, endPoint y: 422, distance: 106.9
click at [605, 422] on fieldset "compulsion handicap fortitude" at bounding box center [829, 419] width 594 height 137
click at [588, 437] on div at bounding box center [588, 437] width 0 height 0
drag, startPoint x: 382, startPoint y: 362, endPoint x: 403, endPoint y: 343, distance: 28.2
click at [316, 381] on div at bounding box center [194, 392] width 243 height 23
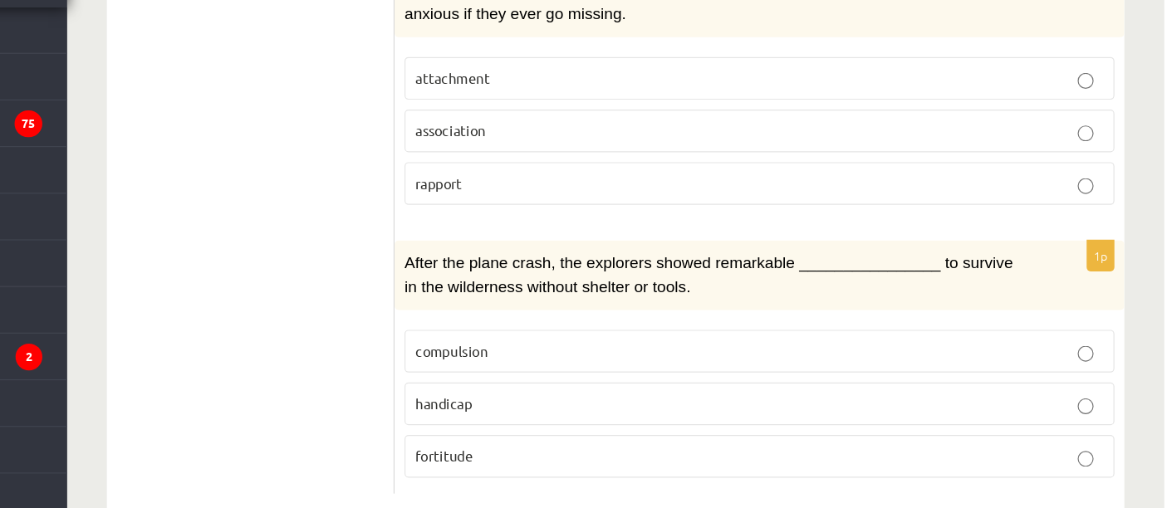
drag, startPoint x: 403, startPoint y: 343, endPoint x: 444, endPoint y: 336, distance: 41.2
click at [316, 336] on div "Translator Write" at bounding box center [194, 369] width 243 height 69
drag, startPoint x: 404, startPoint y: 346, endPoint x: 490, endPoint y: 261, distance: 121.6
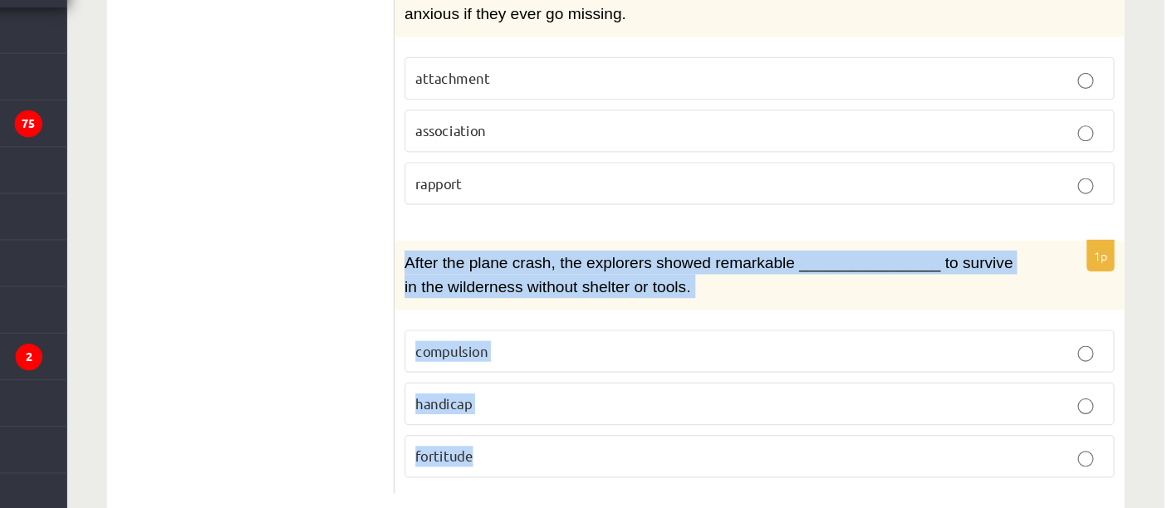
drag, startPoint x: 532, startPoint y: 268, endPoint x: 624, endPoint y: 430, distance: 186.4
click at [624, 430] on div "1p After the plane crash, the explorers showed remarkable ________________ to s…" at bounding box center [828, 390] width 611 height 212
click at [732, 456] on p "fortitude" at bounding box center [829, 464] width 576 height 17
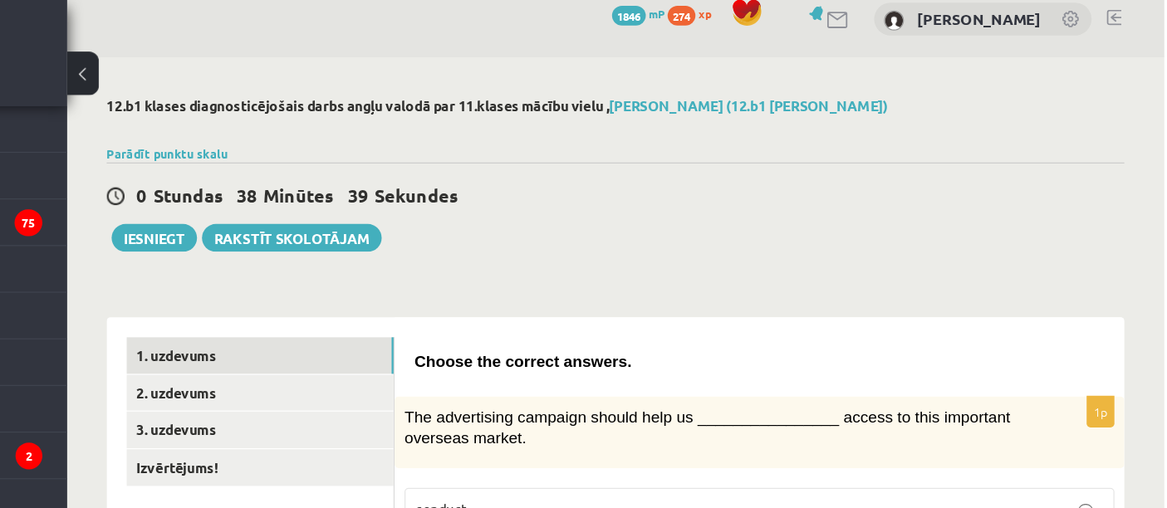
scroll to position [0, 0]
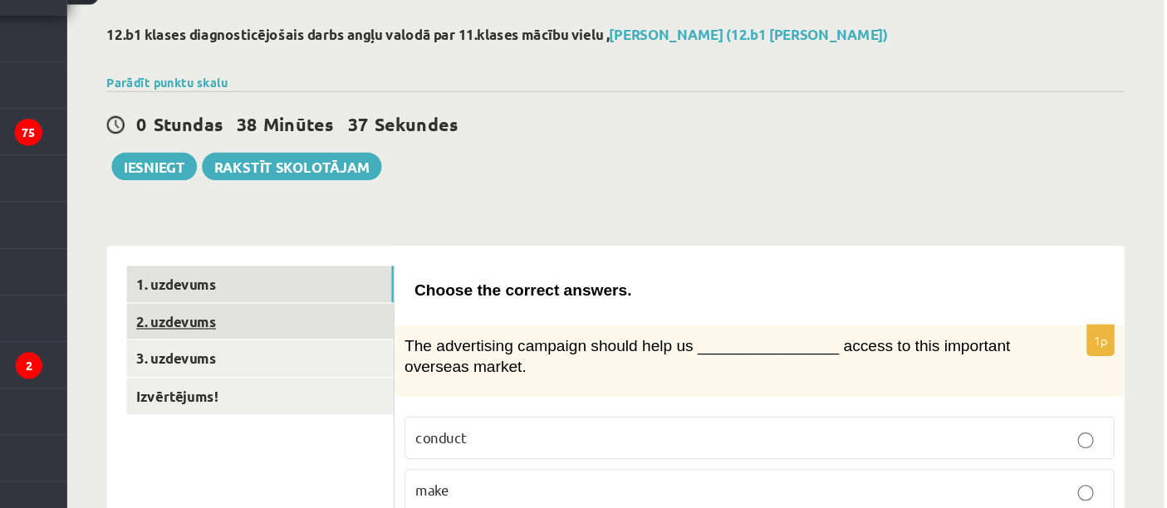
click at [469, 344] on link "2. uzdevums" at bounding box center [410, 345] width 223 height 31
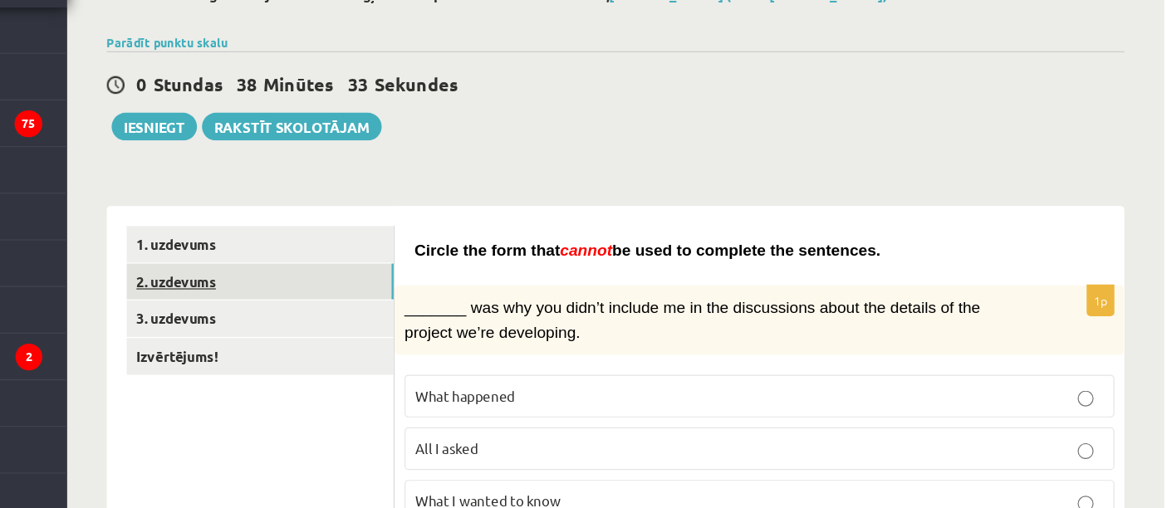
scroll to position [29, 0]
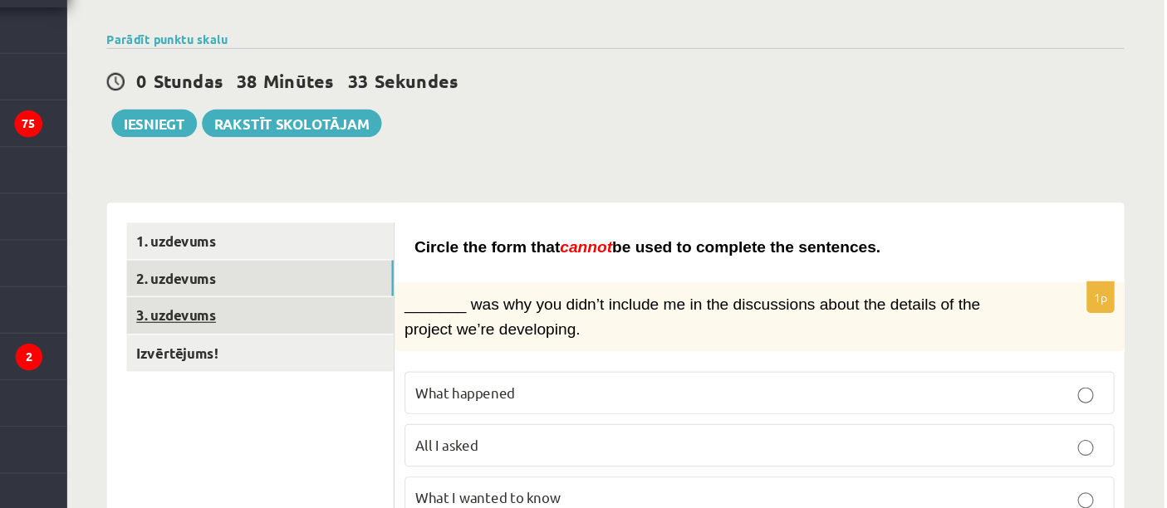
click at [467, 347] on link "3. uzdevums" at bounding box center [410, 346] width 223 height 31
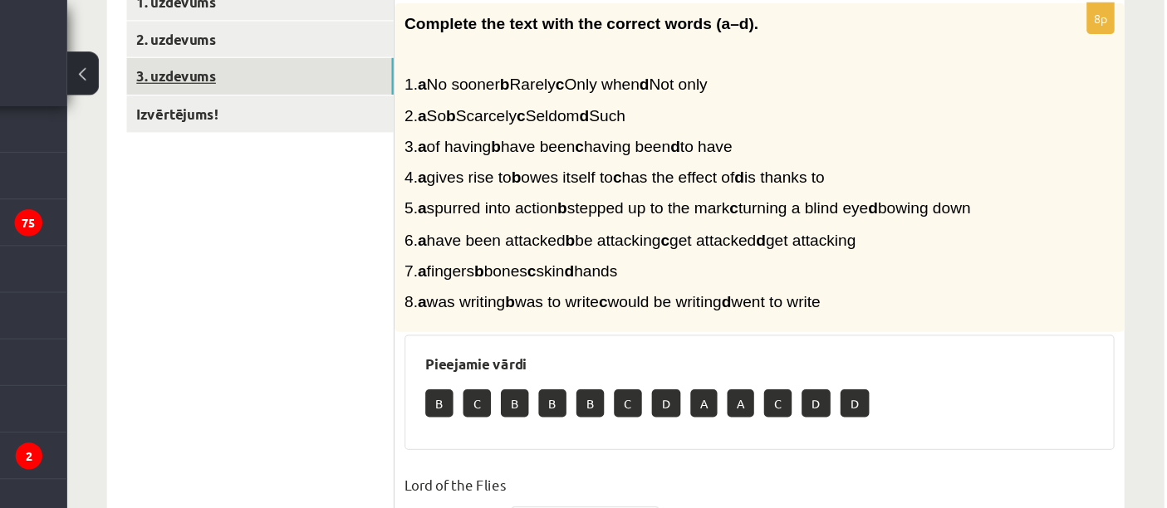
scroll to position [210, 0]
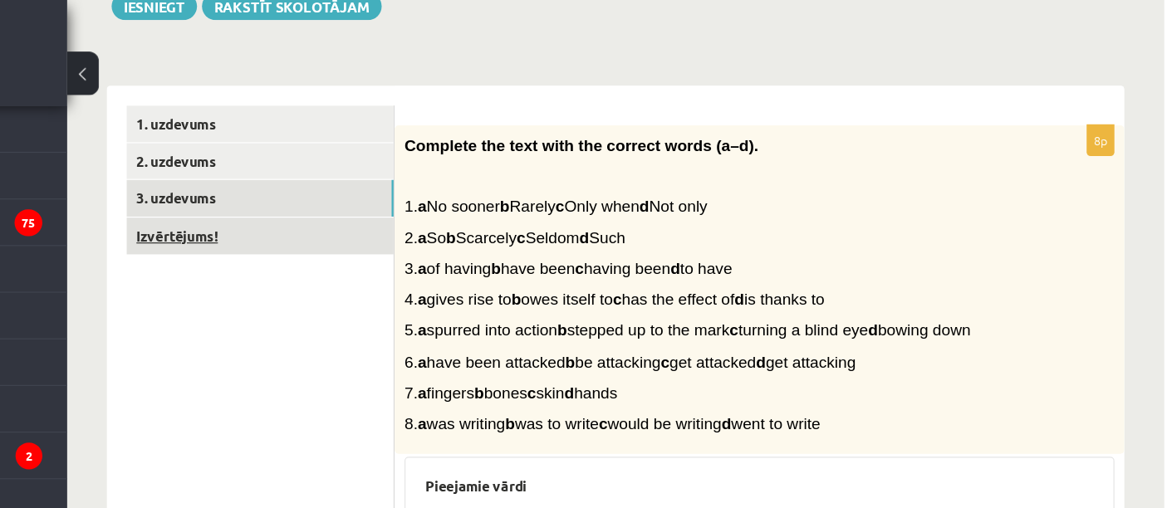
click at [429, 199] on link "Izvērtējums!" at bounding box center [410, 197] width 223 height 31
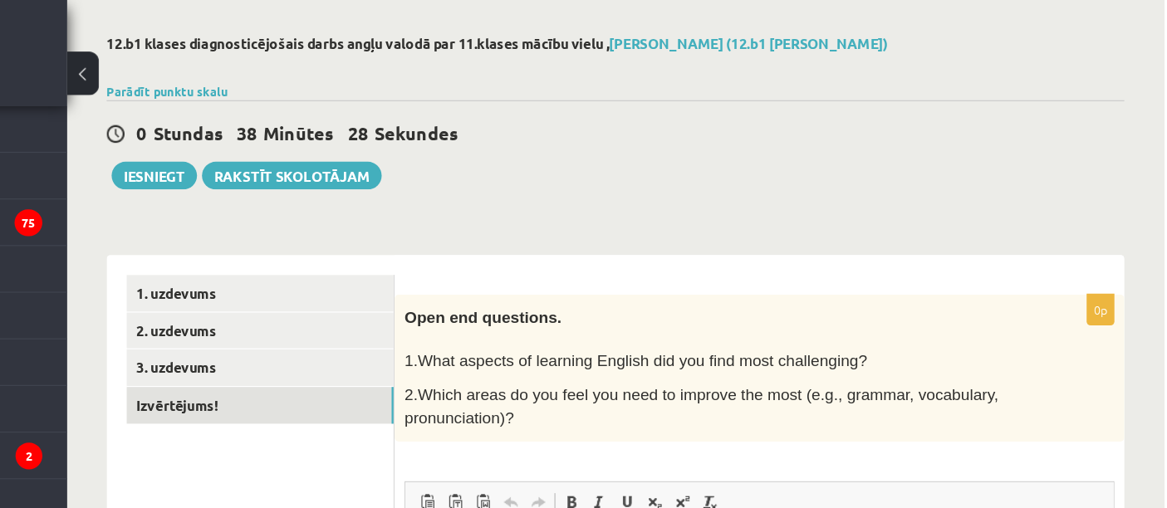
scroll to position [0, 0]
click at [321, 146] on button "Iesniegt" at bounding box center [322, 146] width 71 height 23
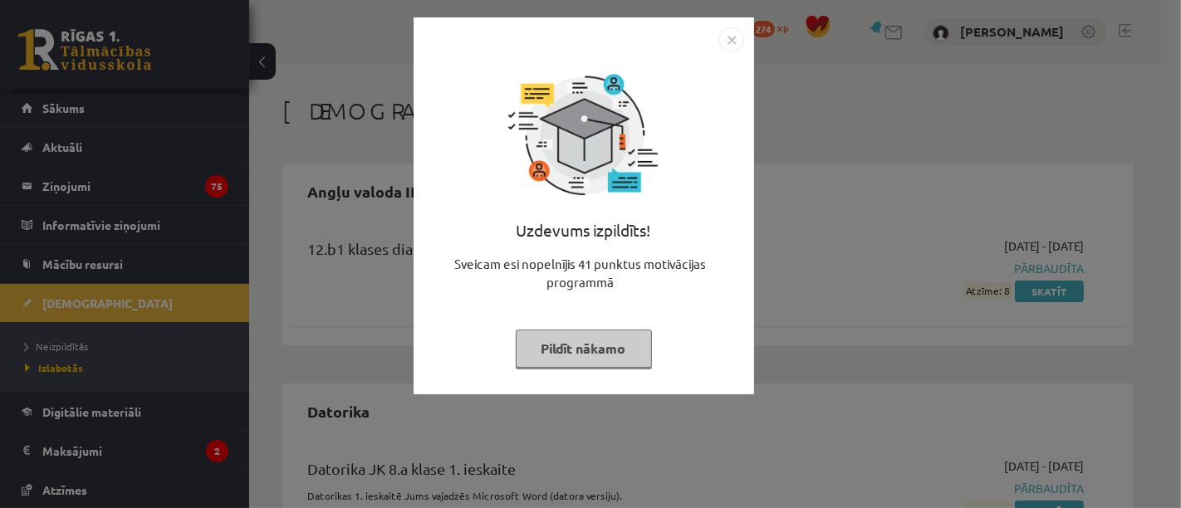
click at [596, 337] on button "Pildīt nākamo" at bounding box center [584, 349] width 136 height 38
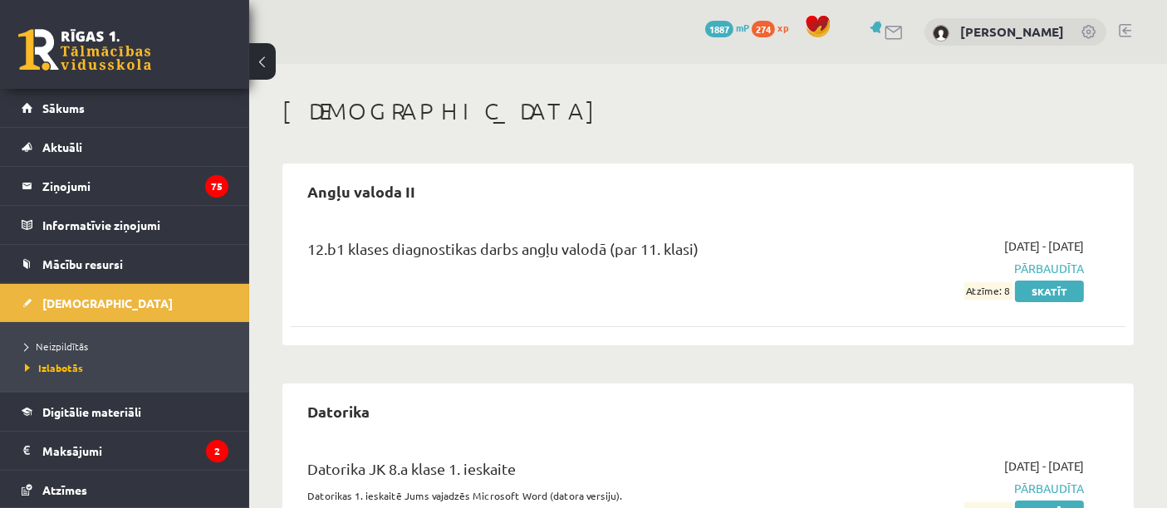
click at [113, 39] on link at bounding box center [84, 50] width 133 height 42
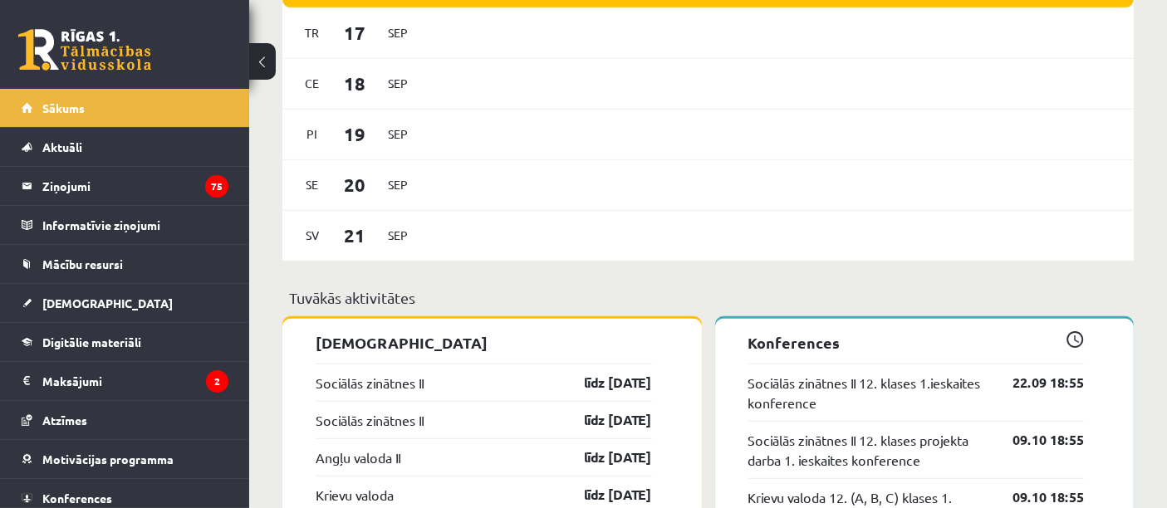
scroll to position [1067, 0]
